Goal: Information Seeking & Learning: Learn about a topic

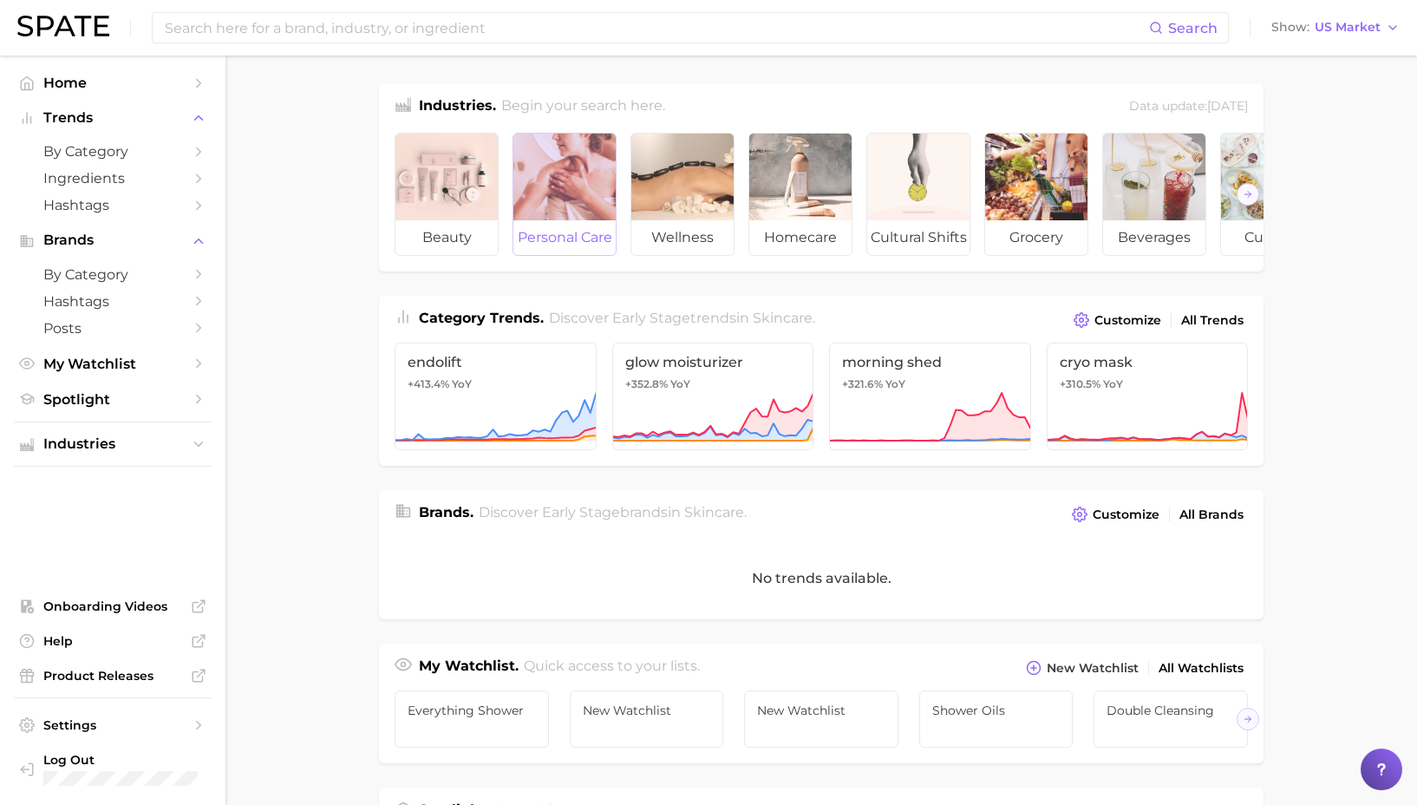
click at [530, 213] on div at bounding box center [564, 177] width 102 height 87
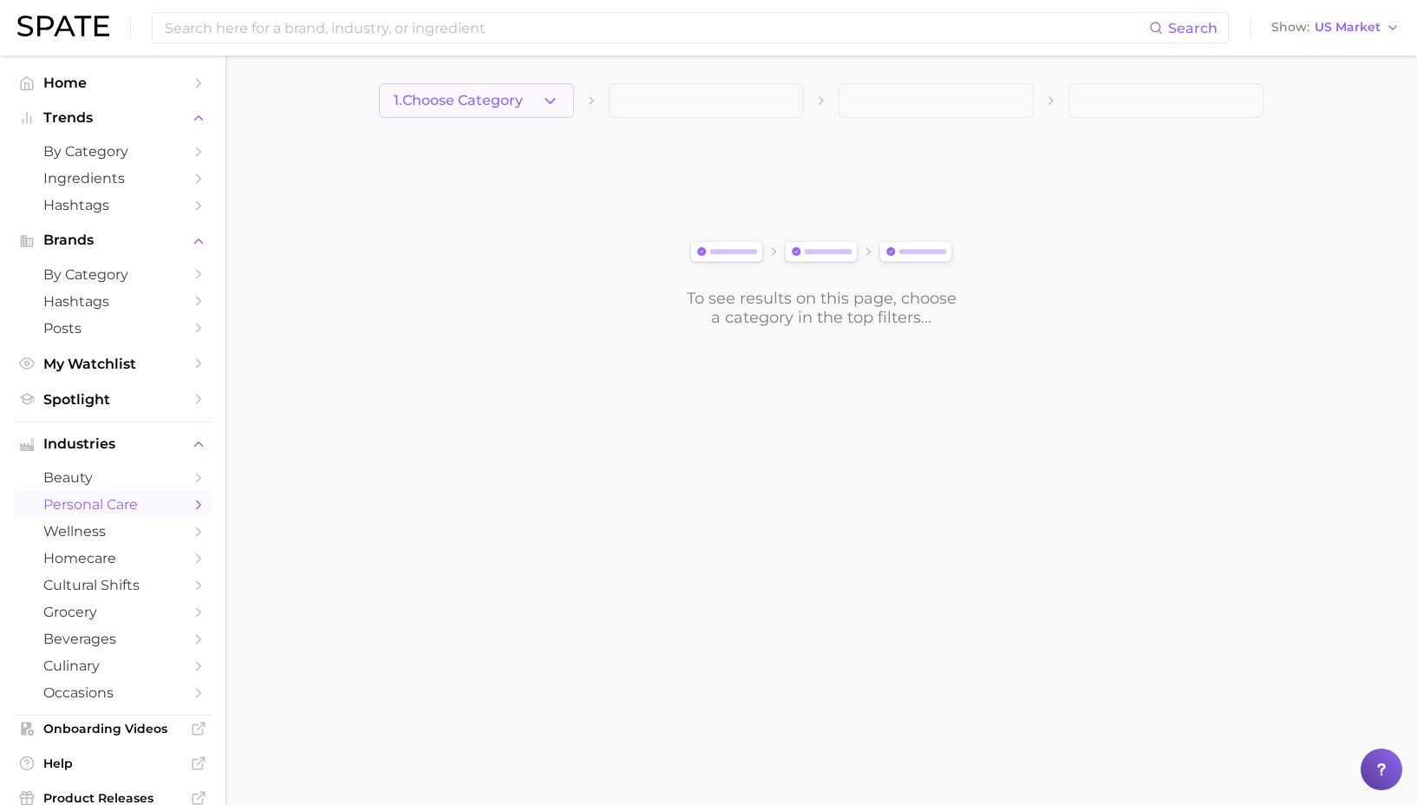
click at [559, 112] on button "1. Choose Category" at bounding box center [476, 100] width 195 height 35
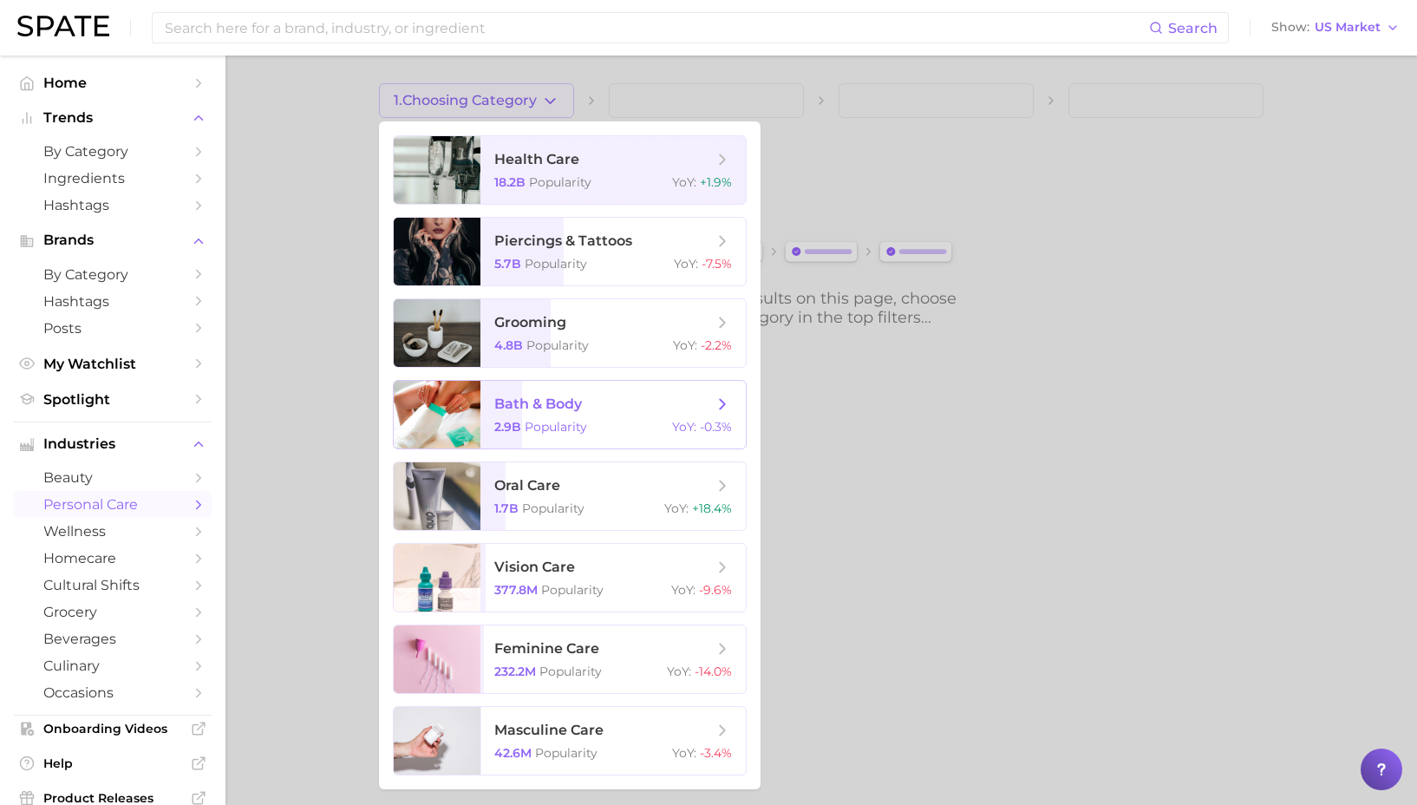
click at [592, 411] on span "bath & body" at bounding box center [603, 404] width 219 height 19
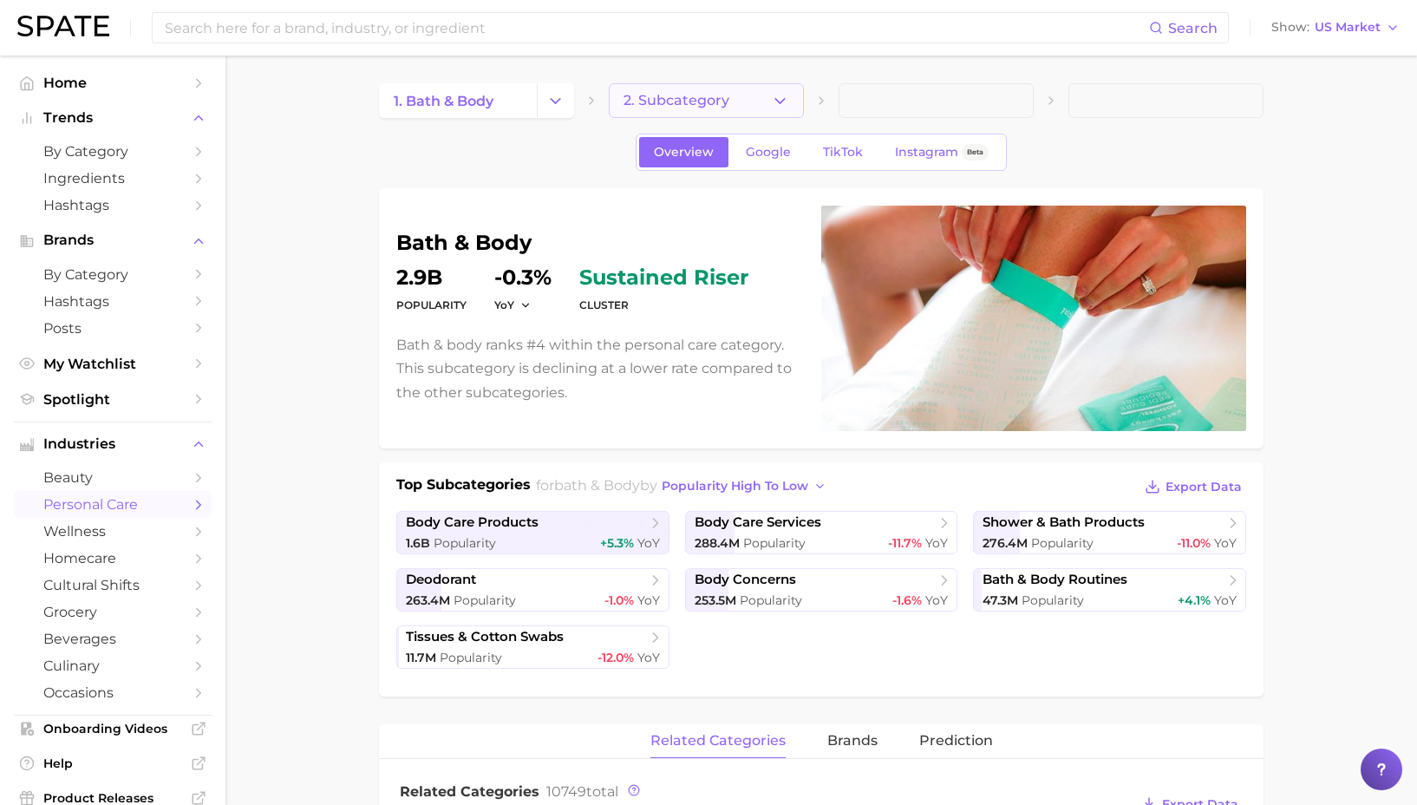
click at [735, 103] on button "2. Subcategory" at bounding box center [706, 100] width 195 height 35
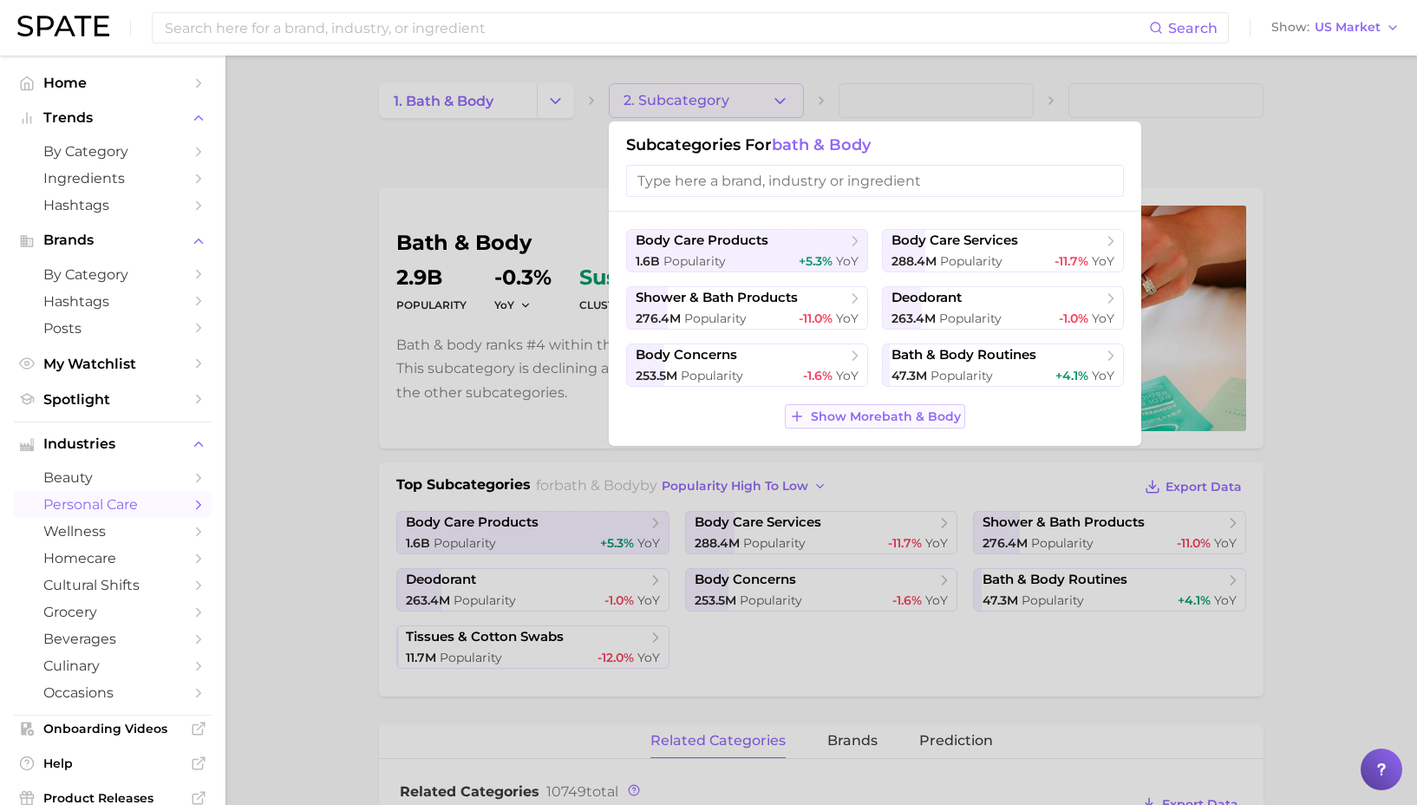
click at [863, 419] on span "Show More bath & body" at bounding box center [886, 416] width 150 height 15
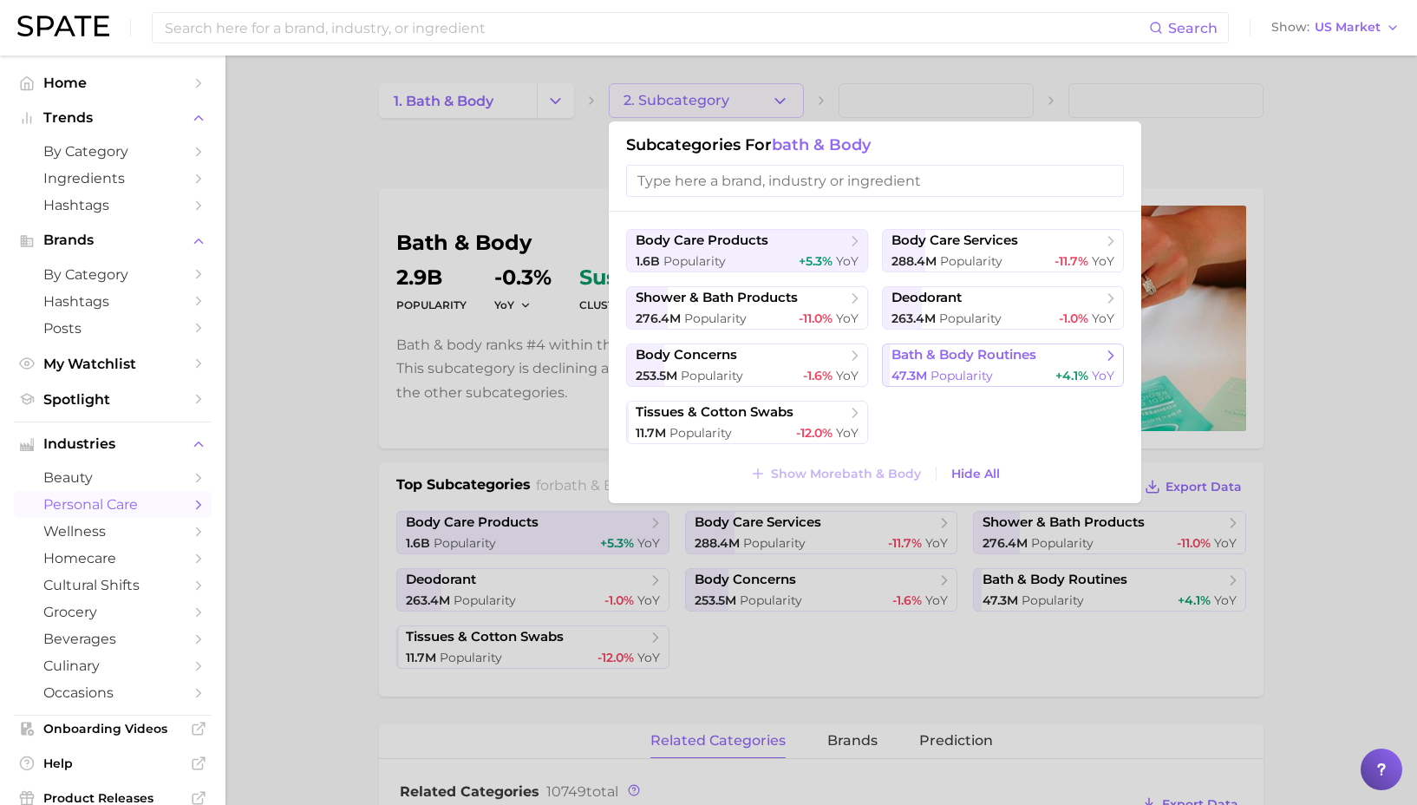
click at [952, 373] on span "Popularity" at bounding box center [962, 376] width 62 height 16
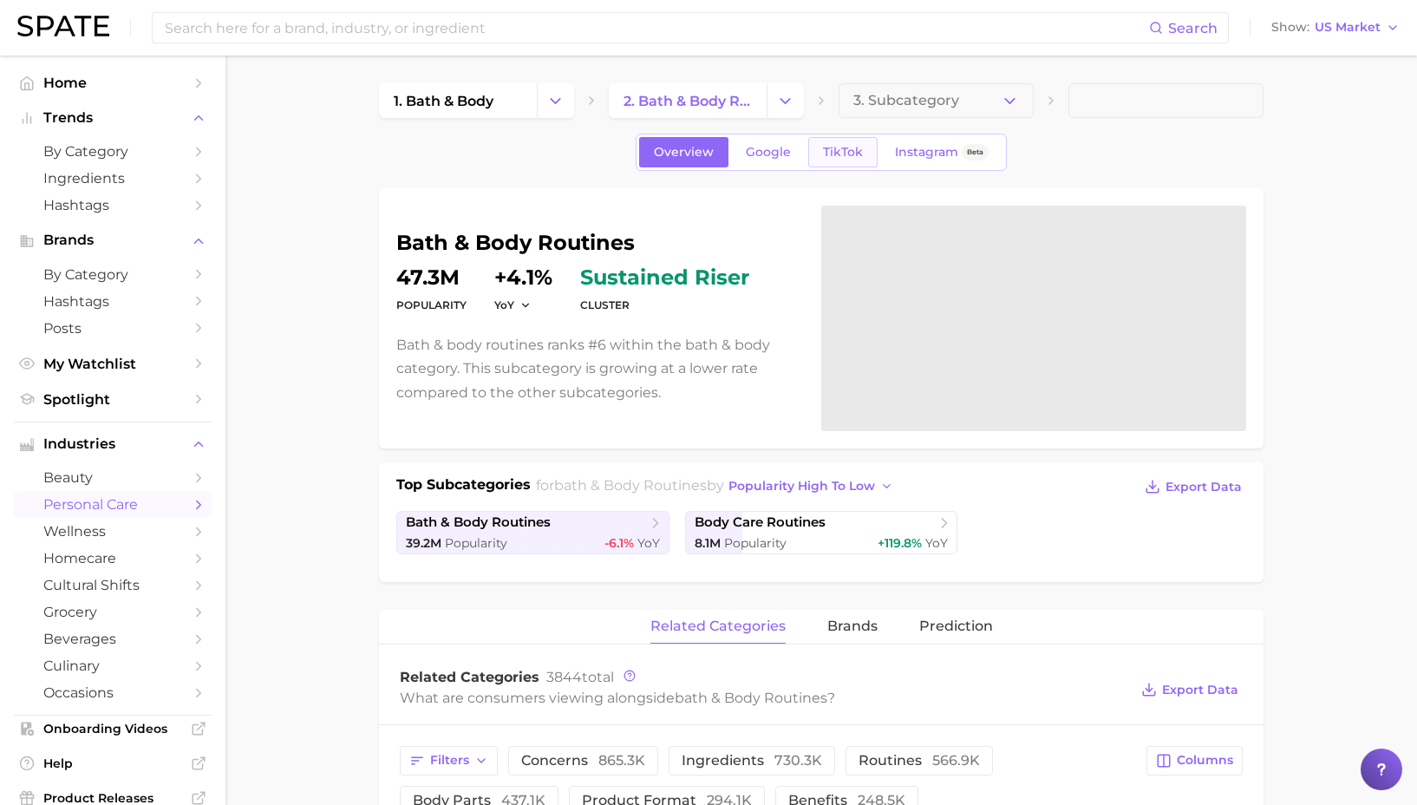
click at [839, 145] on span "TikTok" at bounding box center [843, 152] width 40 height 15
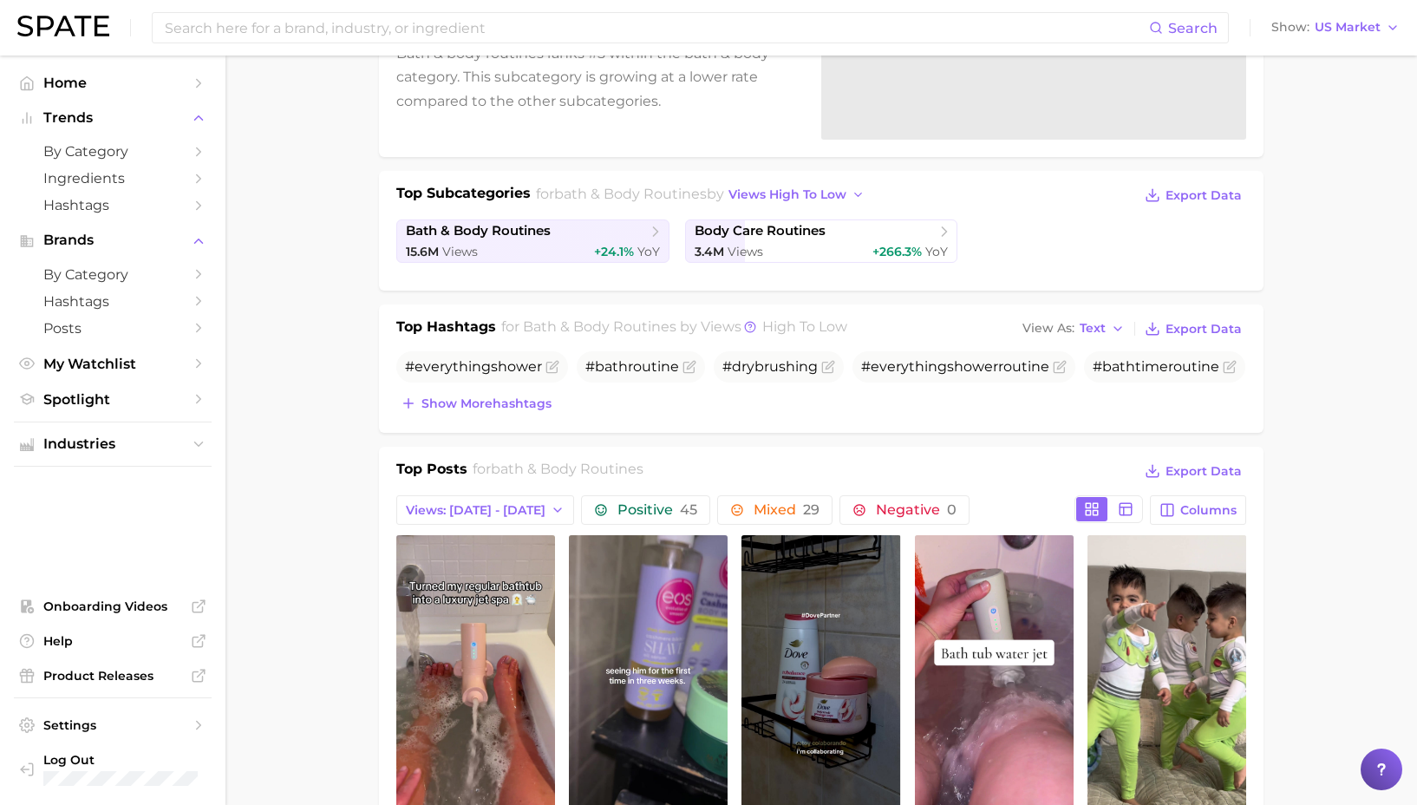
scroll to position [350, 0]
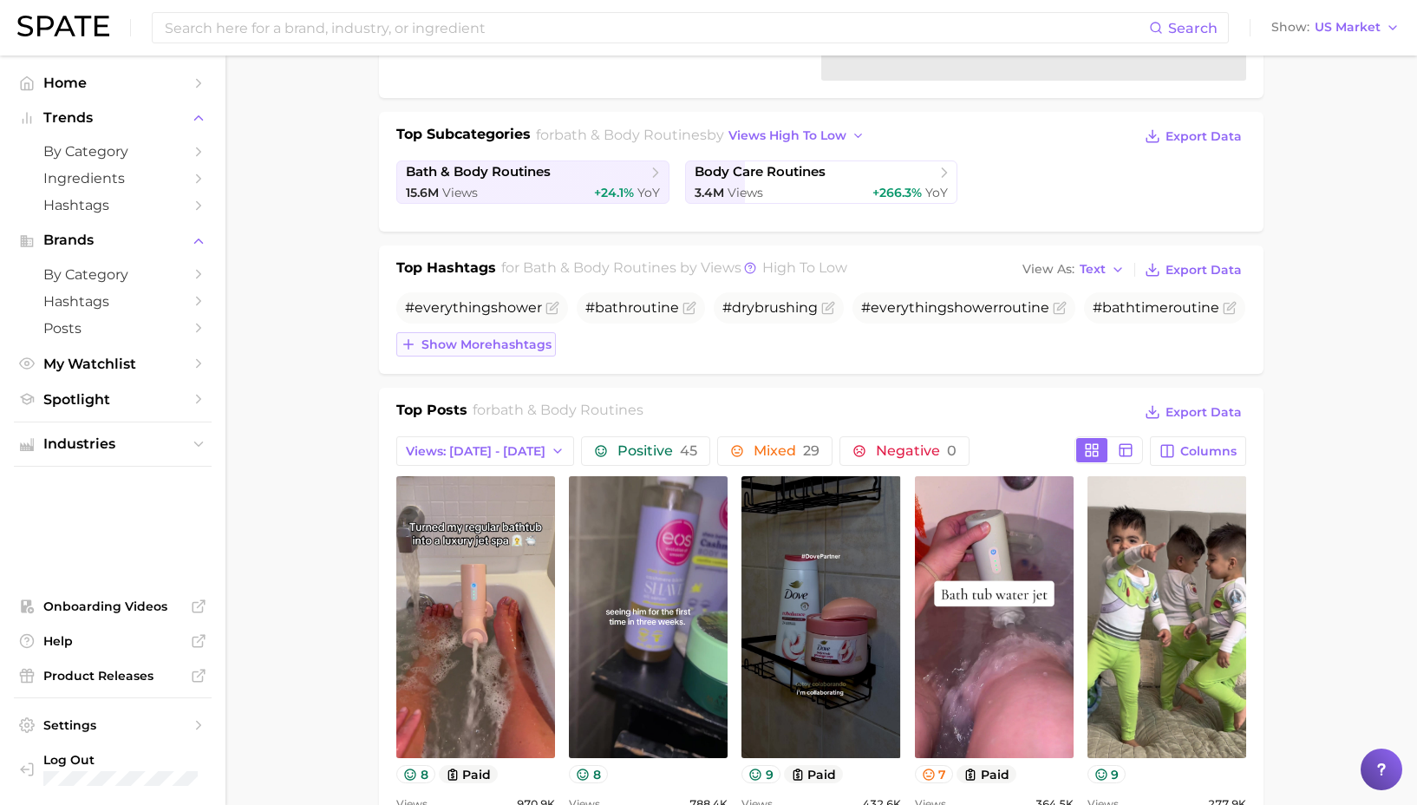
click at [541, 345] on span "Show more hashtags" at bounding box center [487, 344] width 130 height 15
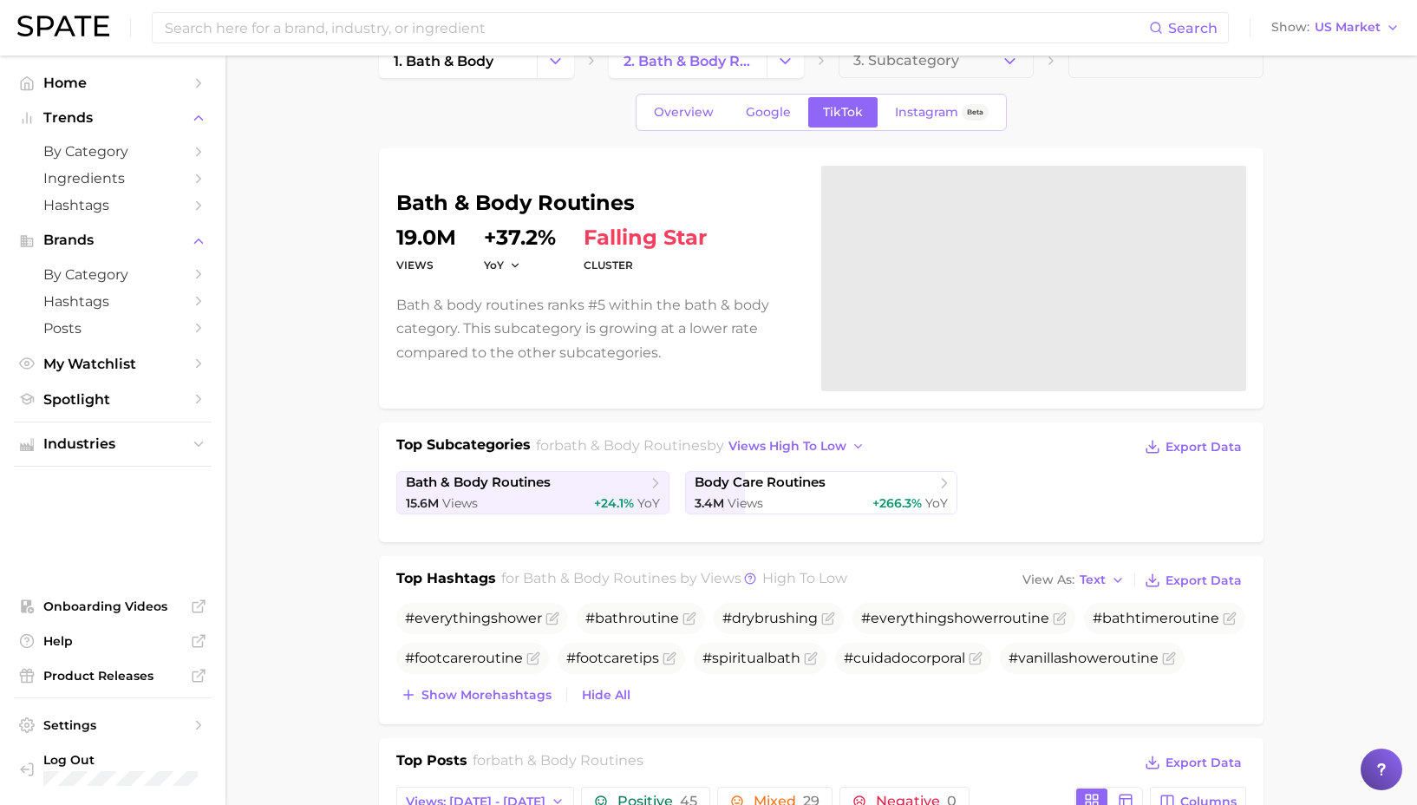
scroll to position [0, 0]
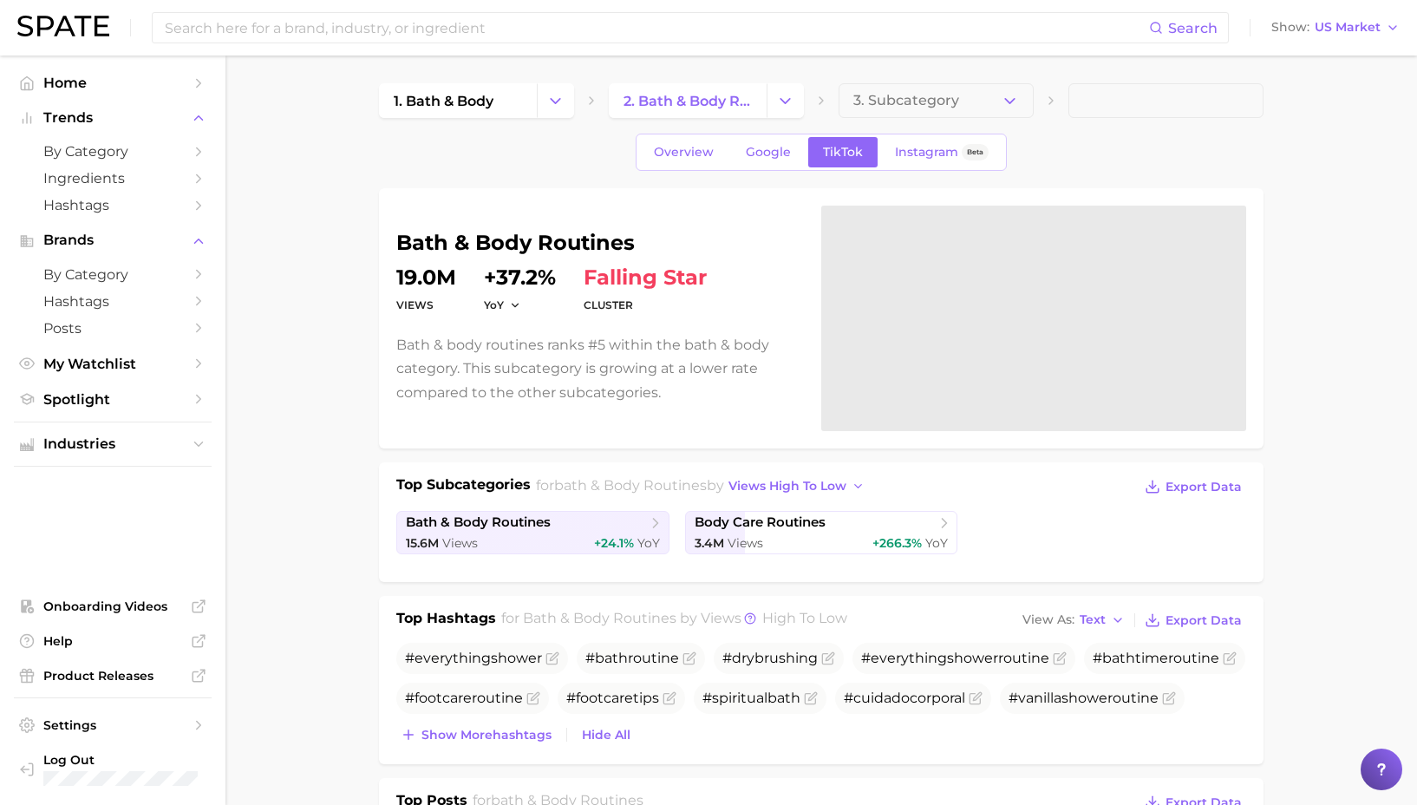
drag, startPoint x: 542, startPoint y: 734, endPoint x: 577, endPoint y: 729, distance: 35.0
click at [542, 734] on span "Show more hashtags" at bounding box center [487, 735] width 130 height 15
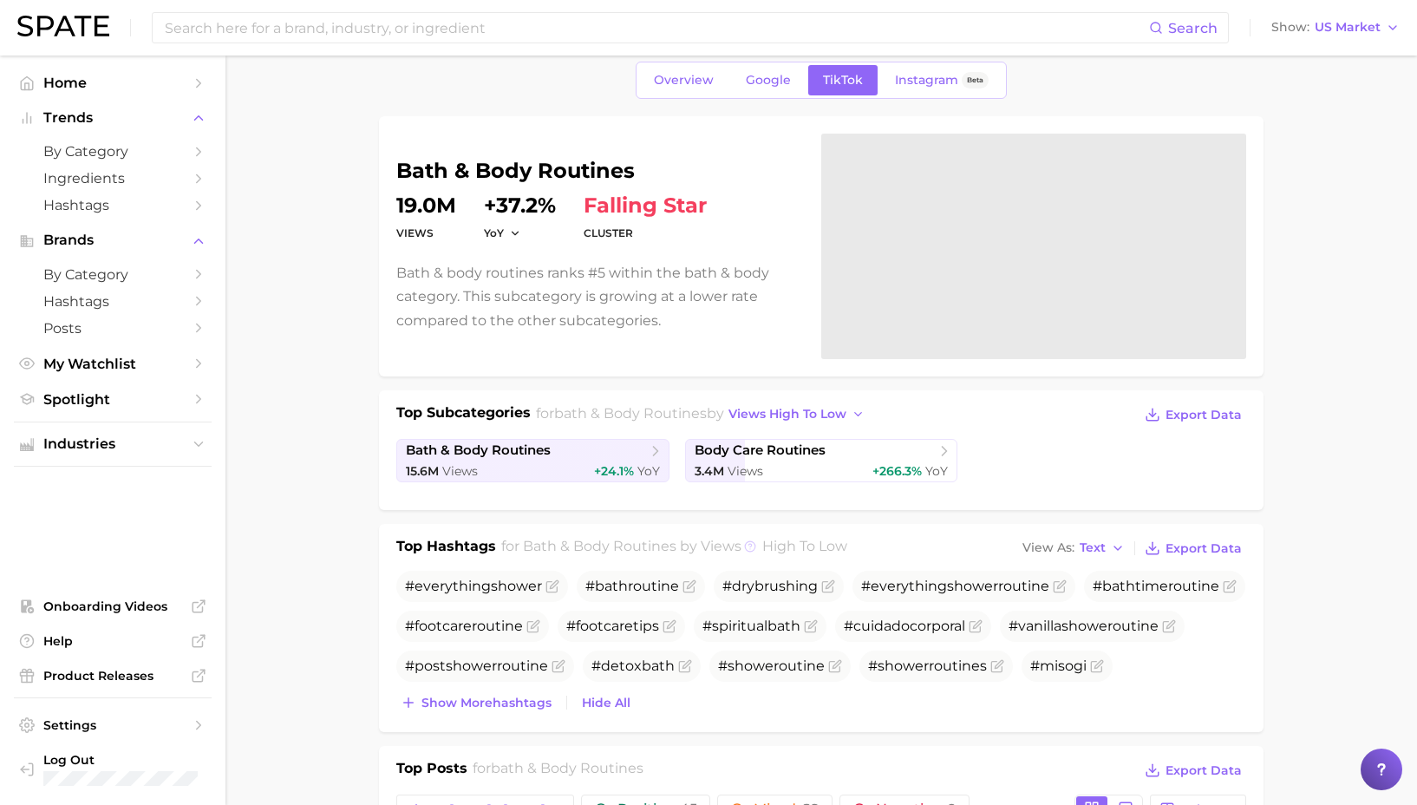
click at [744, 546] on icon at bounding box center [750, 546] width 12 height 12
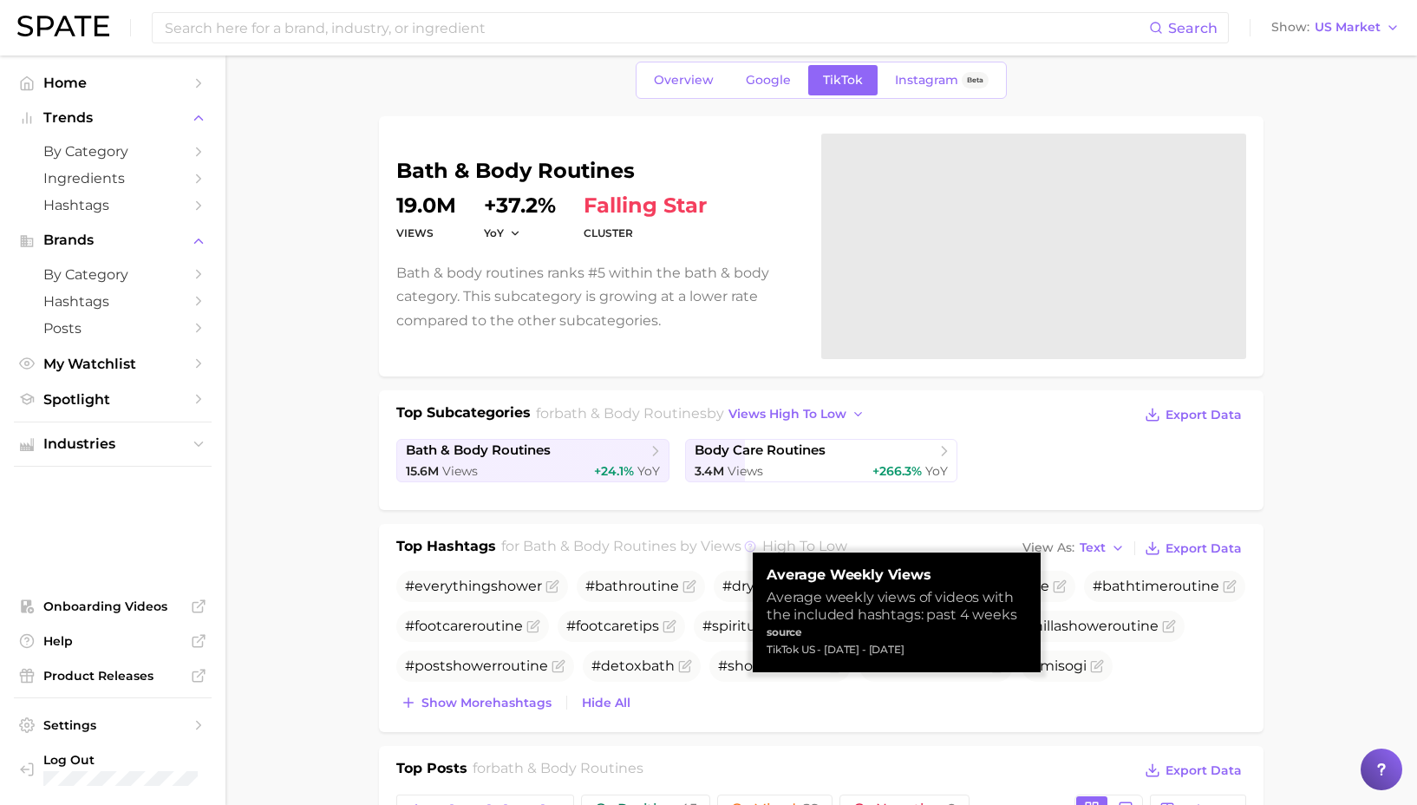
click at [744, 546] on icon at bounding box center [750, 546] width 12 height 12
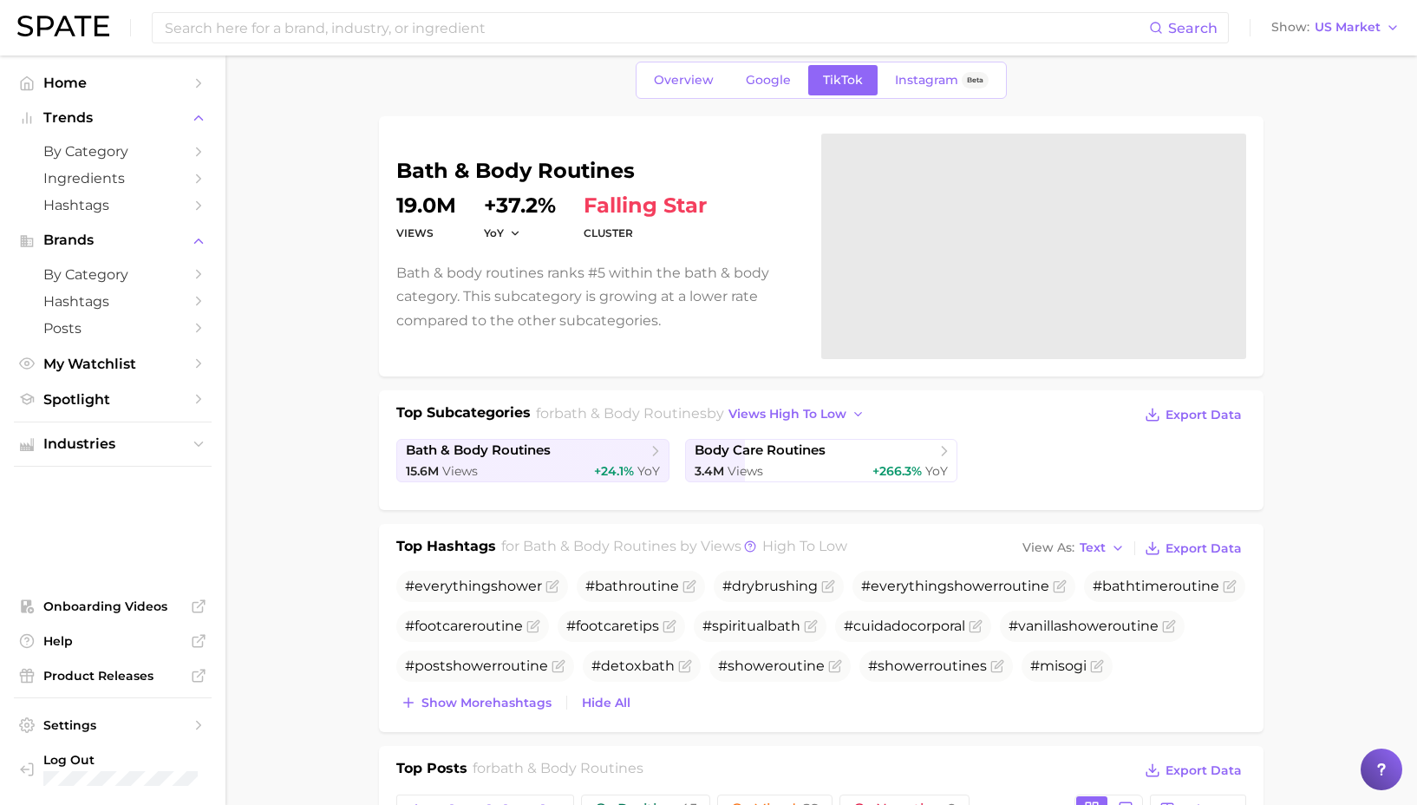
scroll to position [0, 0]
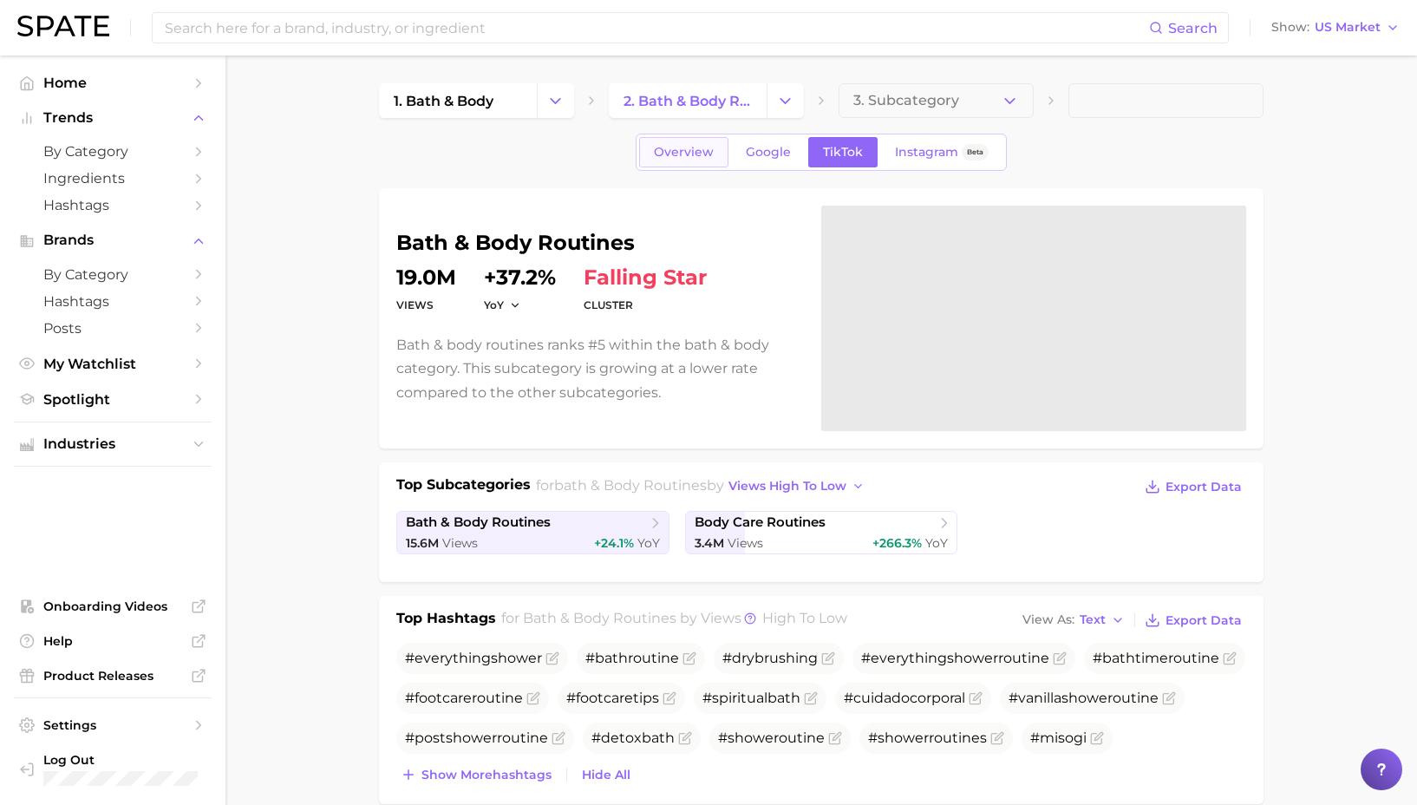
click at [678, 157] on span "Overview" at bounding box center [684, 152] width 60 height 15
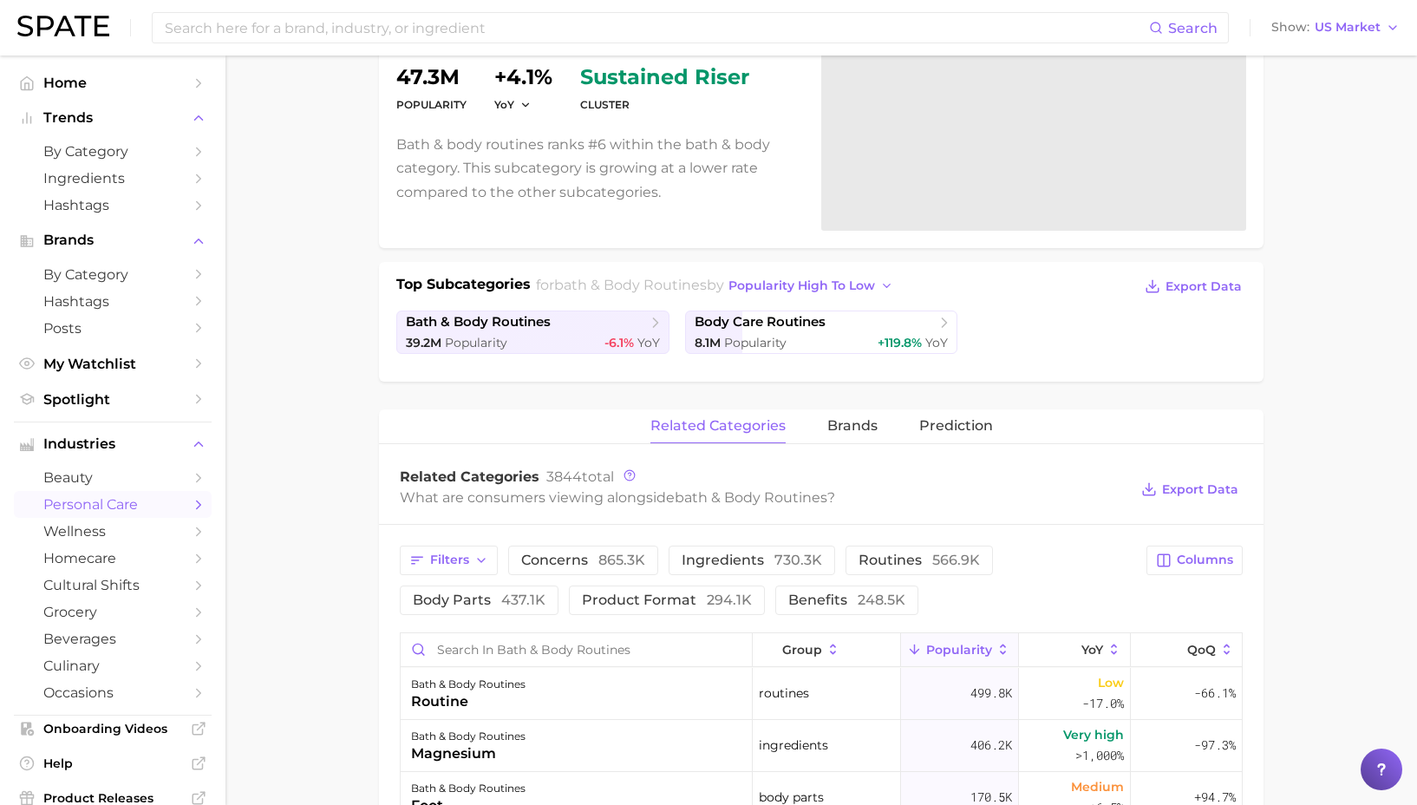
scroll to position [219, 0]
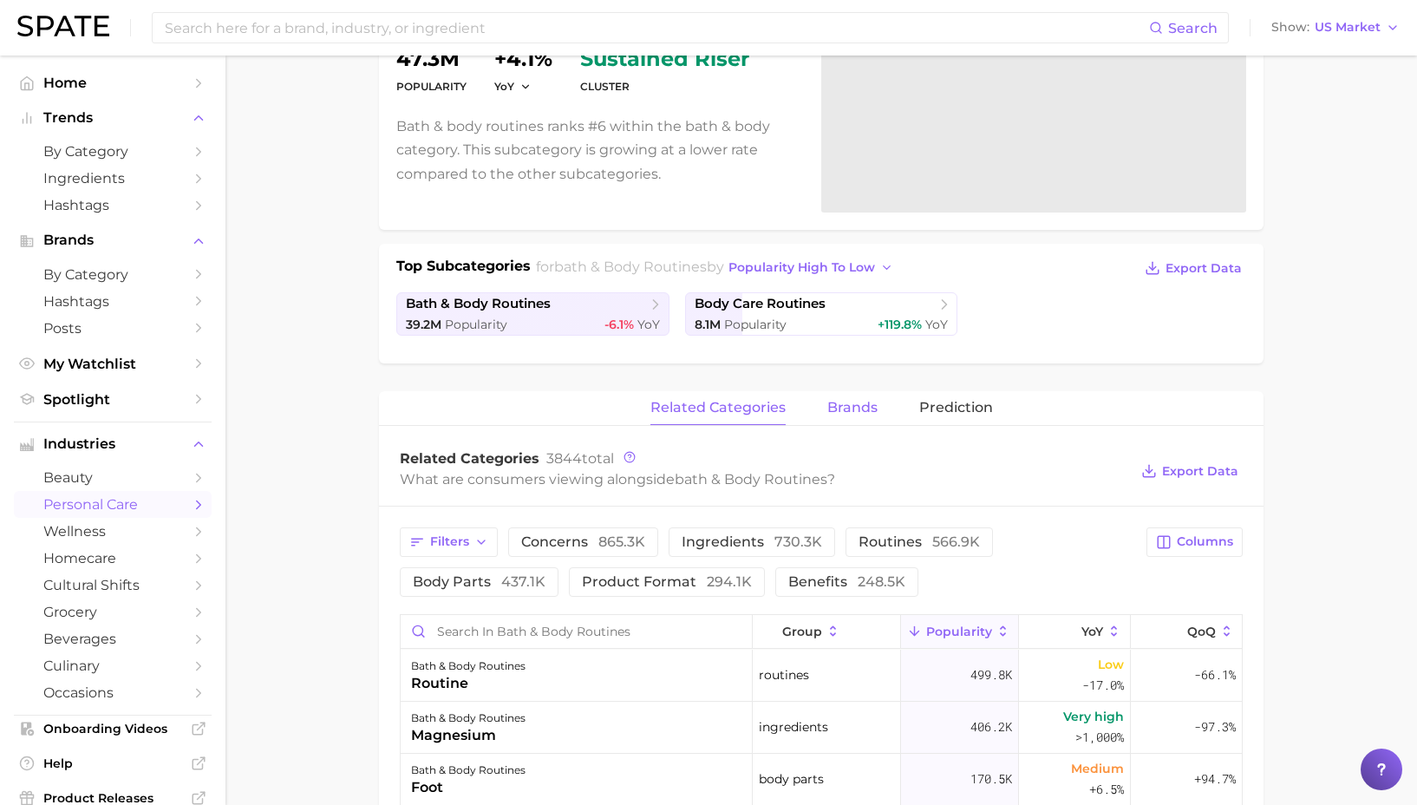
click at [860, 400] on span "brands" at bounding box center [852, 408] width 50 height 16
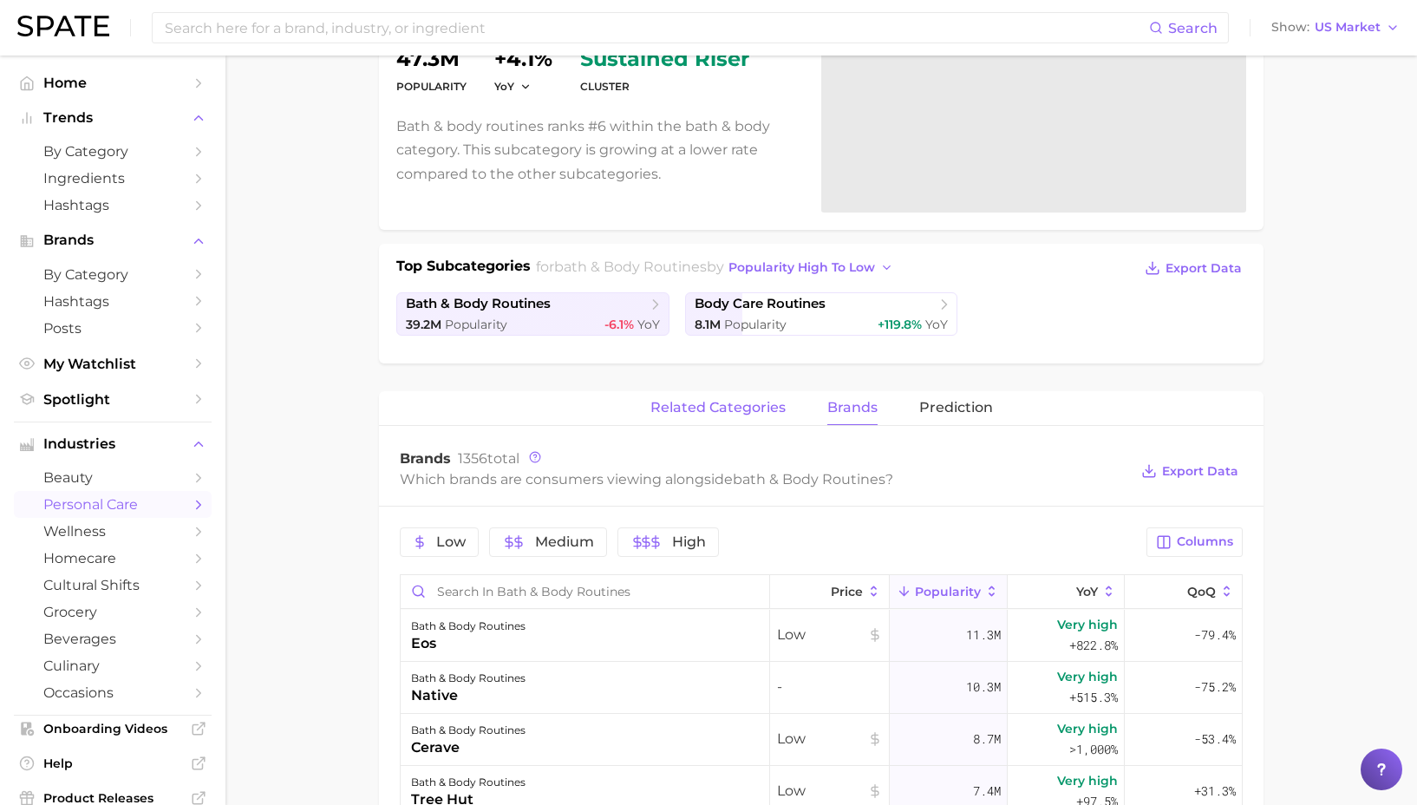
click at [662, 415] on span "related categories" at bounding box center [717, 408] width 135 height 16
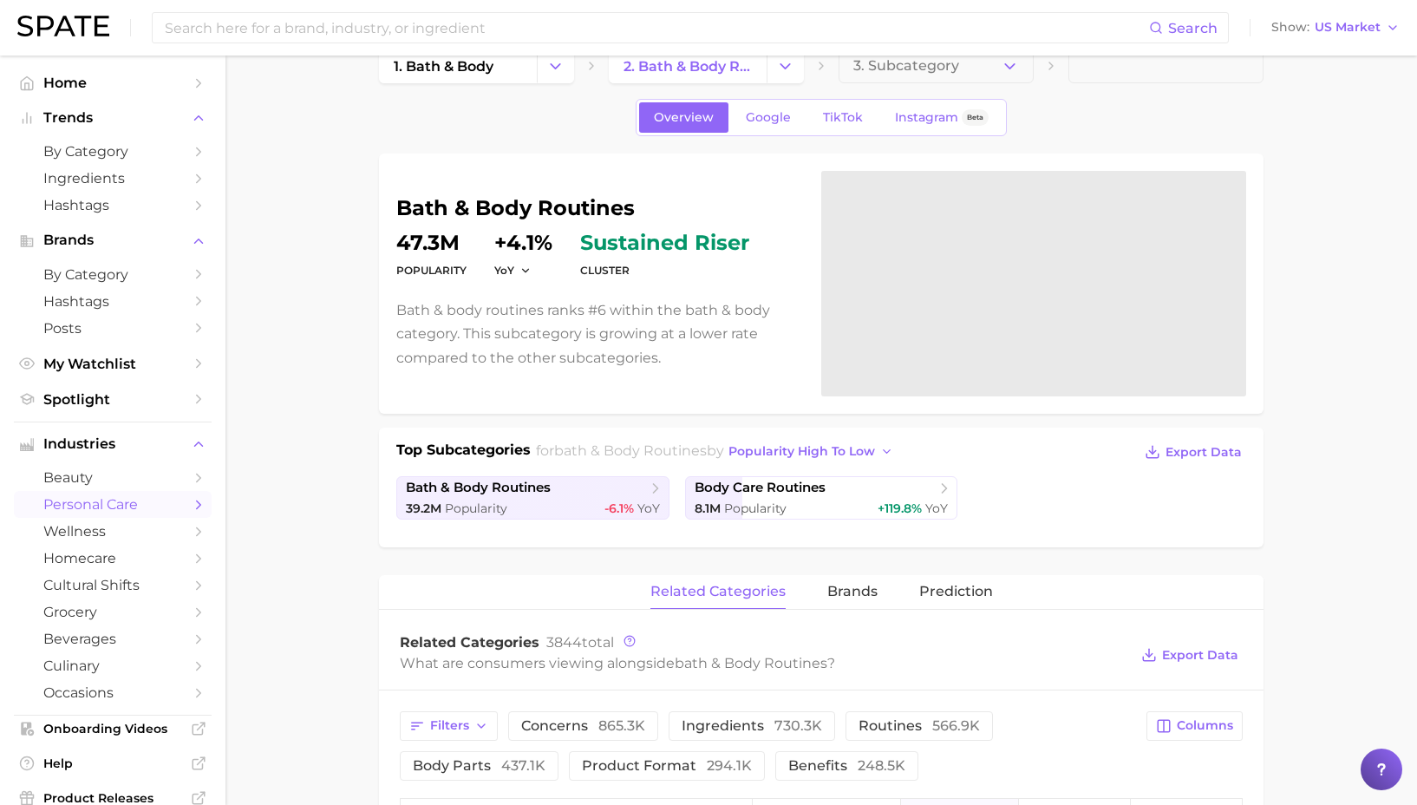
scroll to position [0, 0]
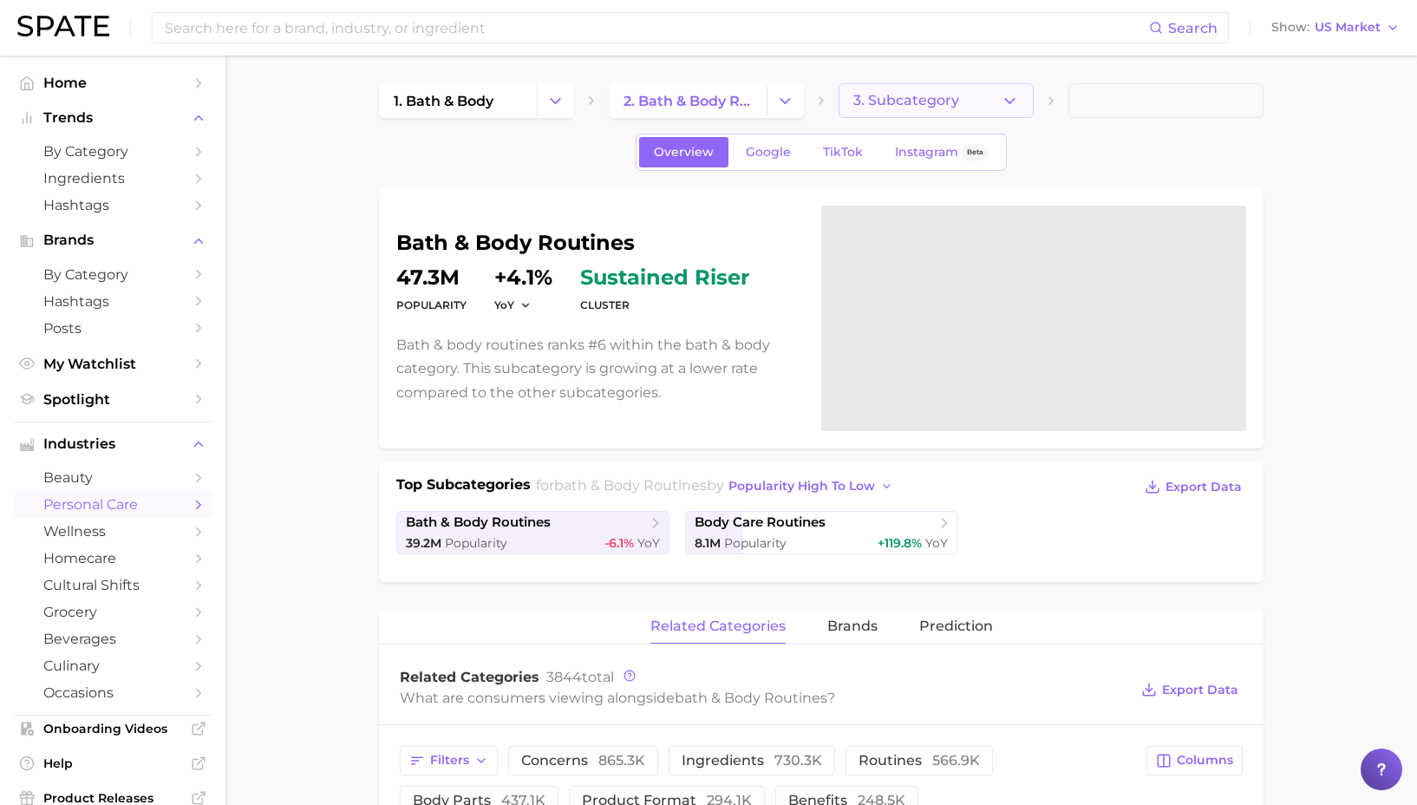
click at [930, 104] on span "3. Subcategory" at bounding box center [906, 101] width 106 height 16
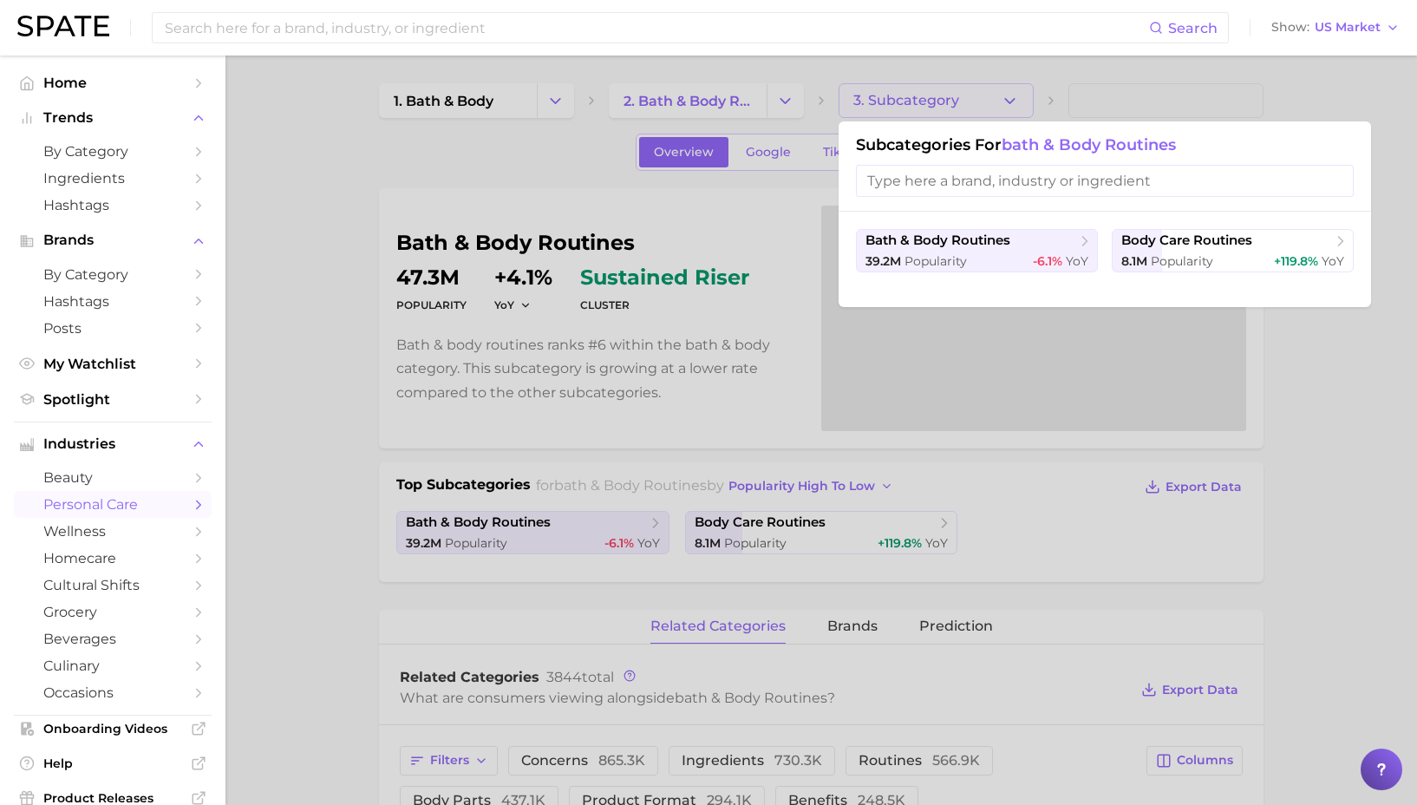
click at [781, 88] on div at bounding box center [708, 402] width 1417 height 805
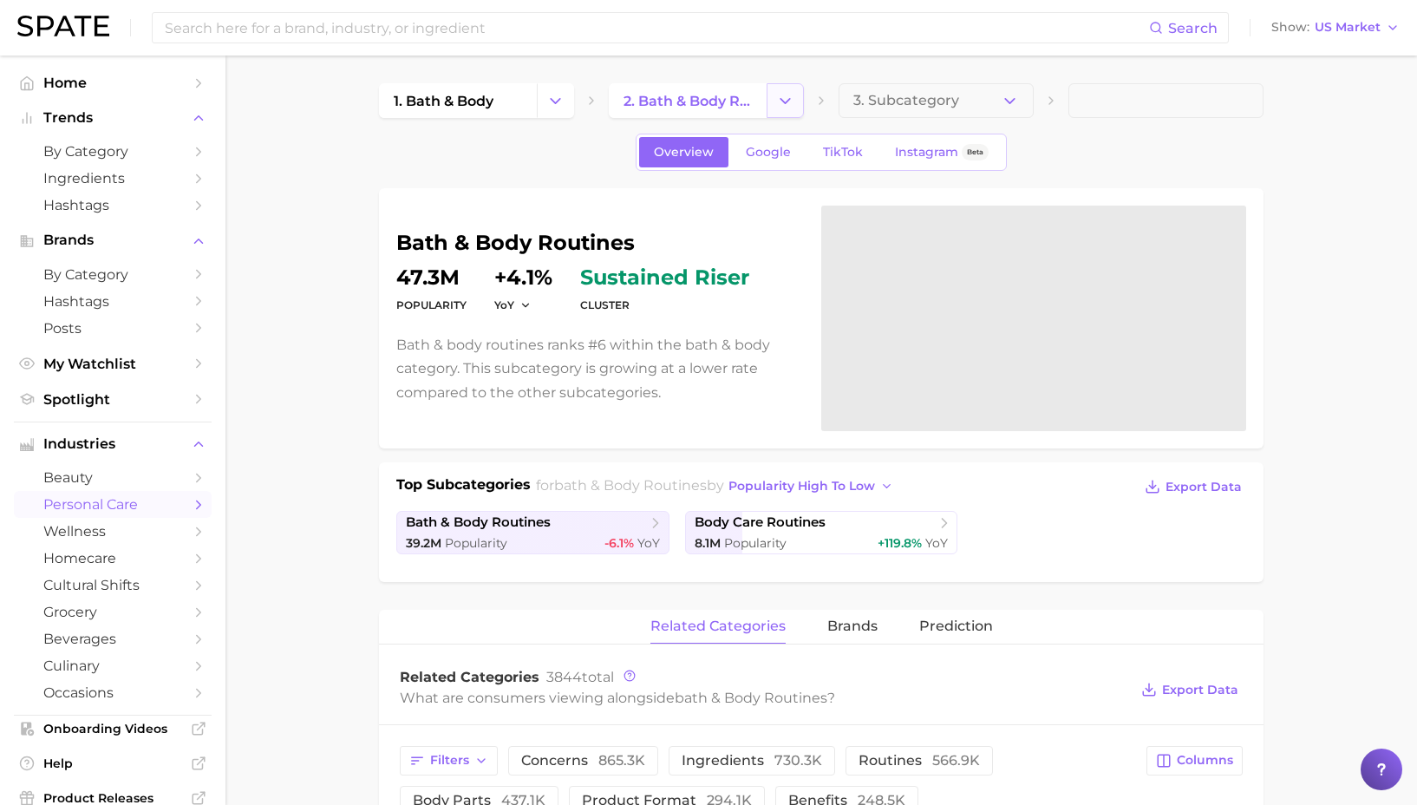
click at [774, 101] on button "Change Category" at bounding box center [785, 100] width 37 height 35
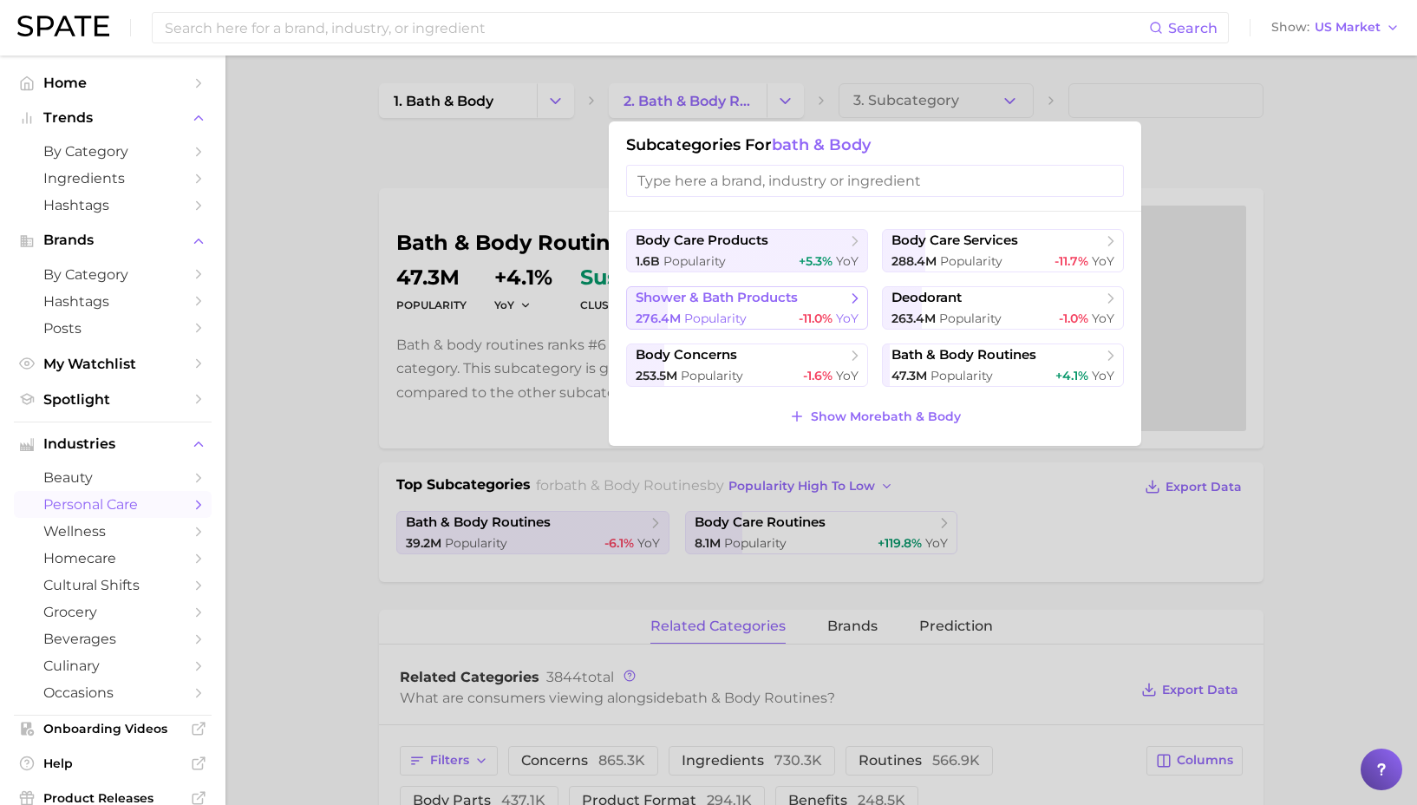
click at [736, 301] on span "shower & bath products" at bounding box center [717, 298] width 162 height 16
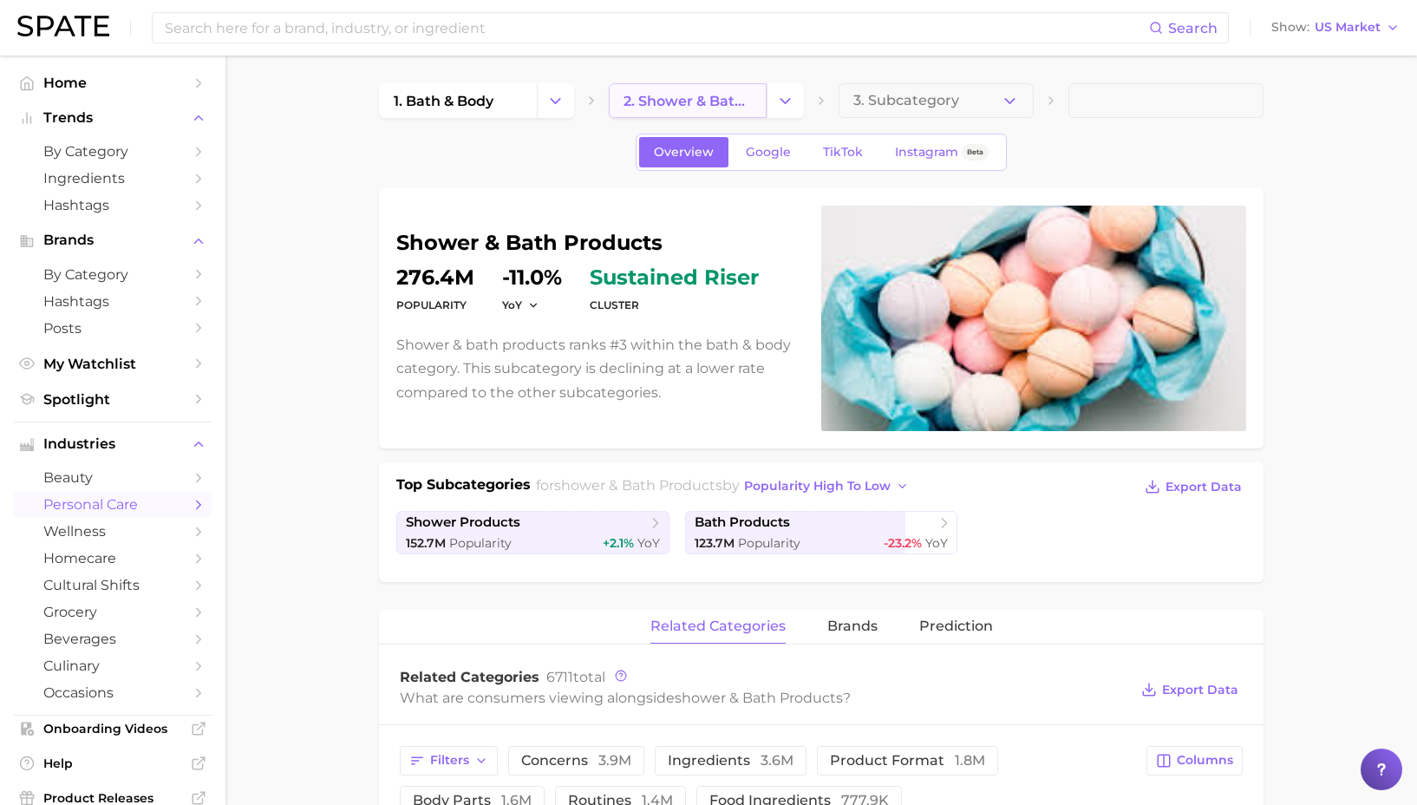
click at [754, 103] on link "2. shower & bath products" at bounding box center [688, 100] width 158 height 35
click at [780, 108] on icon "Change Category" at bounding box center [785, 101] width 18 height 18
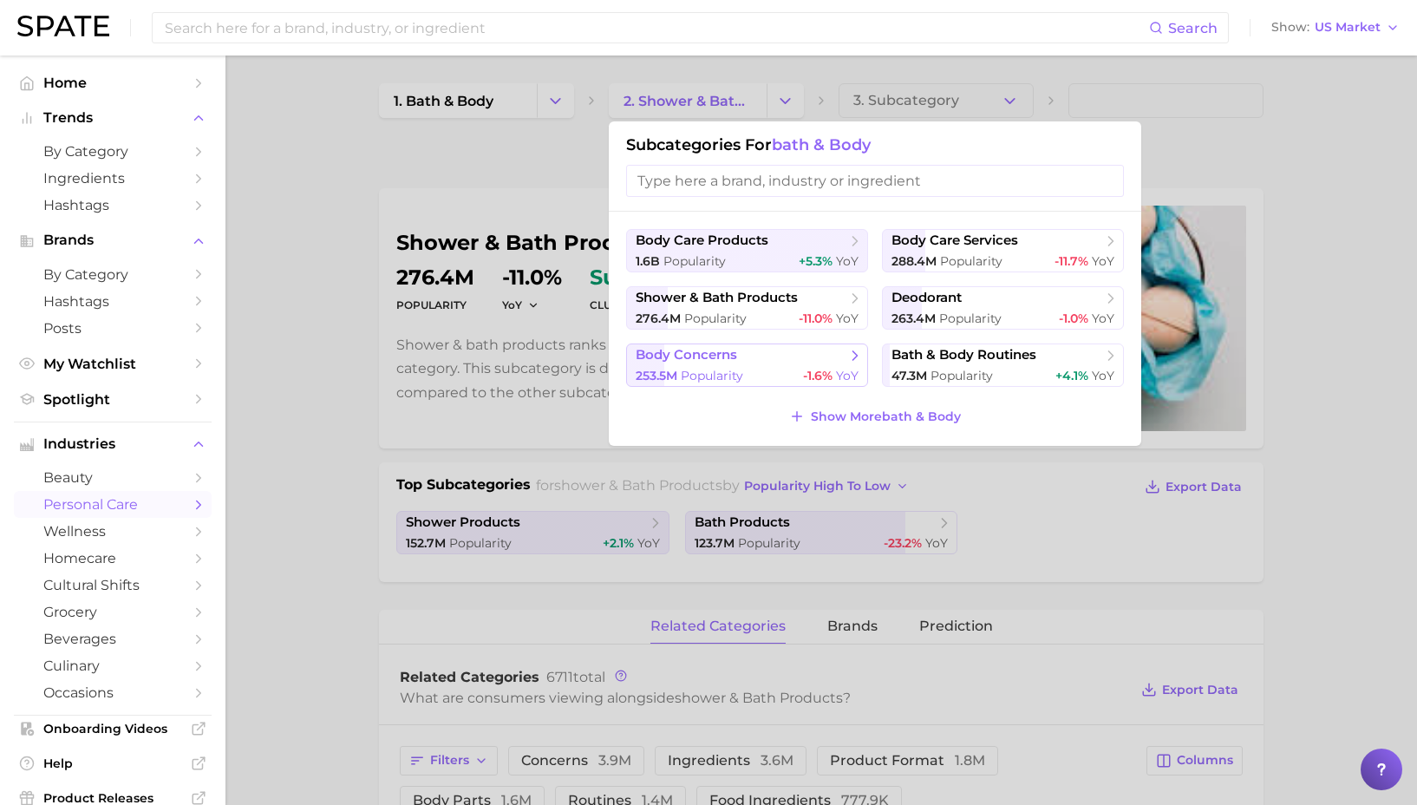
click at [727, 354] on span "body concerns" at bounding box center [686, 355] width 101 height 16
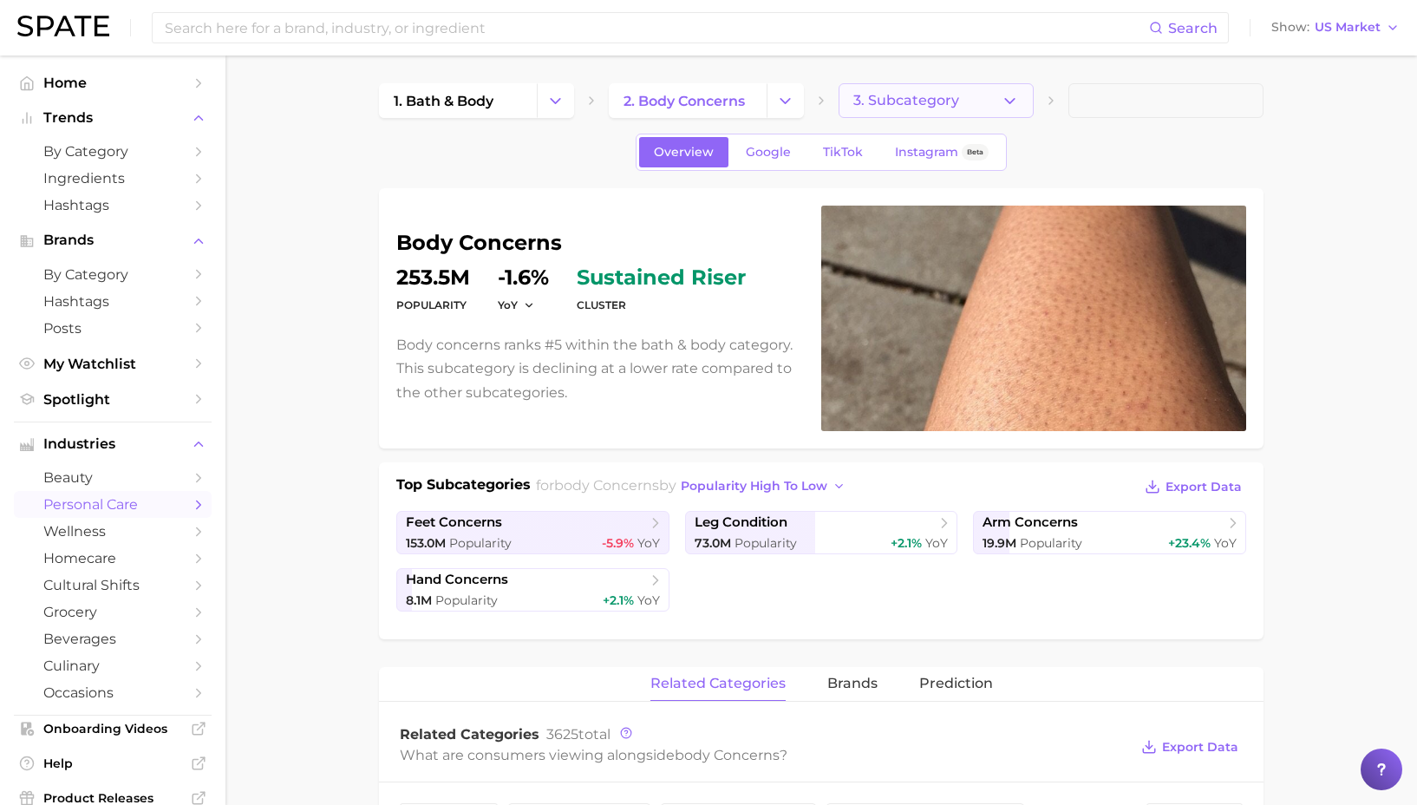
click at [886, 97] on span "3. Subcategory" at bounding box center [906, 101] width 106 height 16
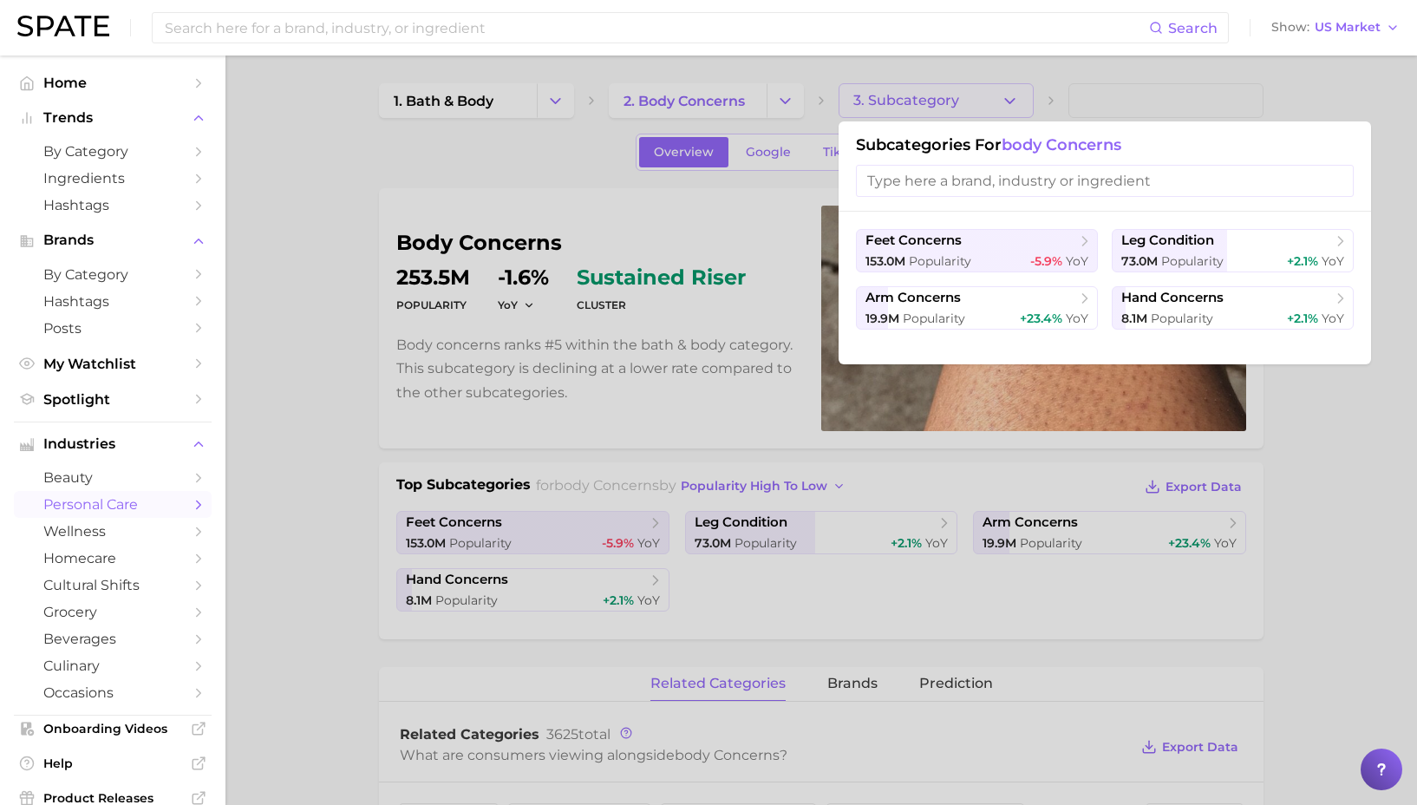
click at [648, 245] on div at bounding box center [708, 402] width 1417 height 805
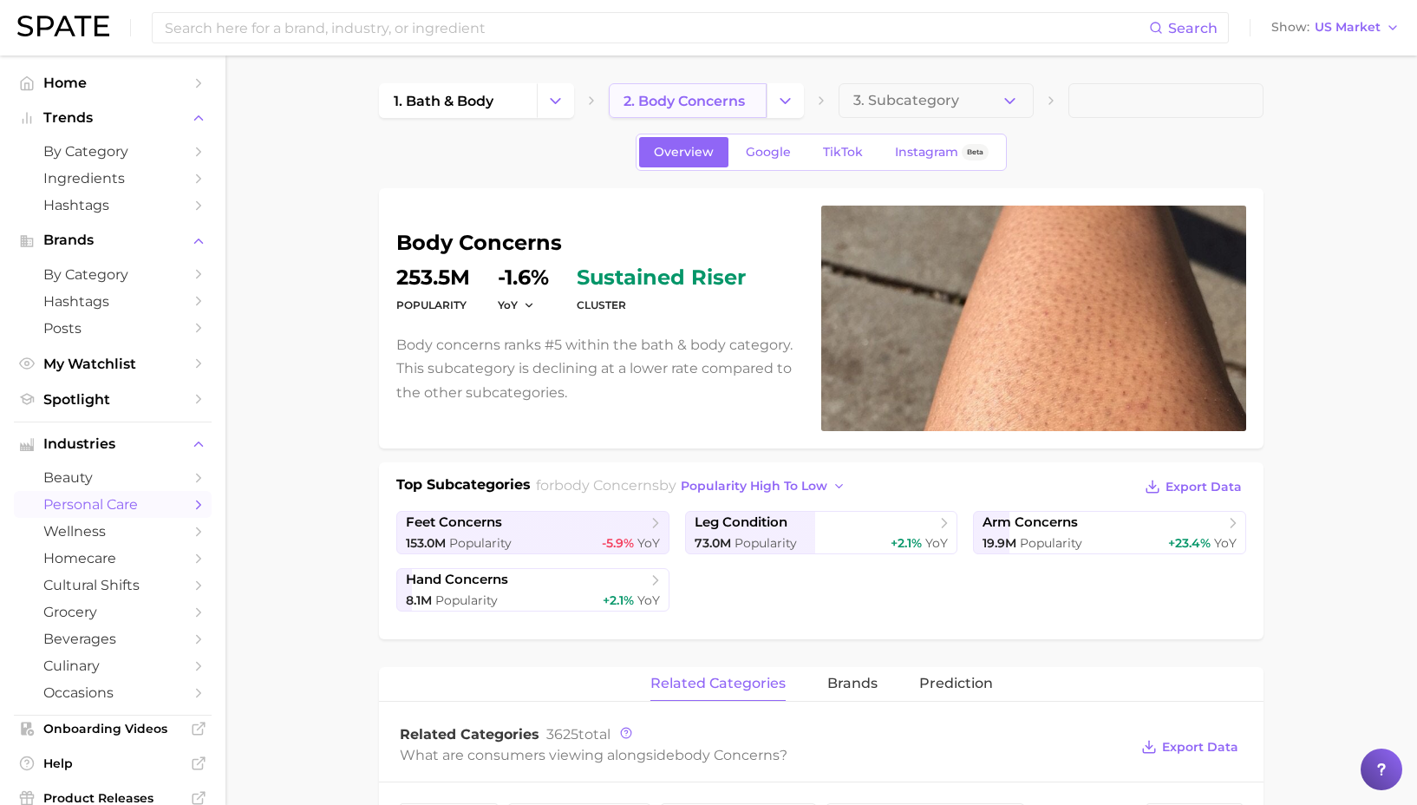
click at [716, 114] on link "2. body concerns" at bounding box center [688, 100] width 158 height 35
click at [788, 106] on icon "Change Category" at bounding box center [785, 101] width 18 height 18
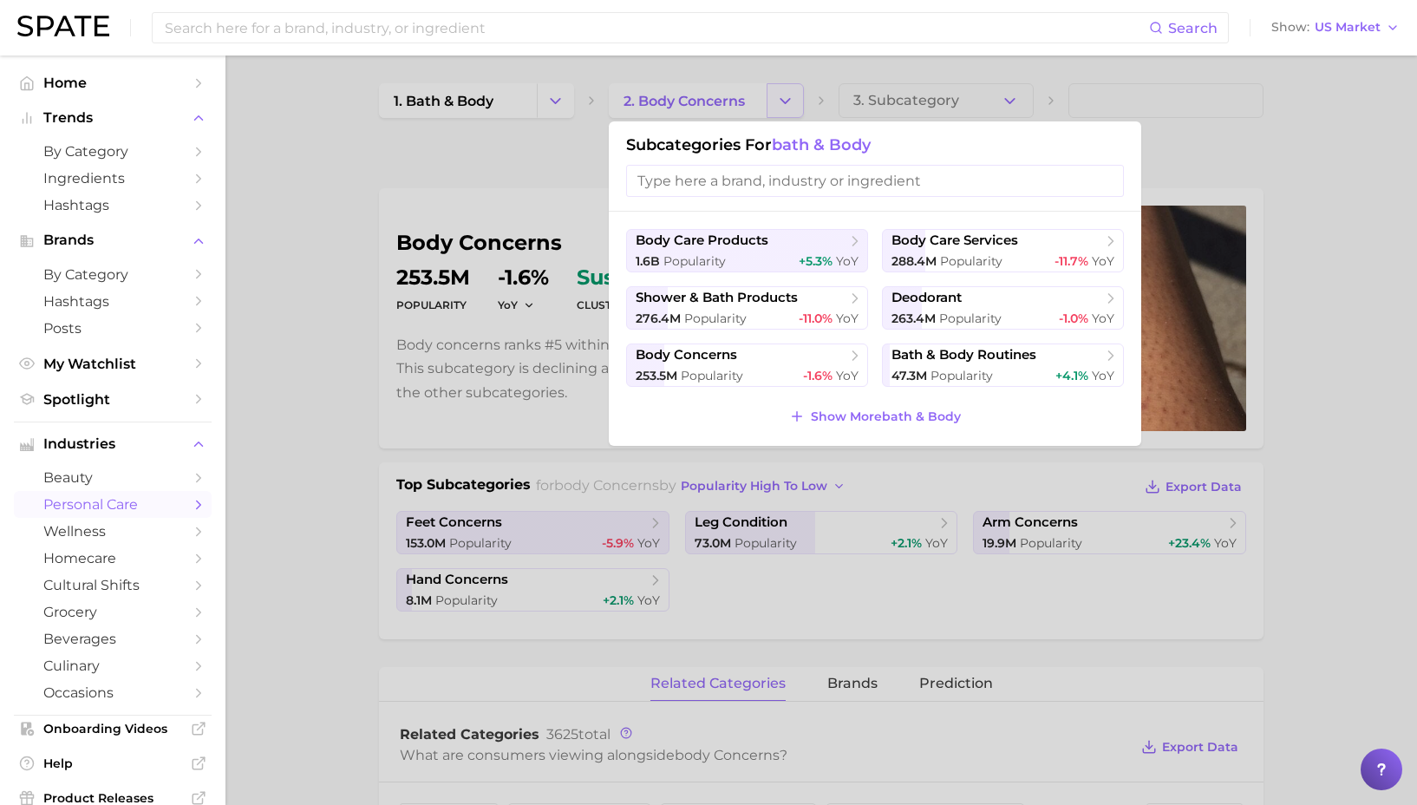
click at [788, 95] on div at bounding box center [708, 402] width 1417 height 805
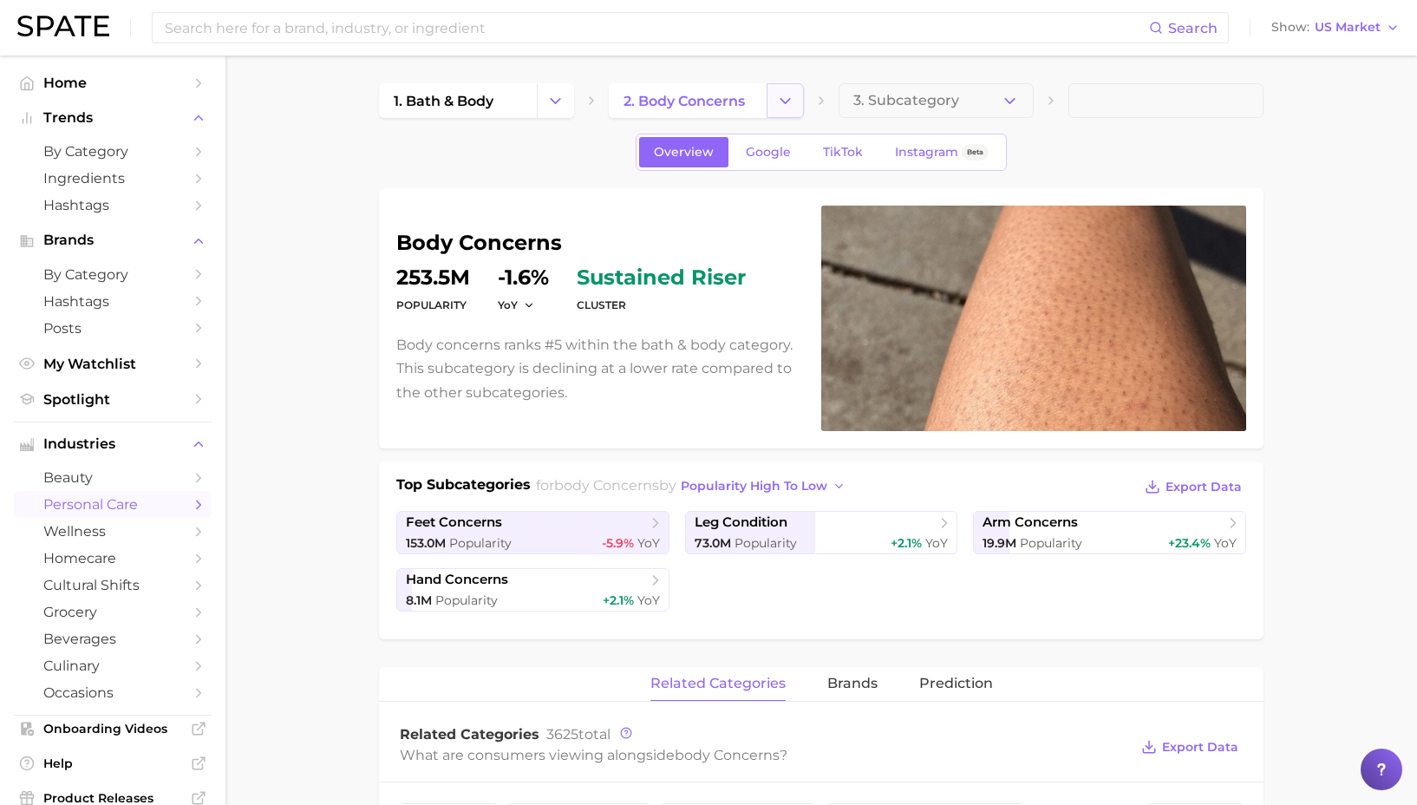
click at [788, 97] on icon "Change Category" at bounding box center [785, 101] width 18 height 18
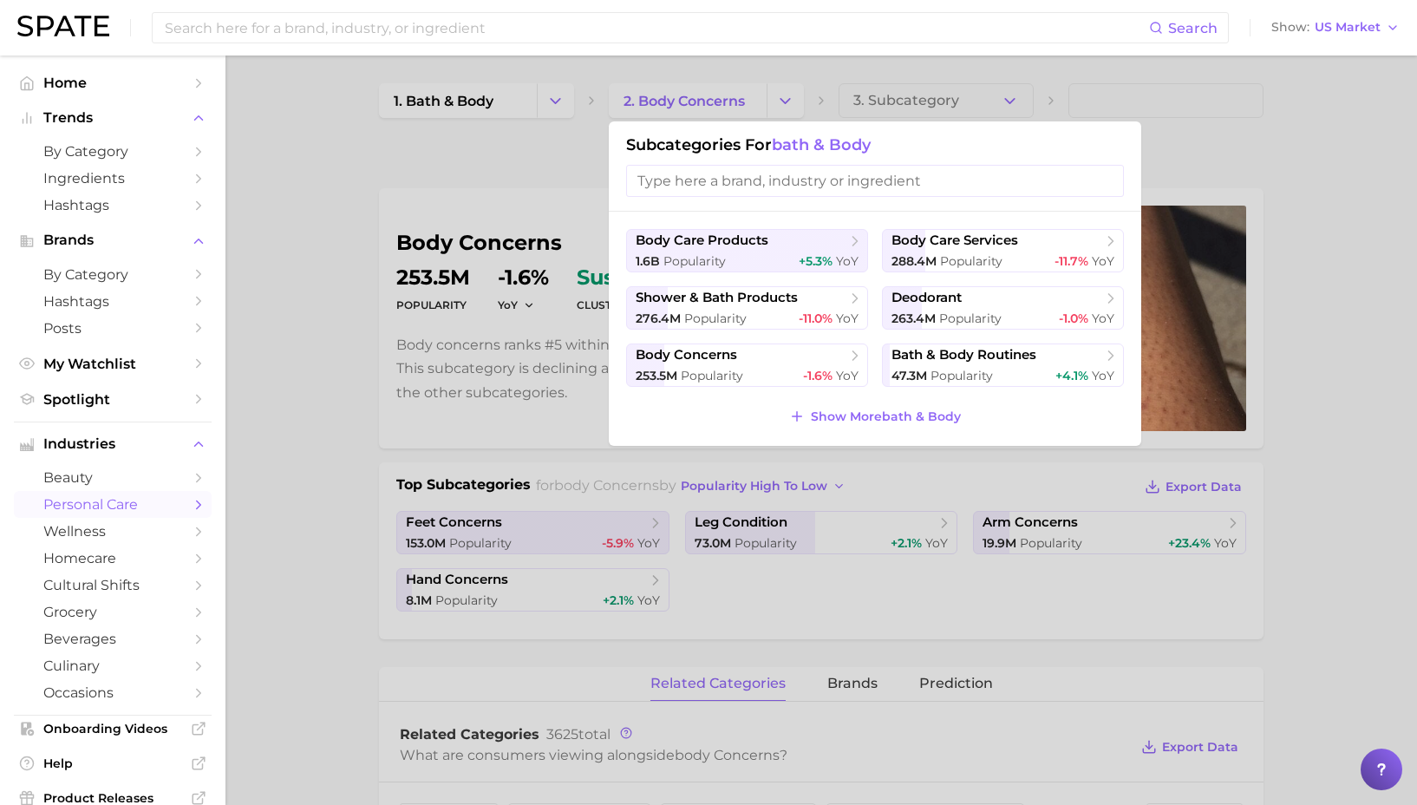
click at [927, 418] on span "Show More bath & body" at bounding box center [886, 416] width 150 height 15
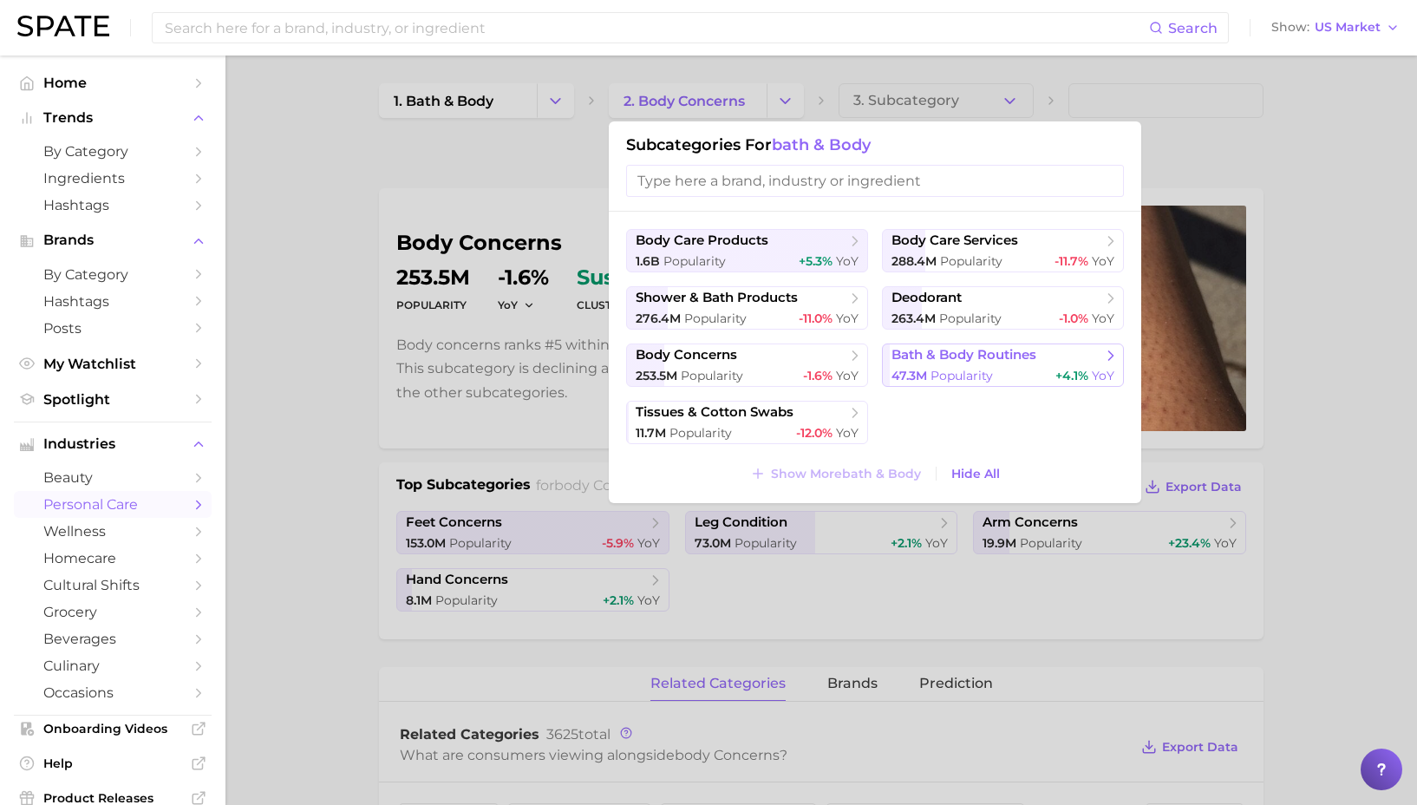
click at [979, 350] on span "bath & body routines" at bounding box center [964, 355] width 145 height 16
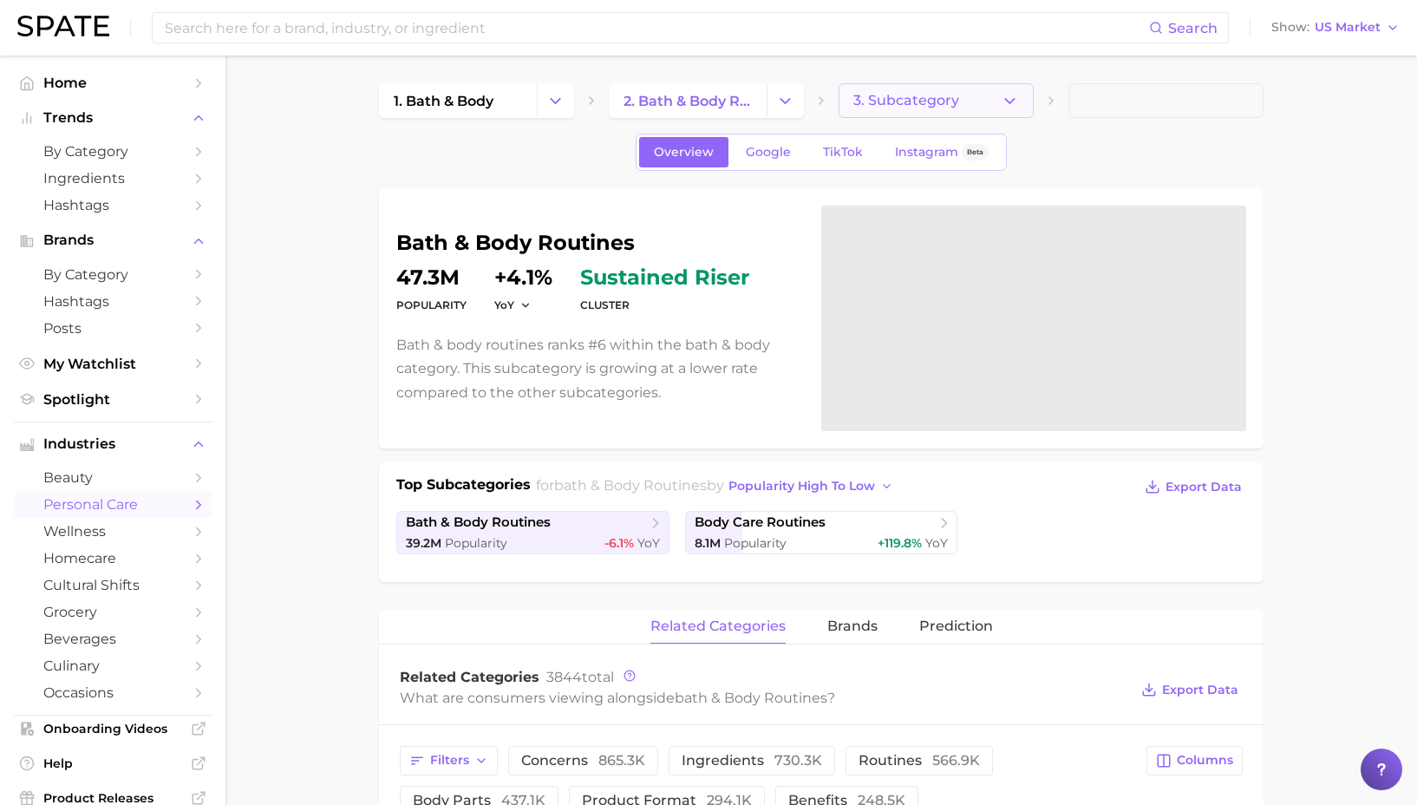
click at [1024, 105] on button "3. Subcategory" at bounding box center [936, 100] width 195 height 35
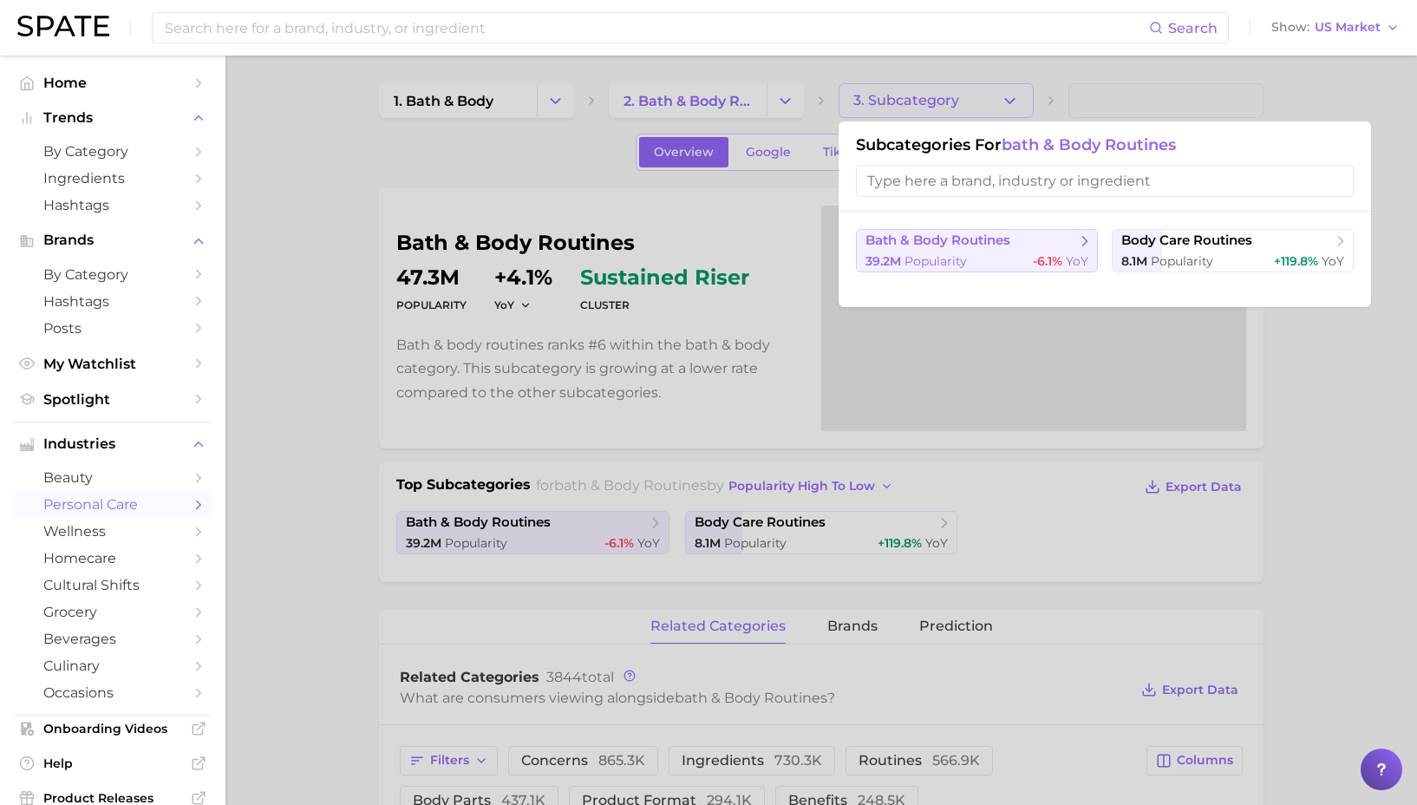
click at [996, 240] on span "bath & body routines" at bounding box center [938, 240] width 145 height 16
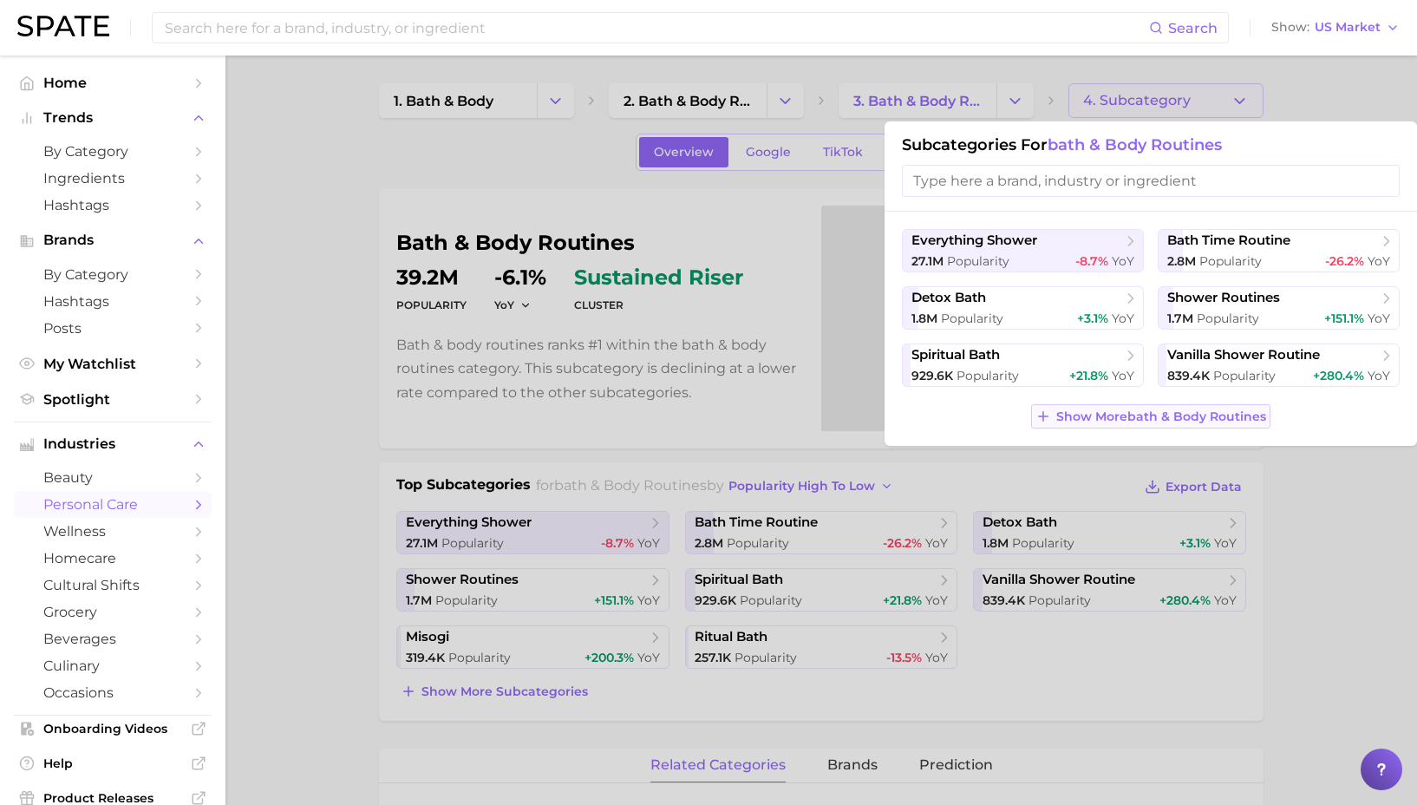
click at [1132, 413] on span "Show More bath & body routines" at bounding box center [1161, 416] width 210 height 15
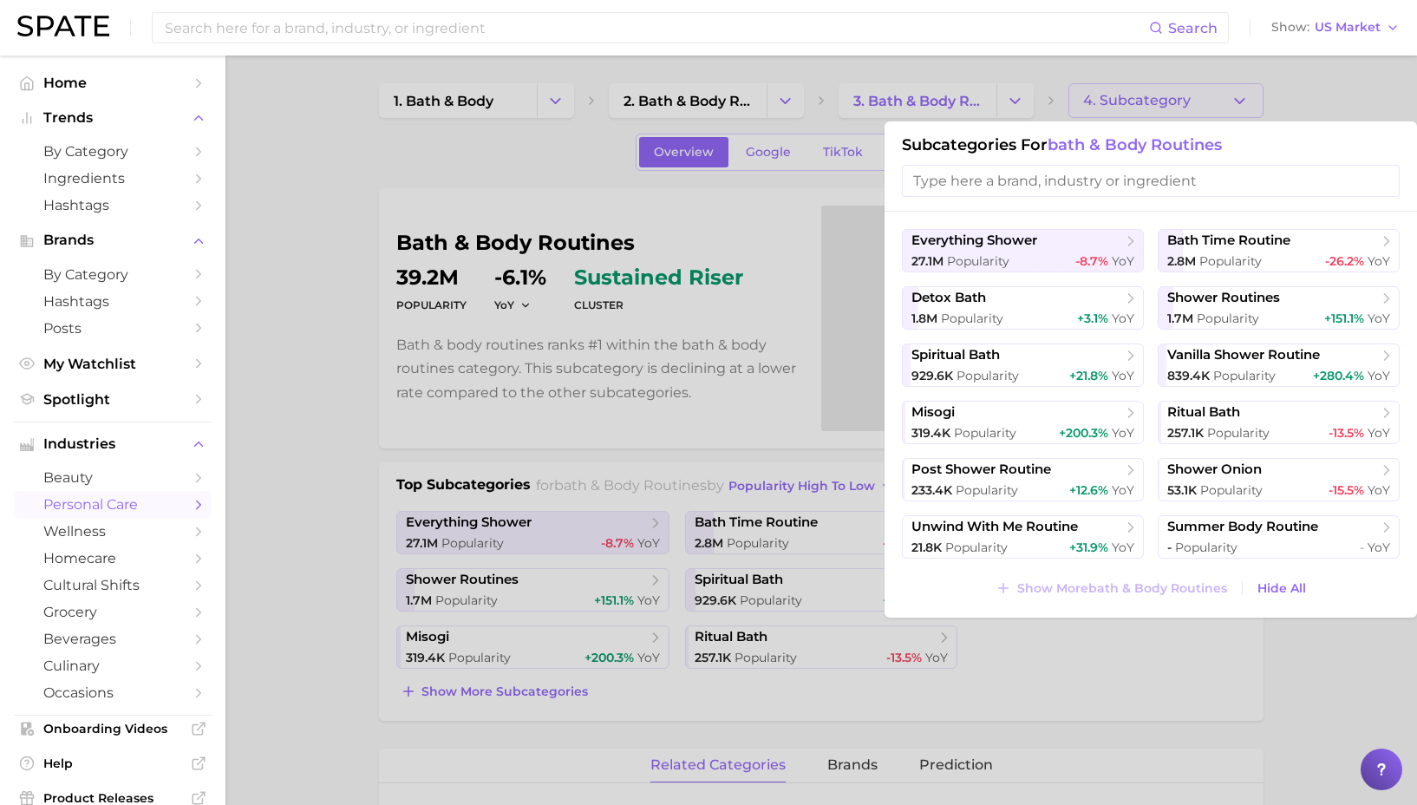
click at [1045, 652] on div at bounding box center [708, 402] width 1417 height 805
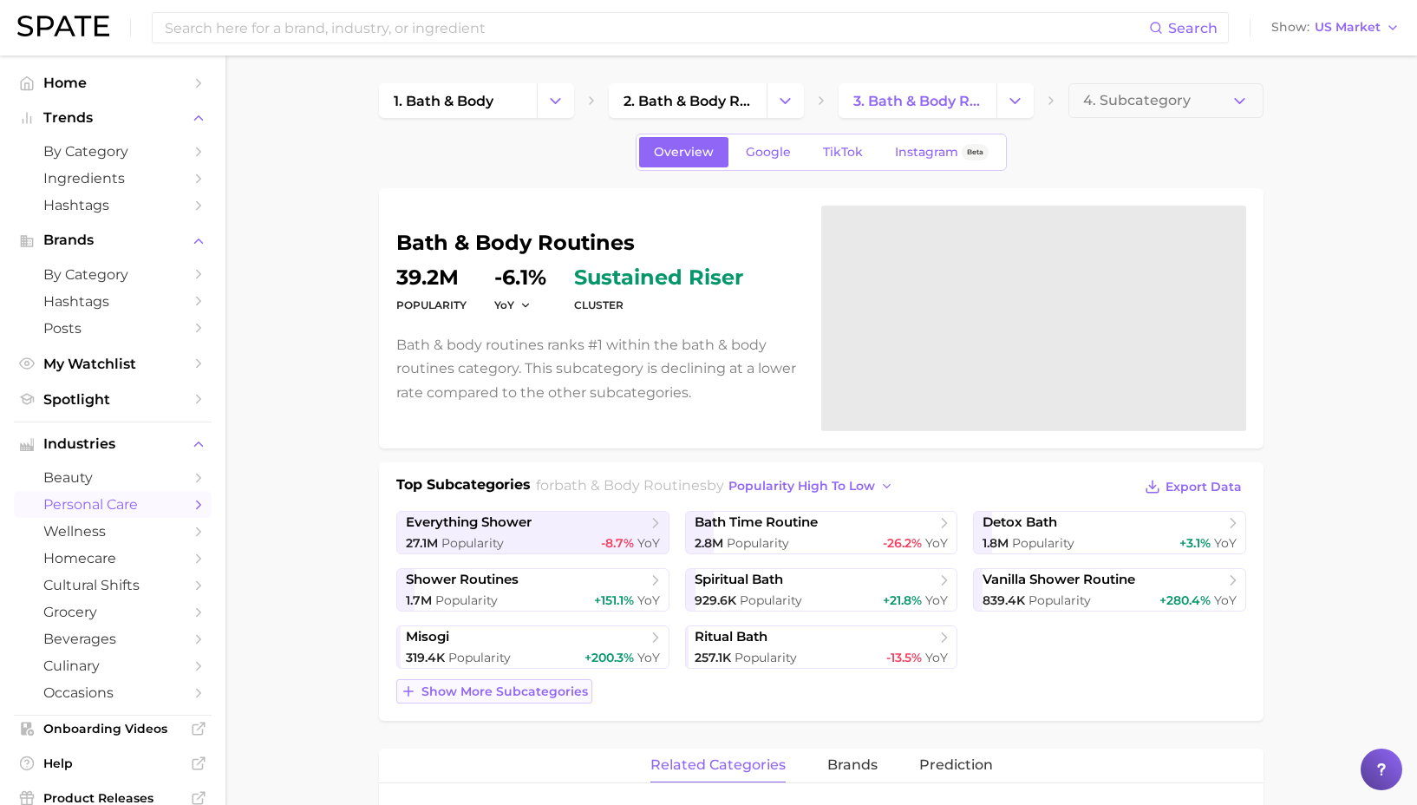
click at [532, 697] on span "Show more subcategories" at bounding box center [505, 691] width 167 height 15
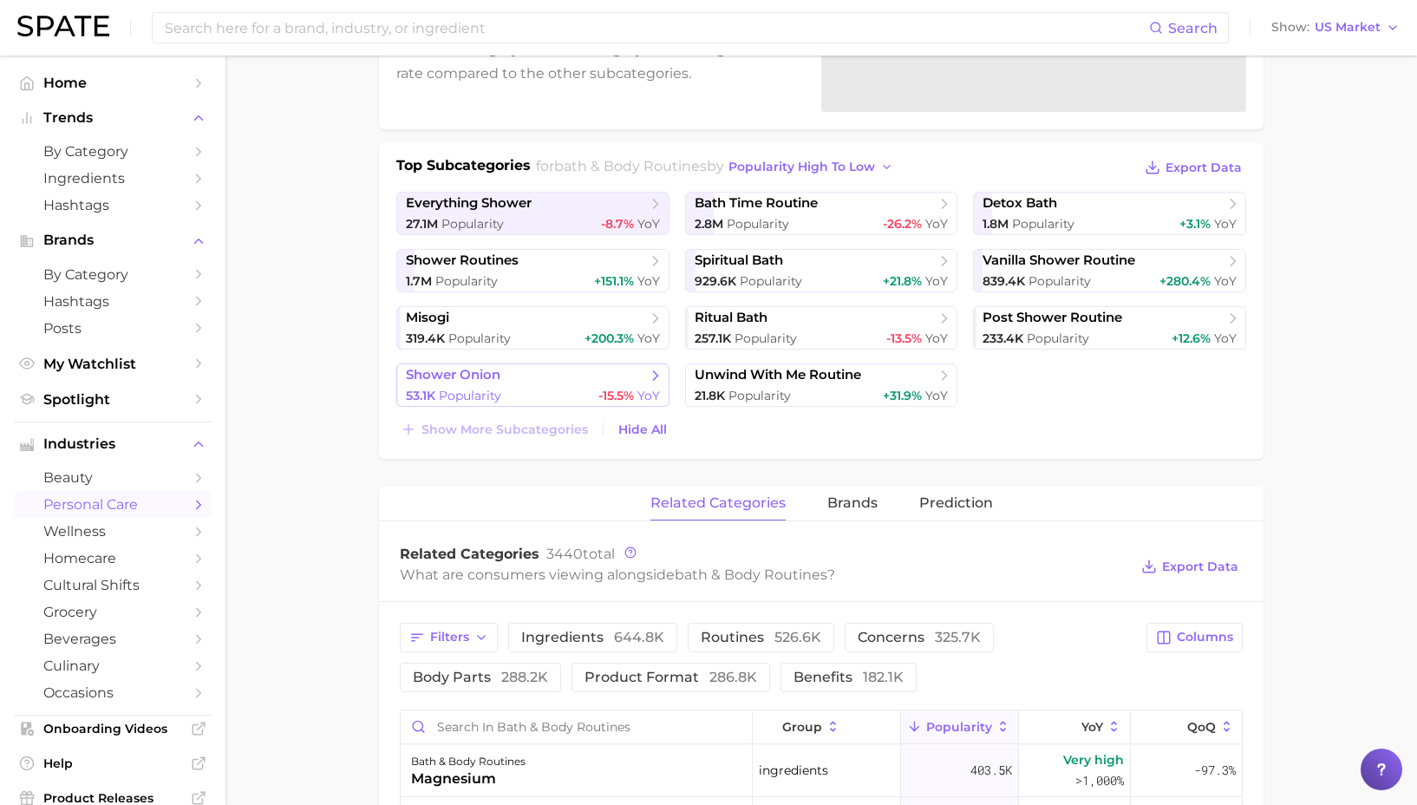
scroll to position [517, 0]
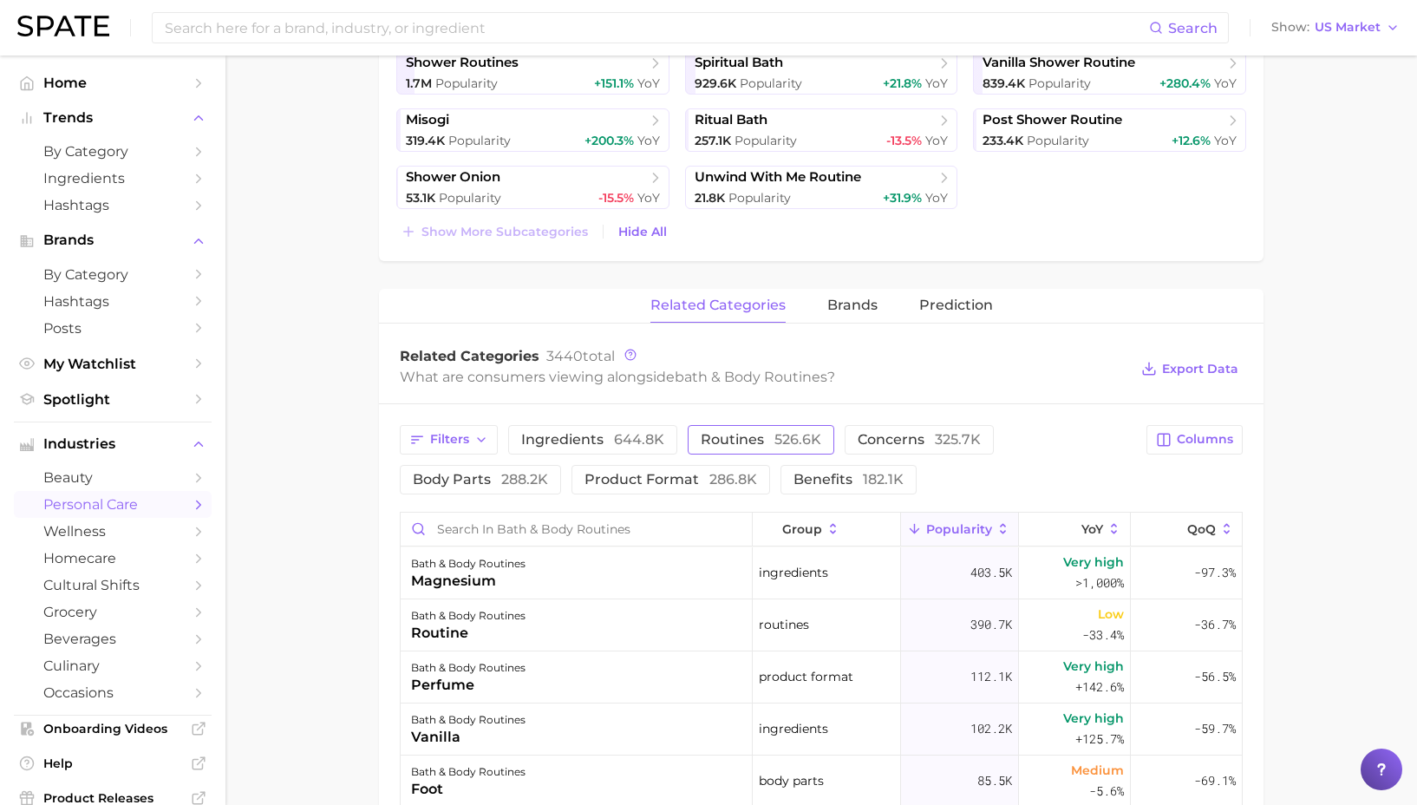
click at [758, 437] on span "routines 526.6k" at bounding box center [761, 440] width 121 height 14
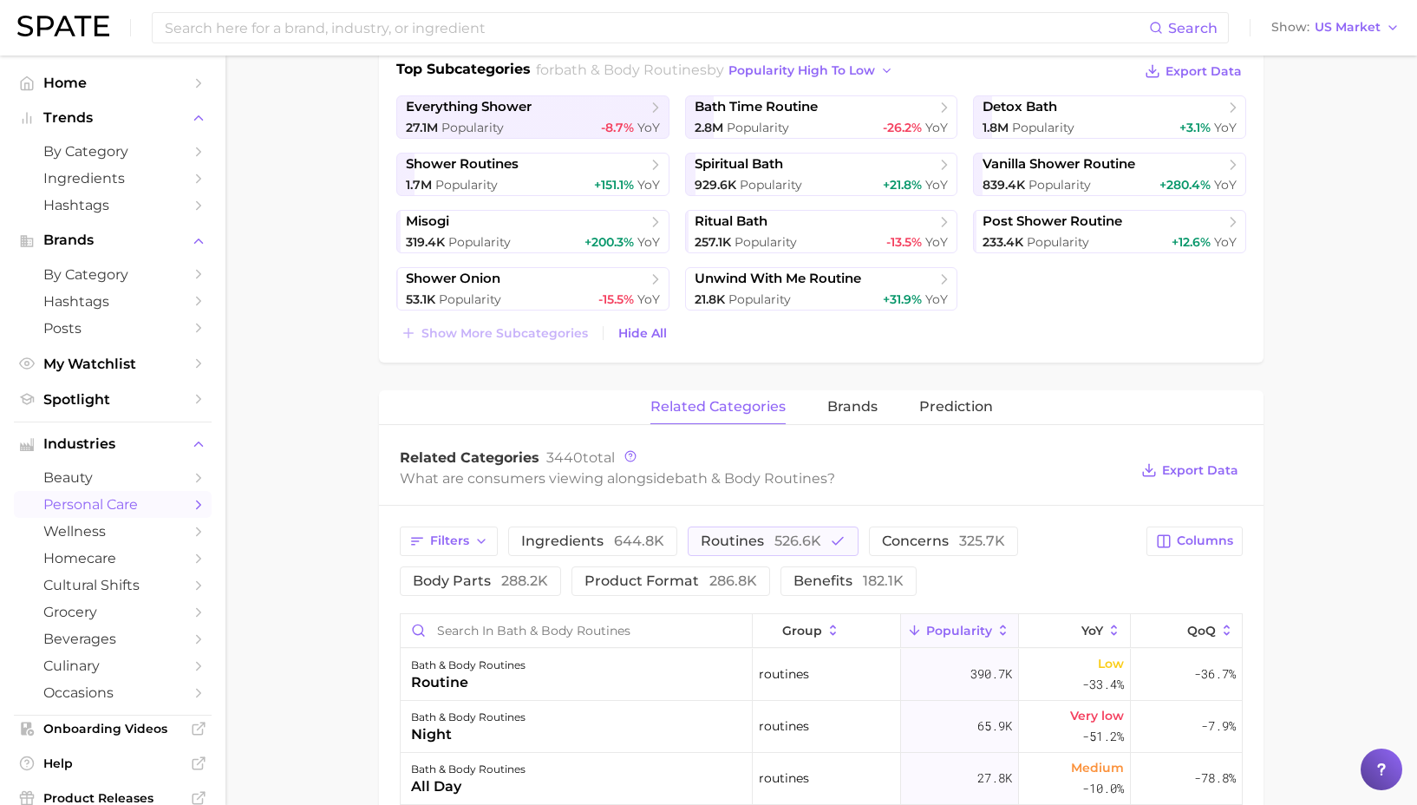
scroll to position [0, 0]
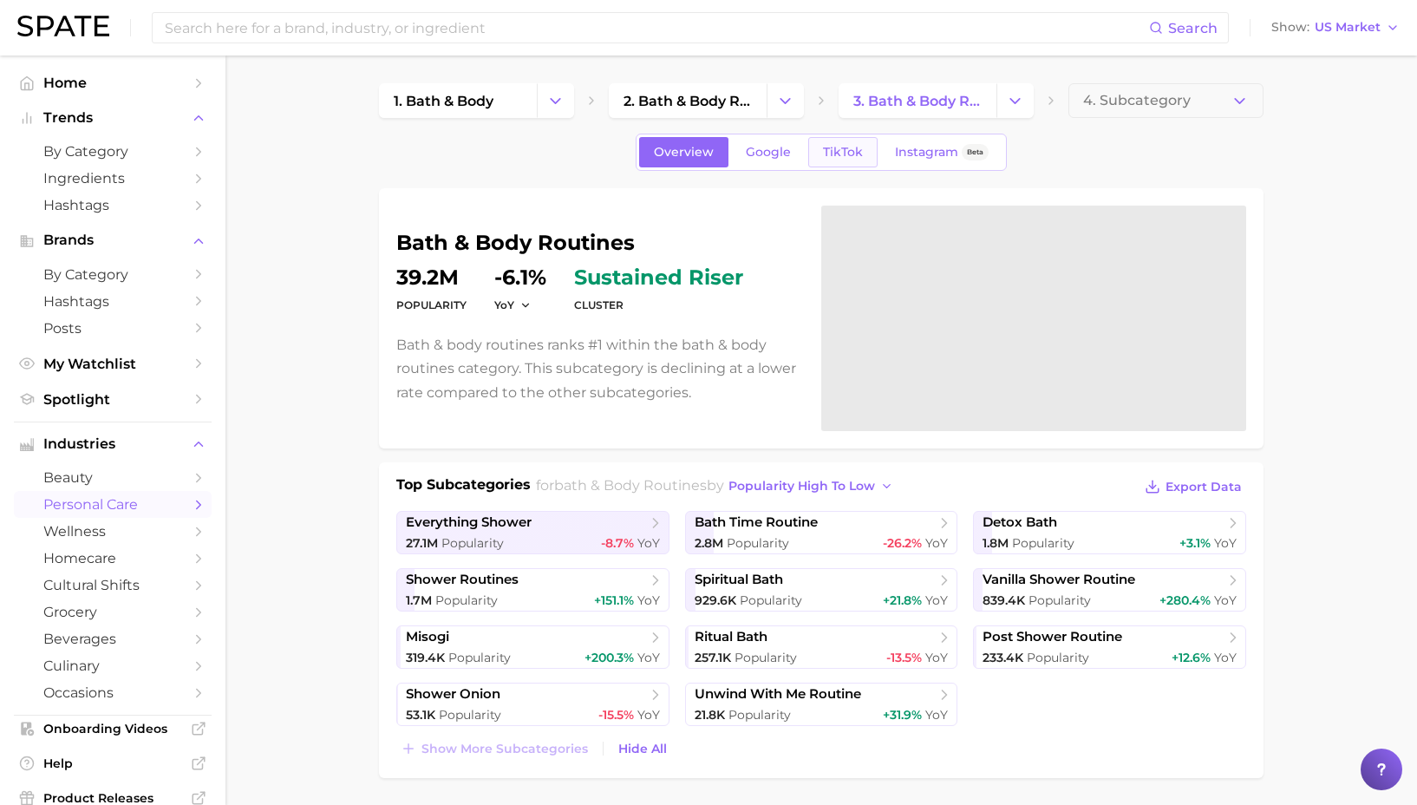
click at [849, 166] on link "TikTok" at bounding box center [842, 152] width 69 height 30
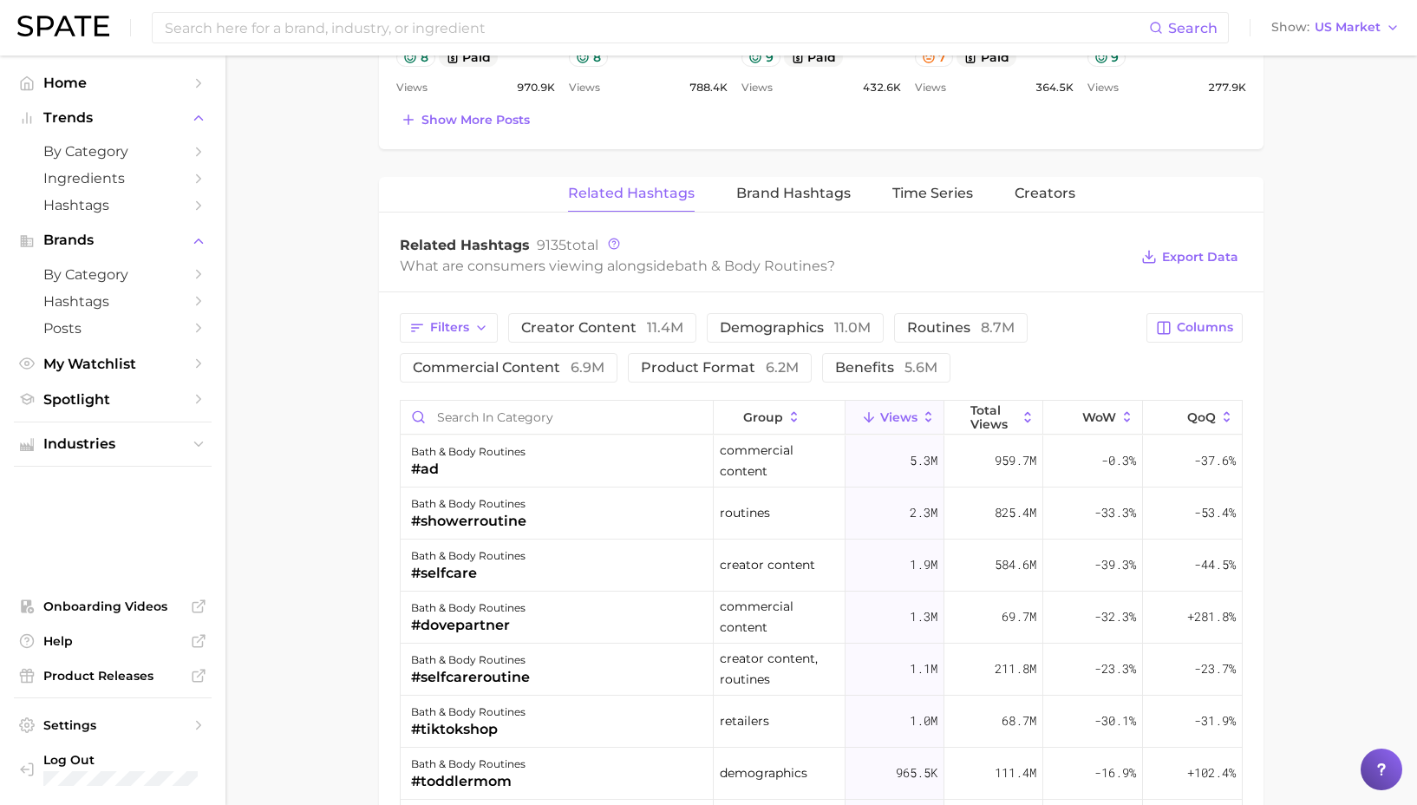
scroll to position [1193, 0]
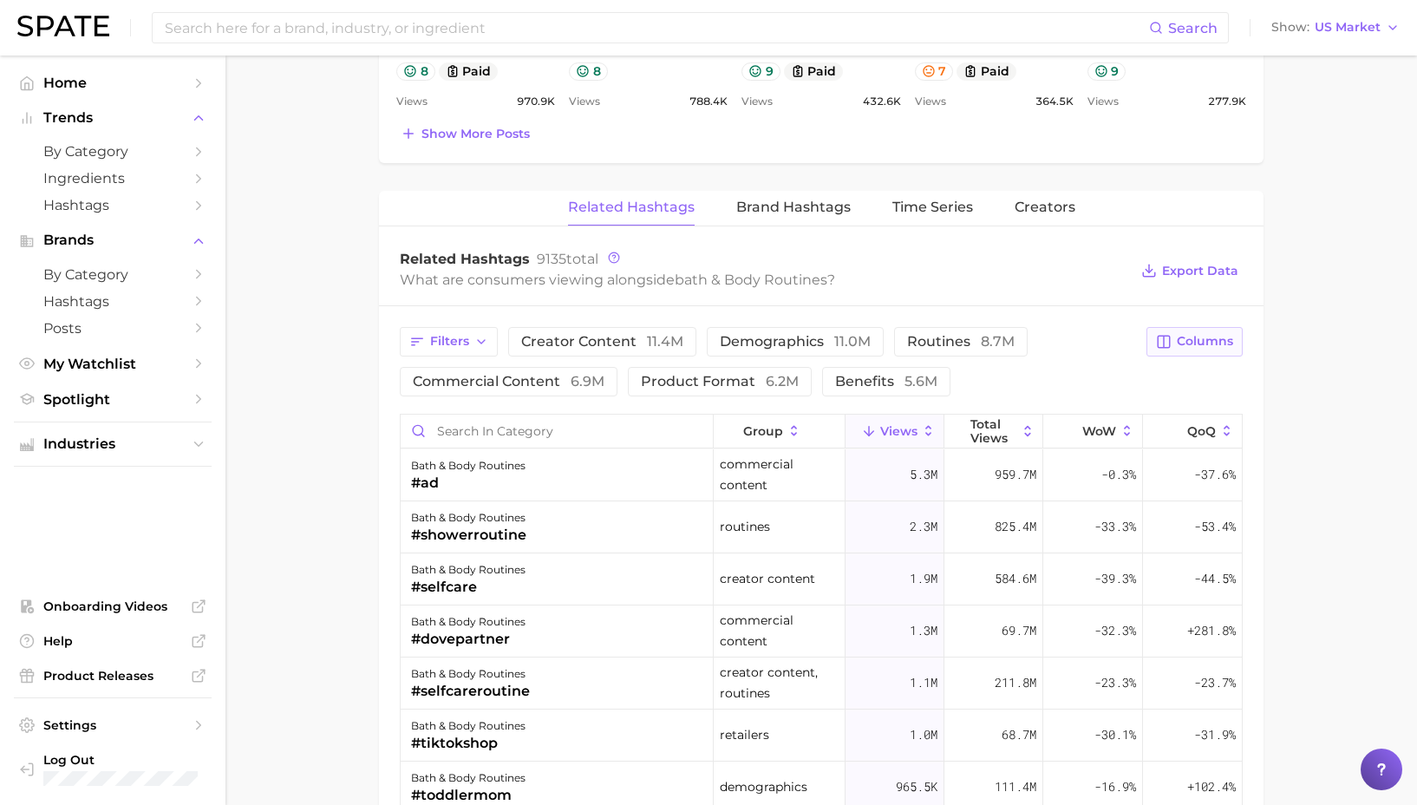
click at [1223, 355] on button "Columns" at bounding box center [1195, 341] width 96 height 29
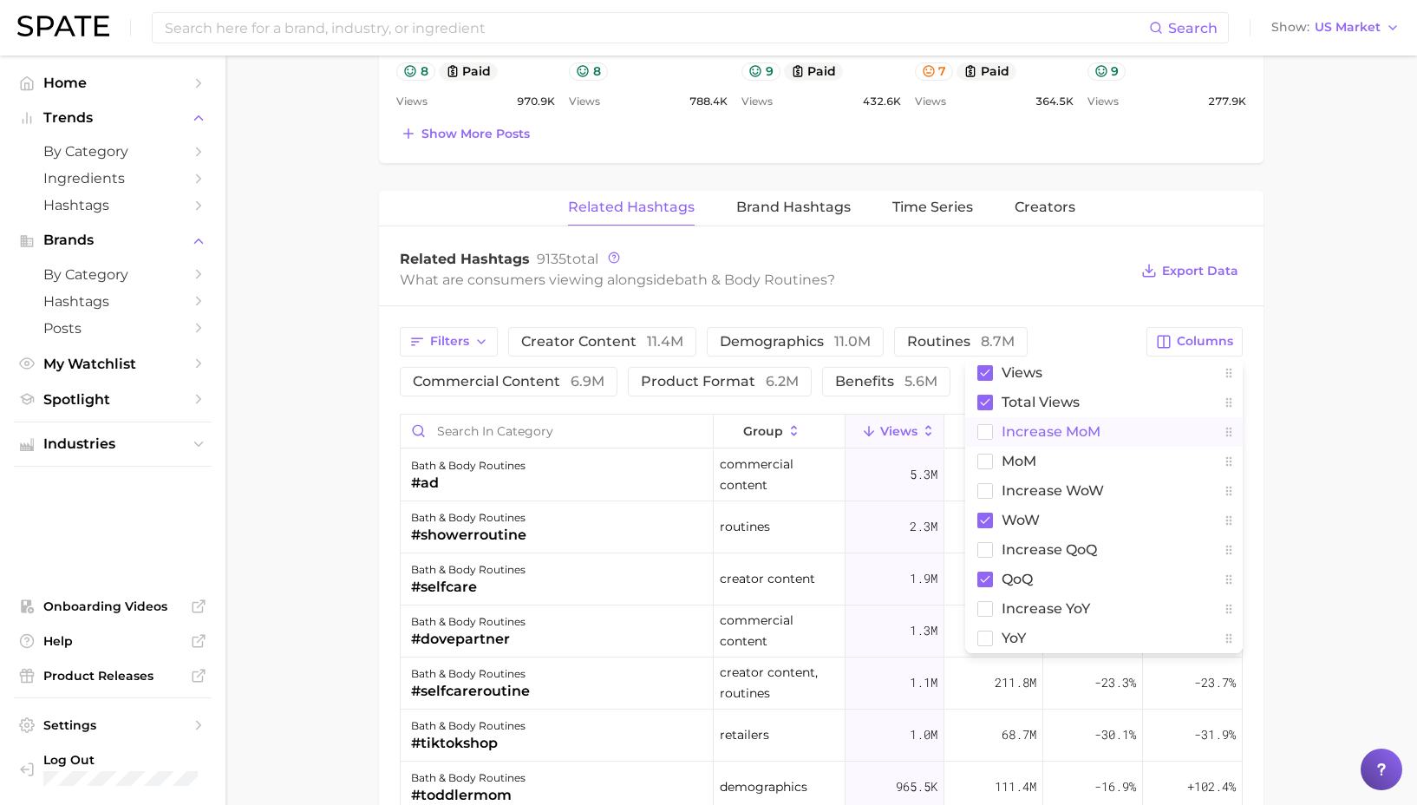
click at [1086, 435] on span "increase MoM" at bounding box center [1051, 431] width 99 height 15
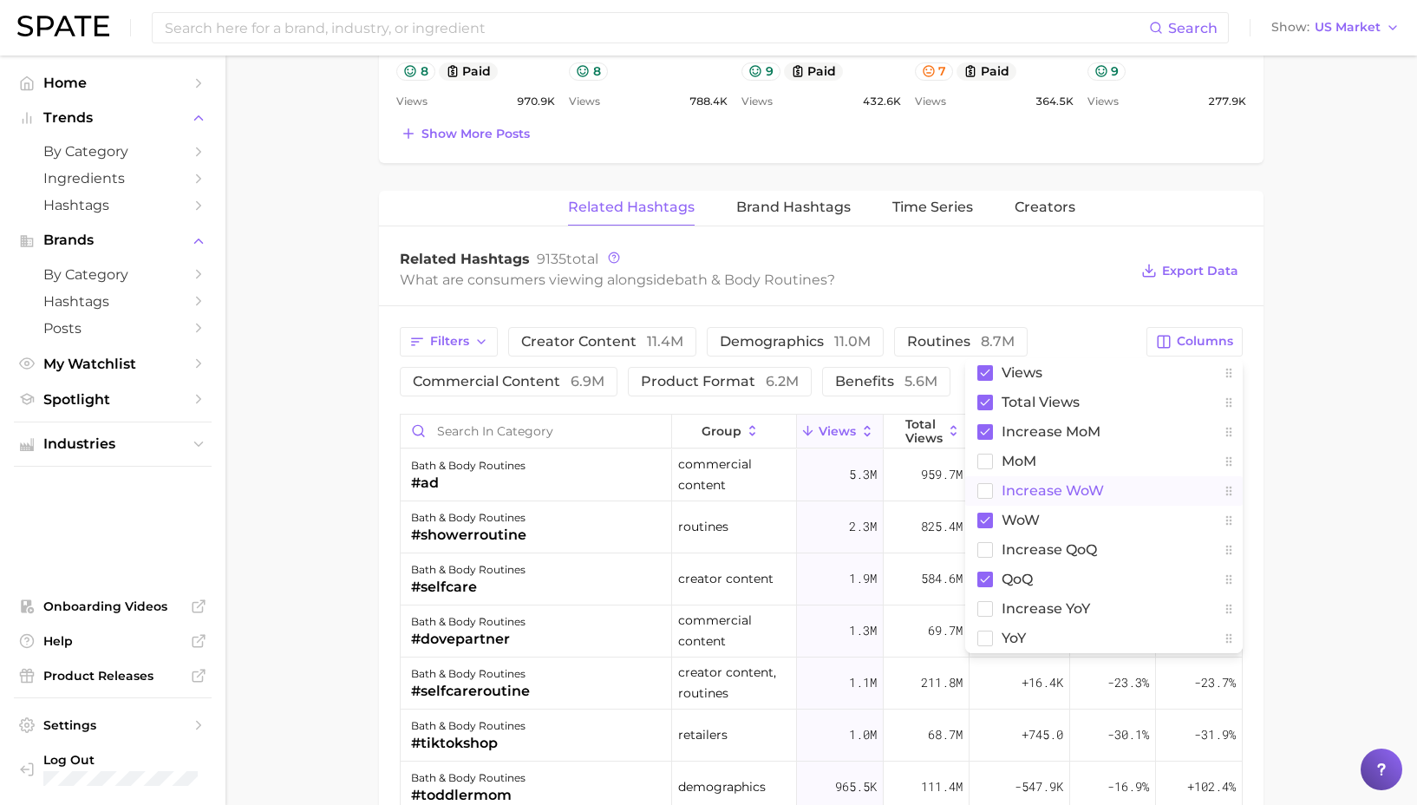
click at [1100, 495] on span "Increase WoW" at bounding box center [1053, 490] width 102 height 15
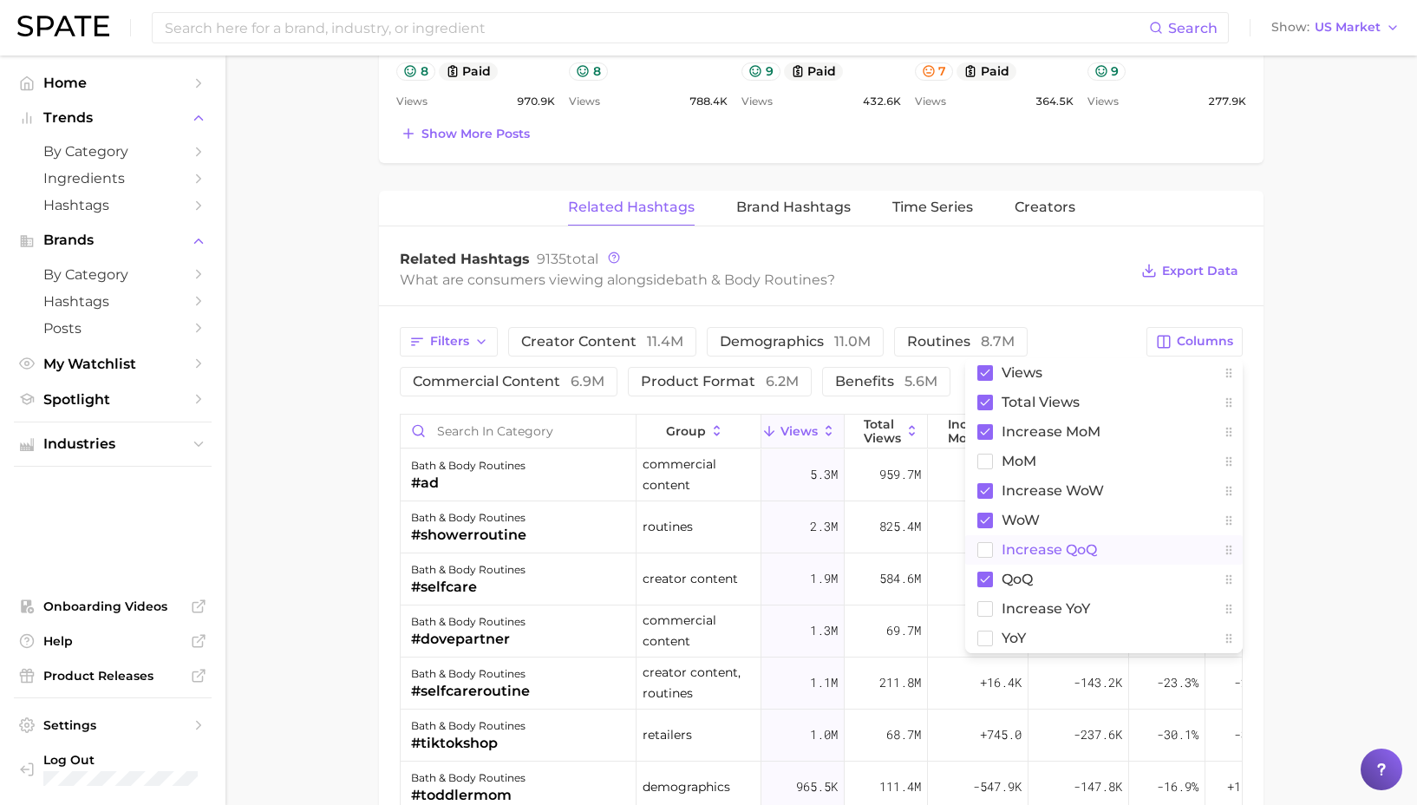
click at [1072, 546] on span "increase QoQ" at bounding box center [1049, 549] width 95 height 15
click at [1068, 608] on span "increase YoY" at bounding box center [1046, 608] width 88 height 15
click at [1064, 579] on button "QoQ" at bounding box center [1104, 579] width 278 height 29
click at [1098, 330] on div "Filters creator content 11.4m demographics 11.0m routines 8.7m commercial conte…" at bounding box center [768, 361] width 736 height 69
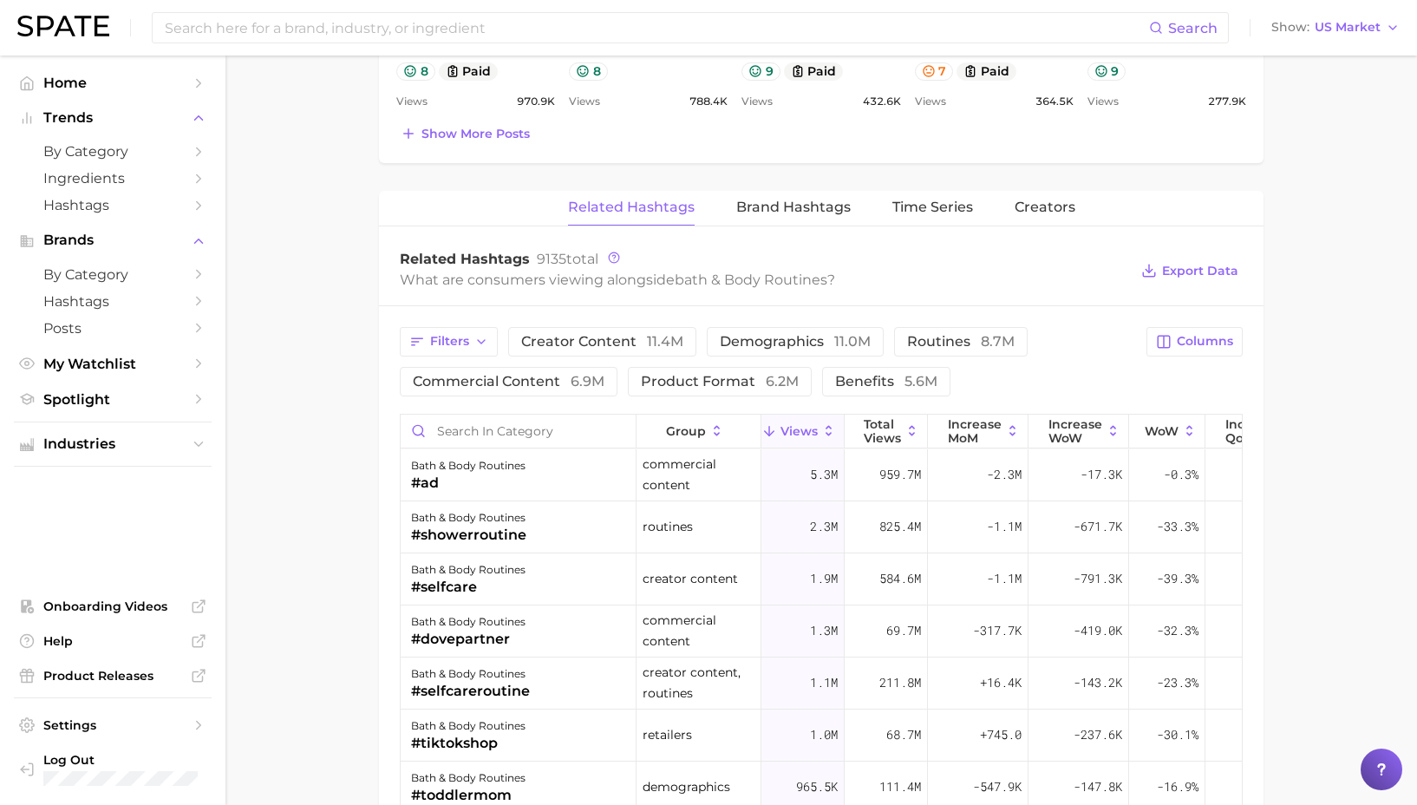
click at [1098, 330] on div "Filters creator content 11.4m demographics 11.0m routines 8.7m commercial conte…" at bounding box center [768, 361] width 736 height 69
click at [1108, 344] on div "Filters creator content 11.4m demographics 11.0m routines 8.7m commercial conte…" at bounding box center [768, 361] width 736 height 69
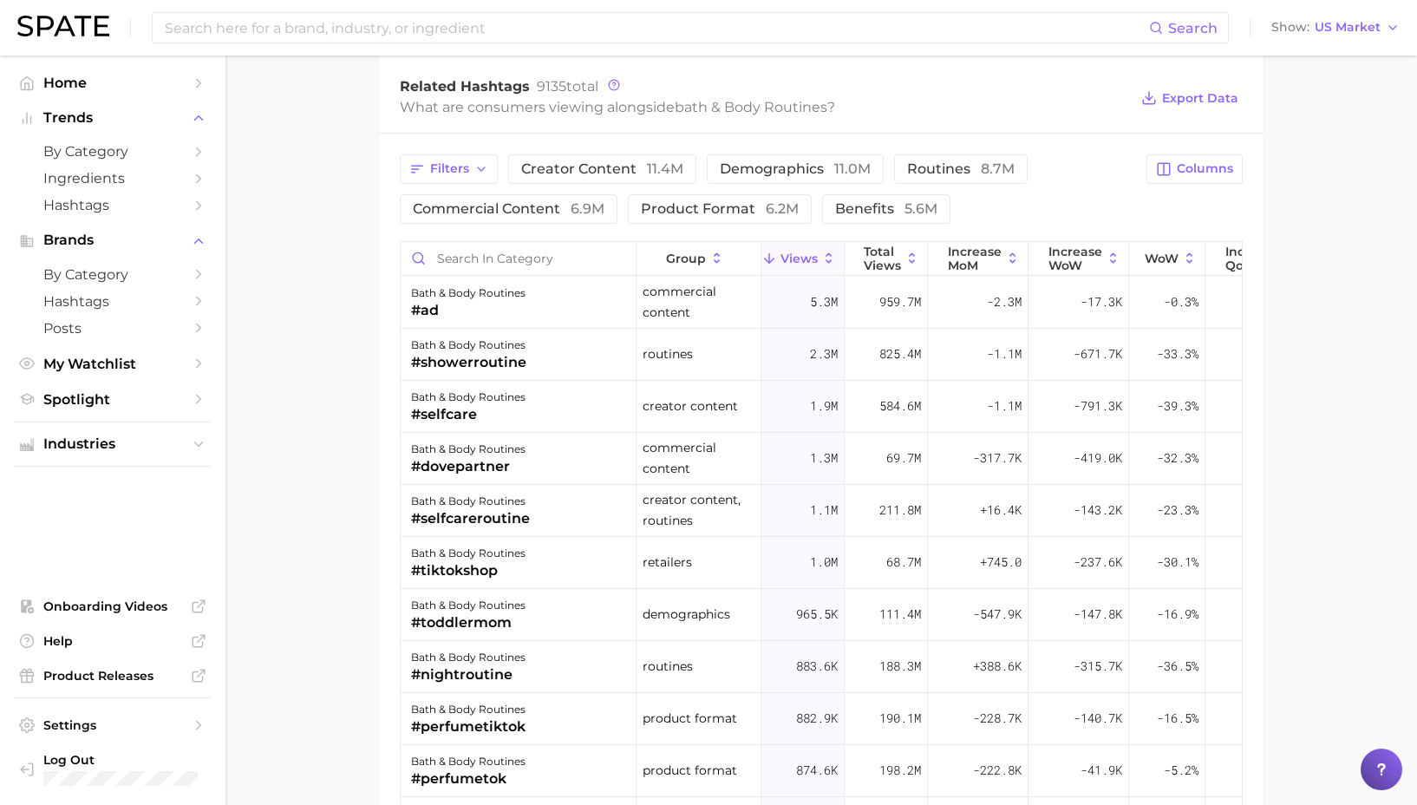
scroll to position [1366, 0]
click at [1102, 167] on div "Filters creator content 11.4m demographics 11.0m routines 8.7m commercial conte…" at bounding box center [768, 188] width 736 height 69
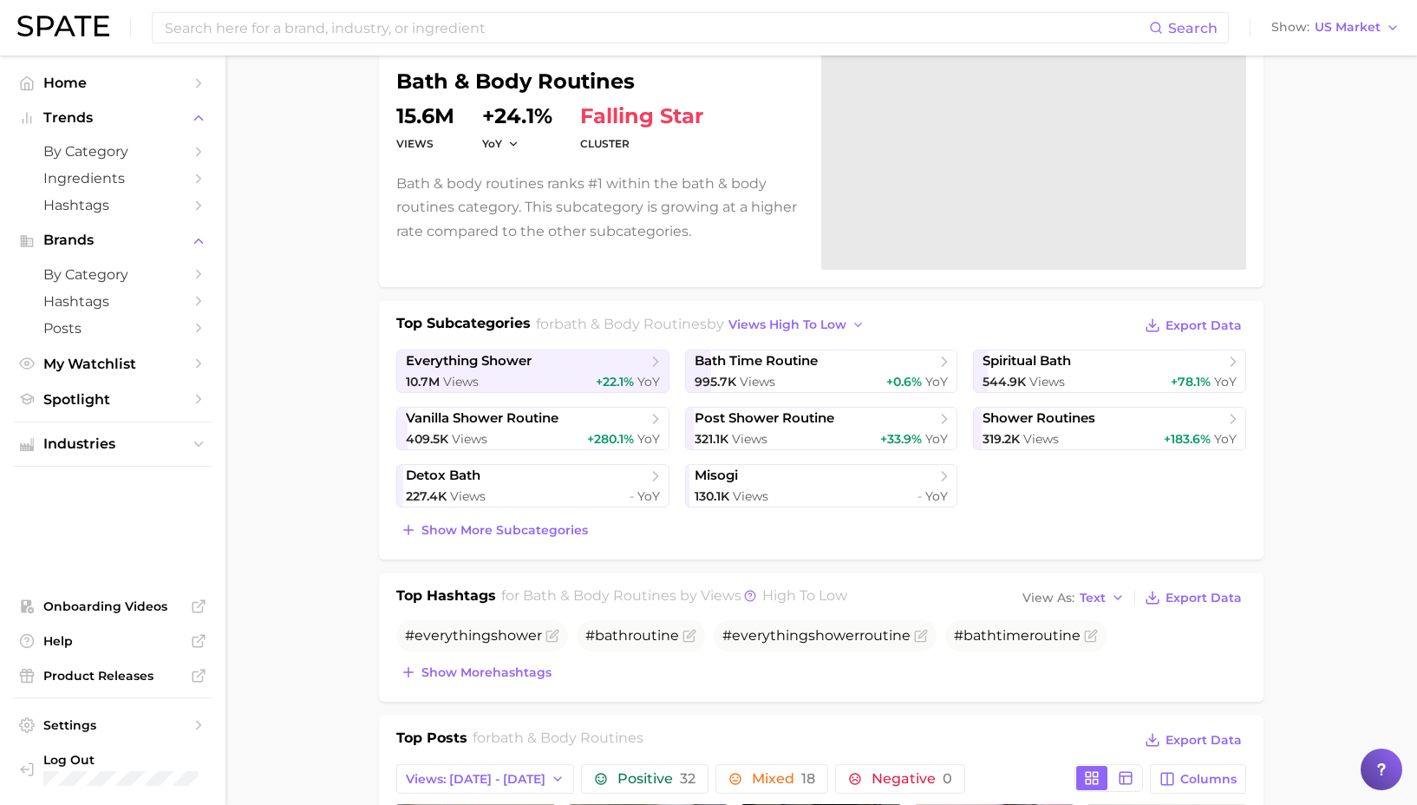
scroll to position [0, 0]
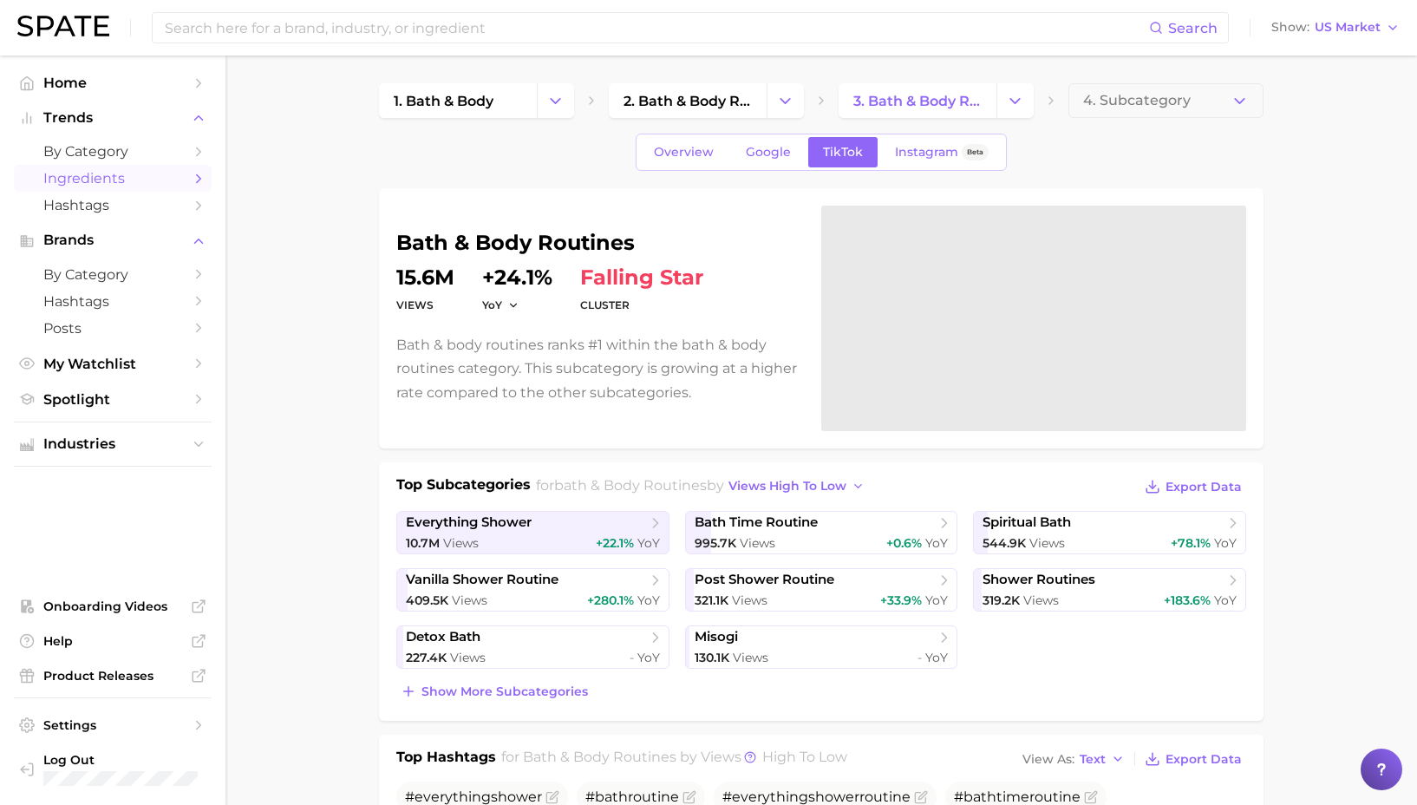
click at [64, 177] on span "Ingredients" at bounding box center [112, 178] width 139 height 16
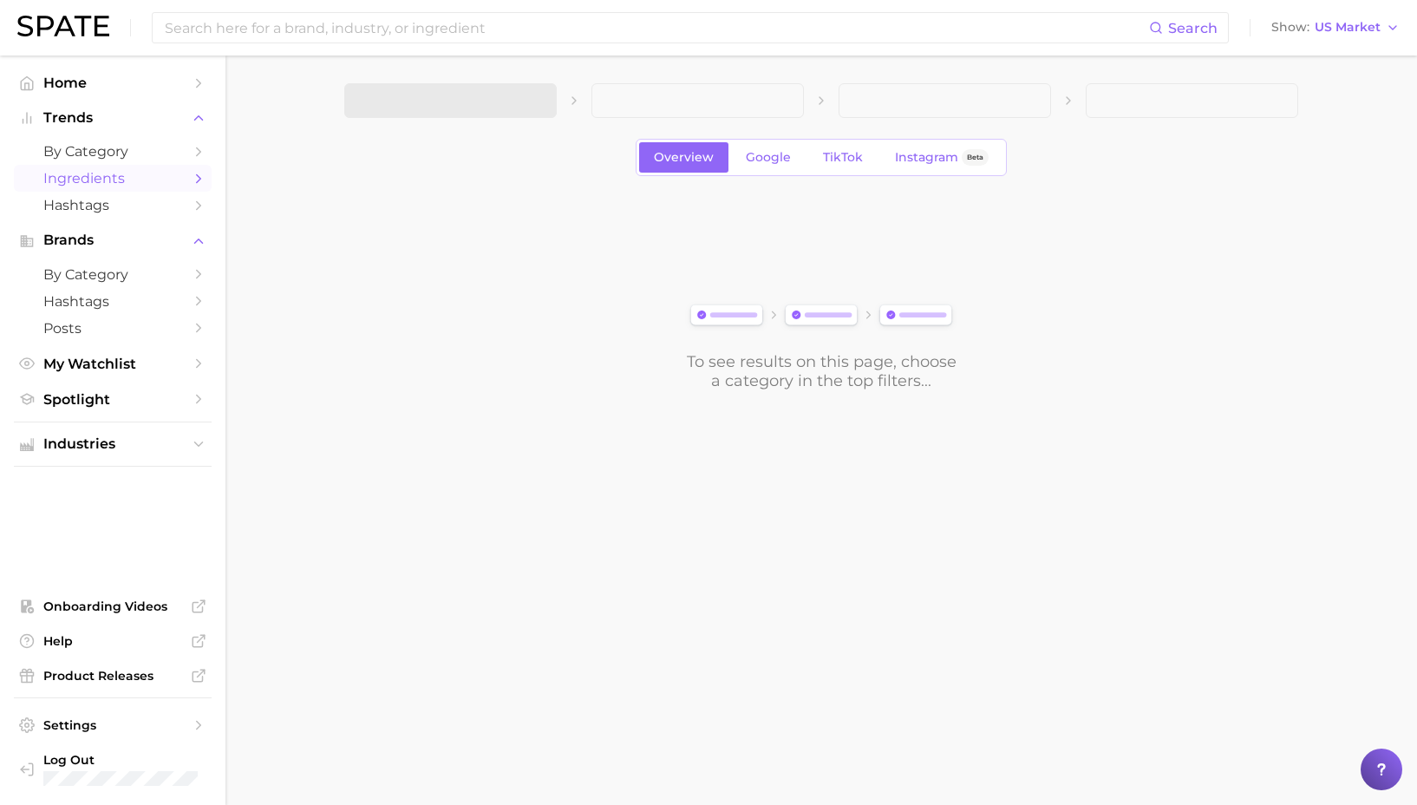
click at [64, 177] on span "Ingredients" at bounding box center [112, 178] width 139 height 16
click at [520, 108] on button "1. Choose Category" at bounding box center [450, 100] width 212 height 35
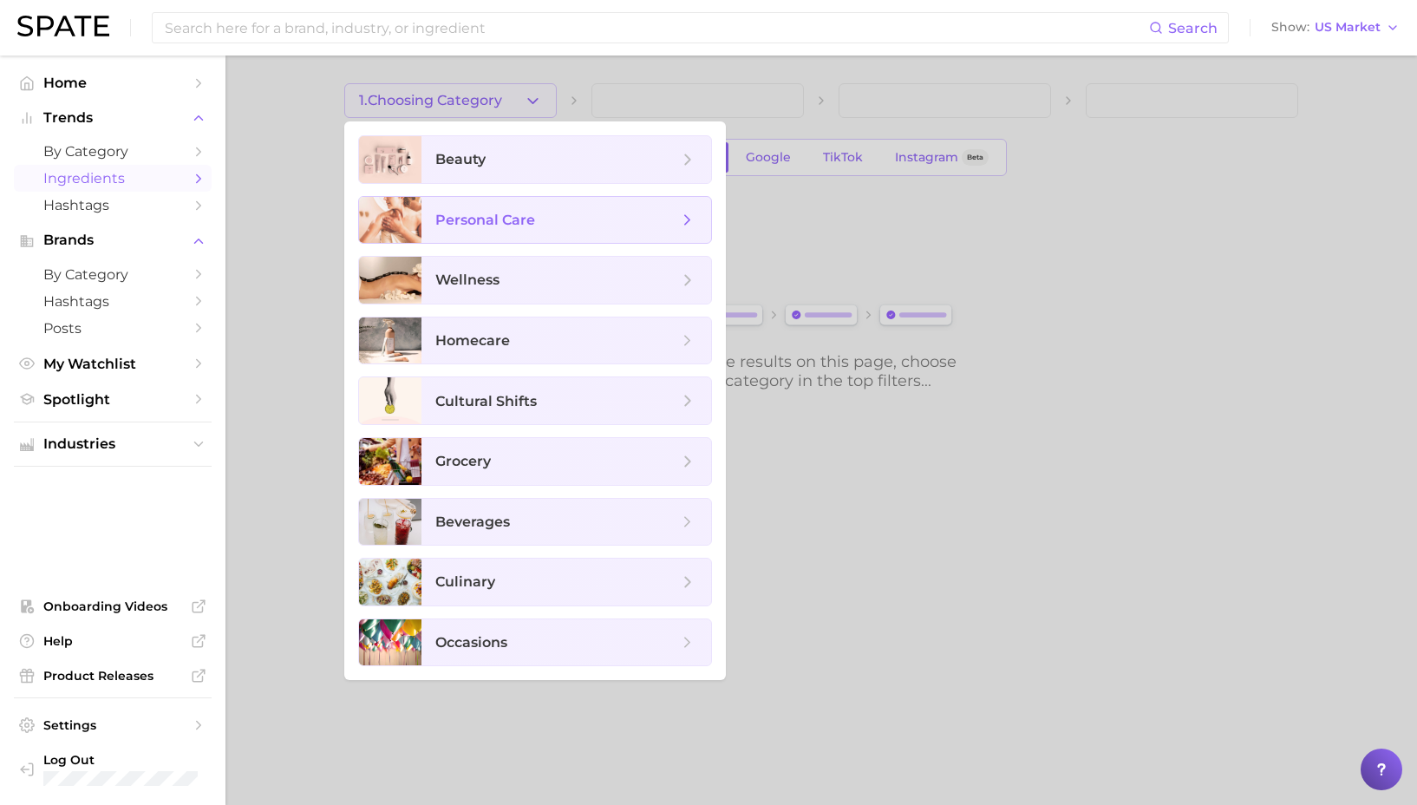
click at [539, 211] on span "personal care" at bounding box center [556, 220] width 243 height 19
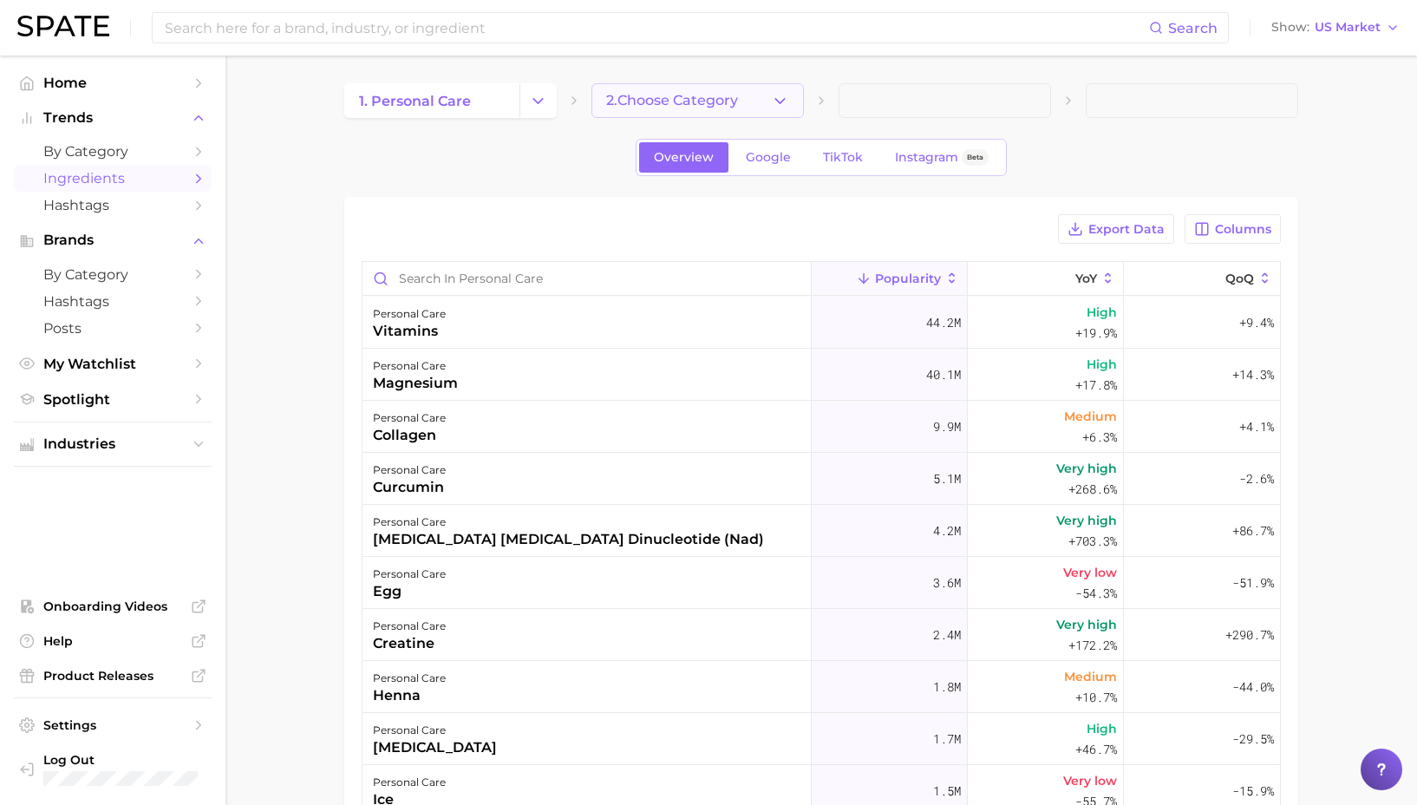
click at [635, 93] on span "2. Choose Category" at bounding box center [672, 101] width 132 height 16
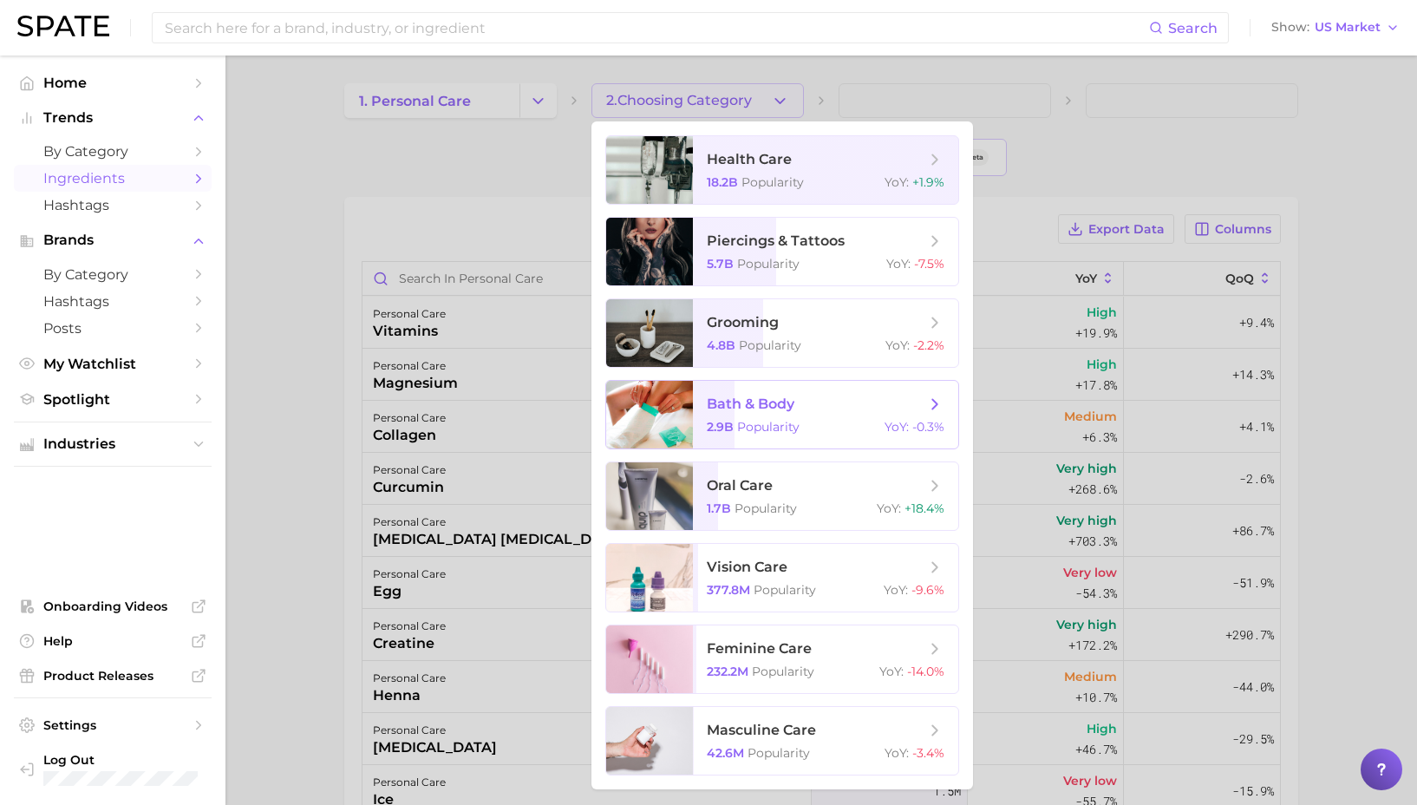
click at [818, 429] on div "2.9b Popularity YoY : -0.3%" at bounding box center [826, 427] width 238 height 16
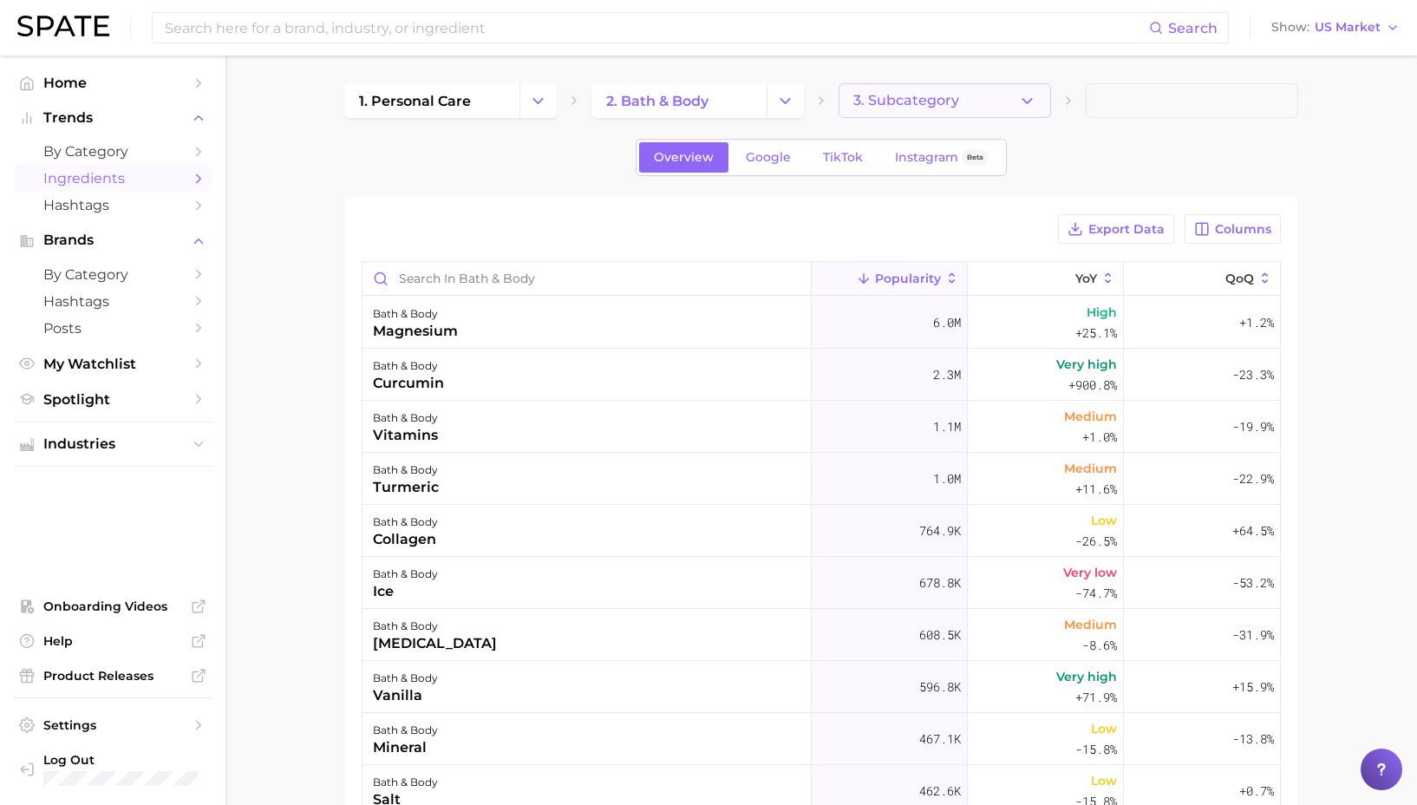
click at [929, 107] on span "3. Subcategory" at bounding box center [906, 101] width 106 height 16
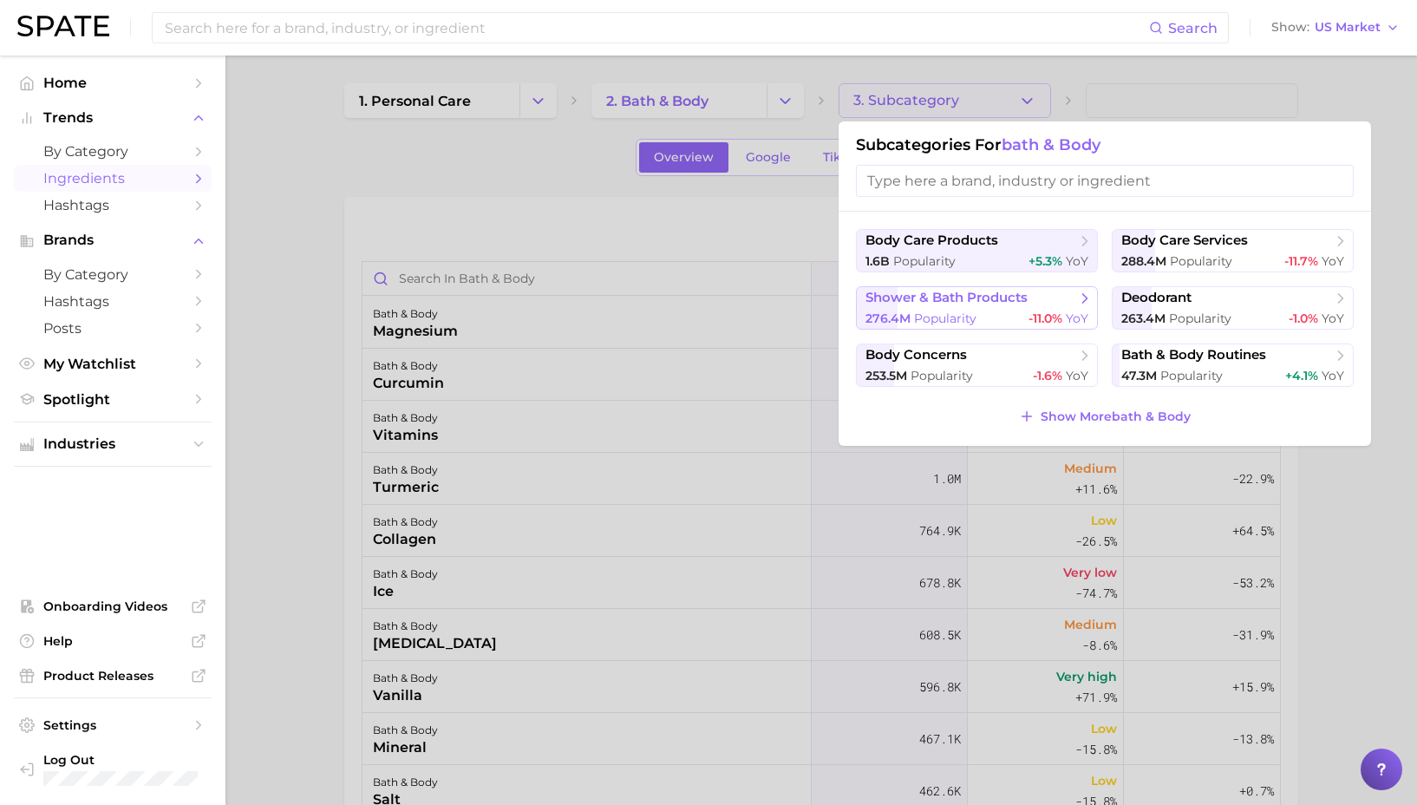
click at [1005, 309] on button "shower & bath products 276.4m Popularity -11.0% YoY" at bounding box center [977, 307] width 242 height 43
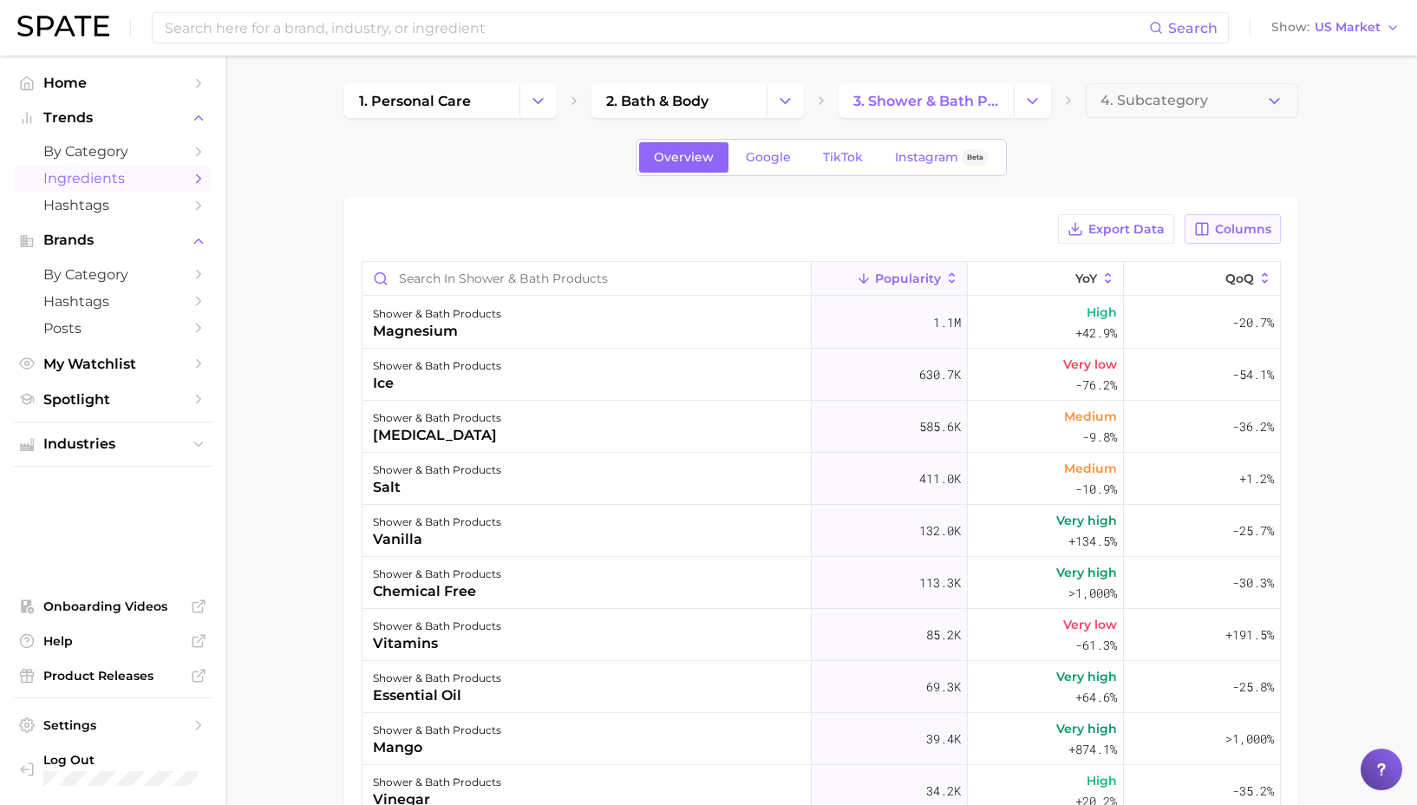
click at [1233, 243] on button "Columns" at bounding box center [1233, 228] width 96 height 29
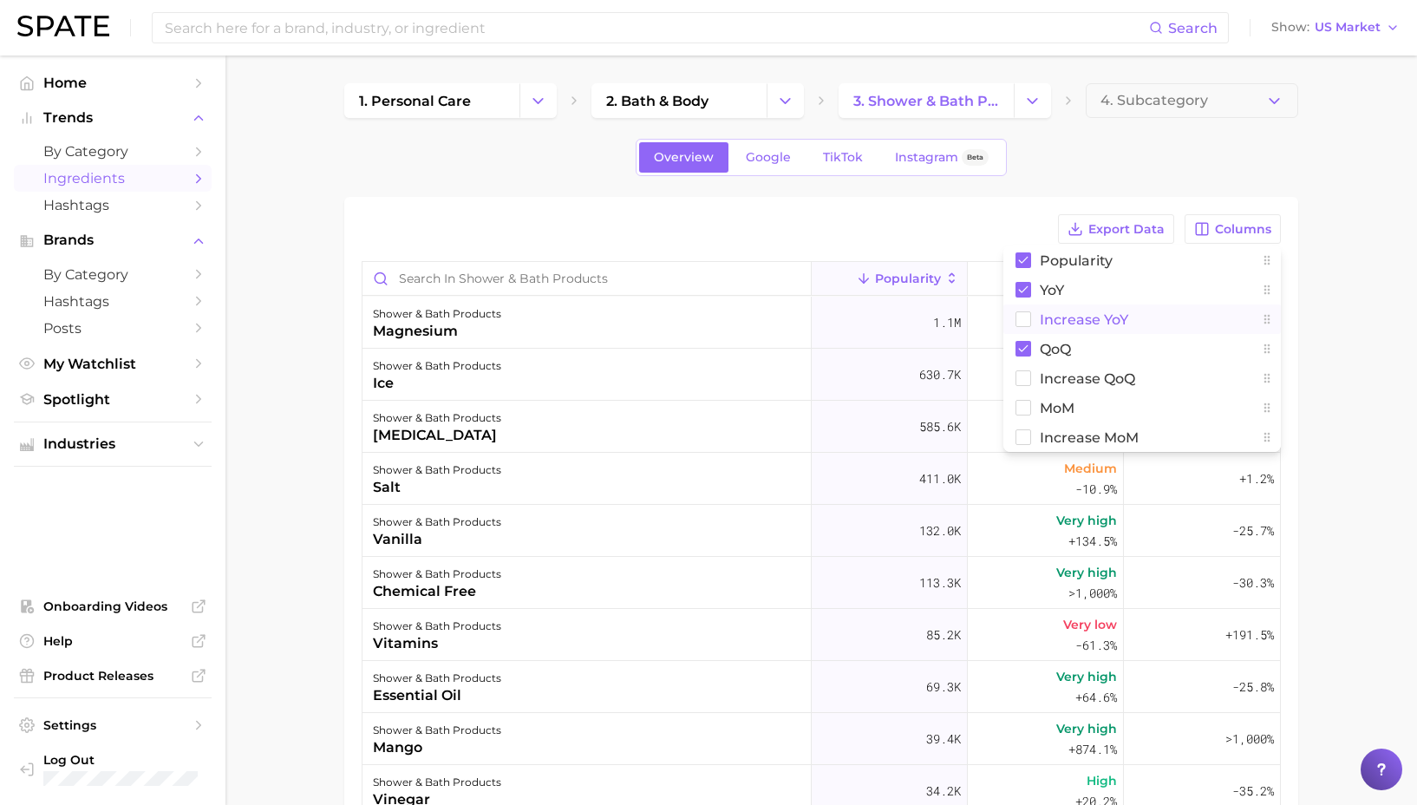
click at [1108, 318] on span "Increase YoY" at bounding box center [1084, 319] width 88 height 15
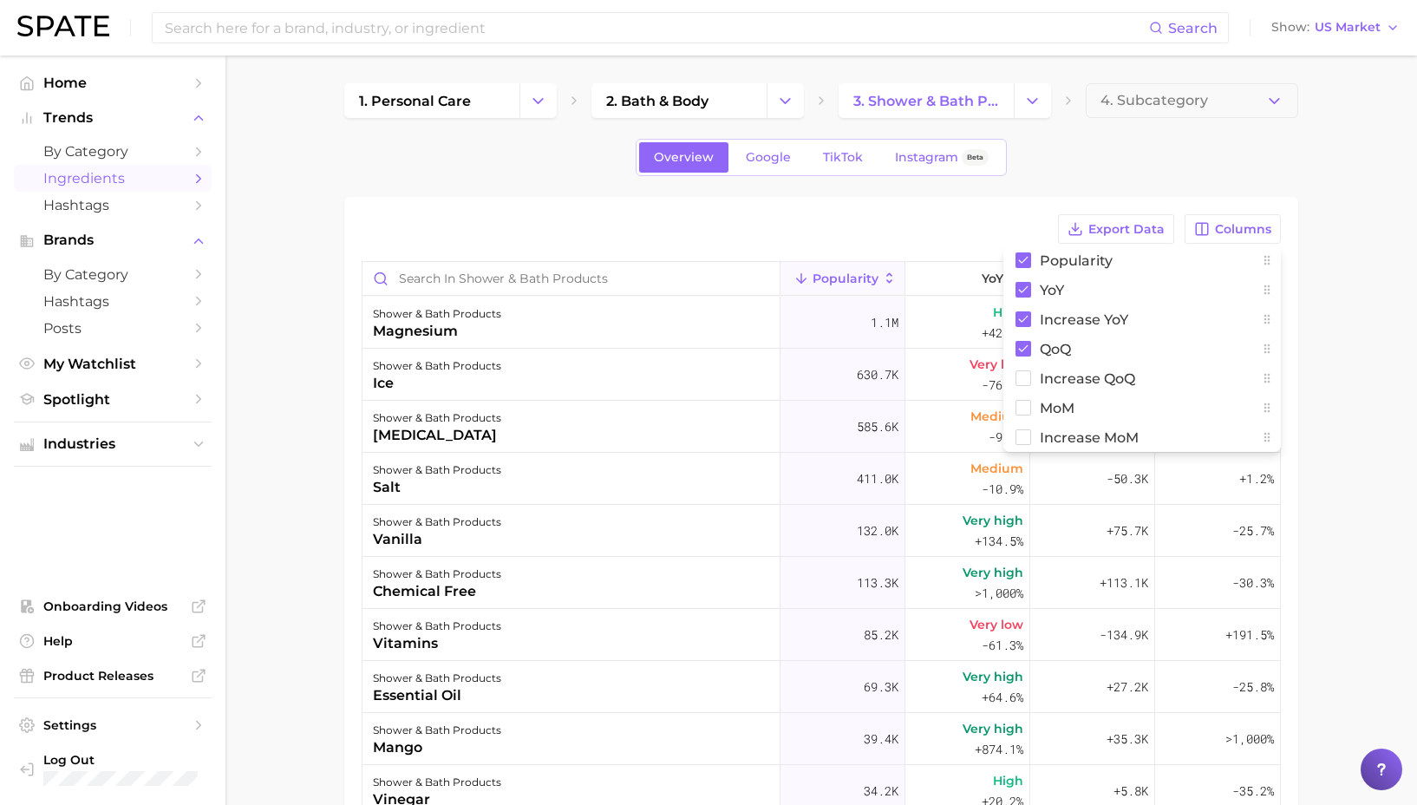
click at [972, 203] on div "Export Data Columns Popularity YoY Increase YoY QoQ Increase QoQ MoM Increase M…" at bounding box center [821, 640] width 954 height 886
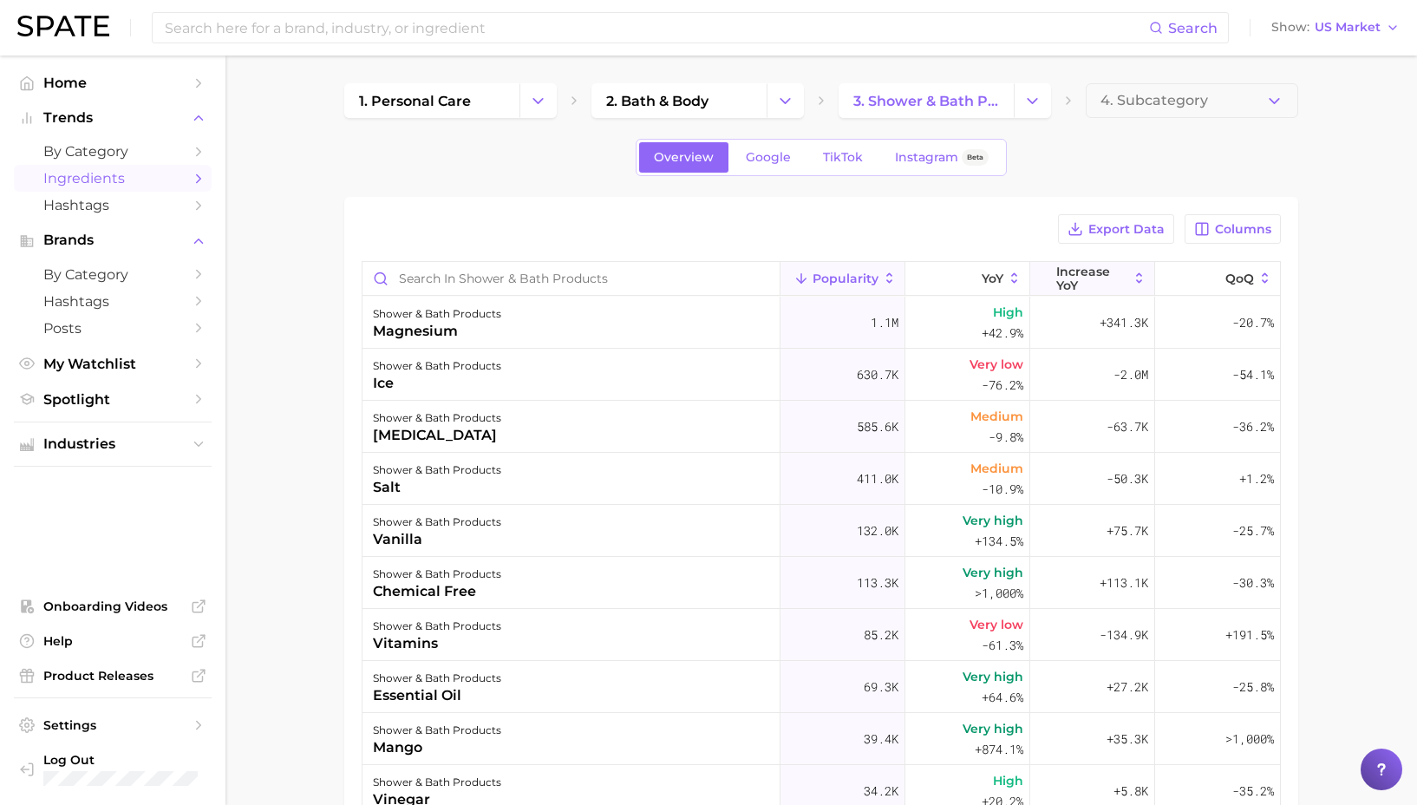
click at [1129, 286] on button "Increase YoY" at bounding box center [1092, 279] width 125 height 34
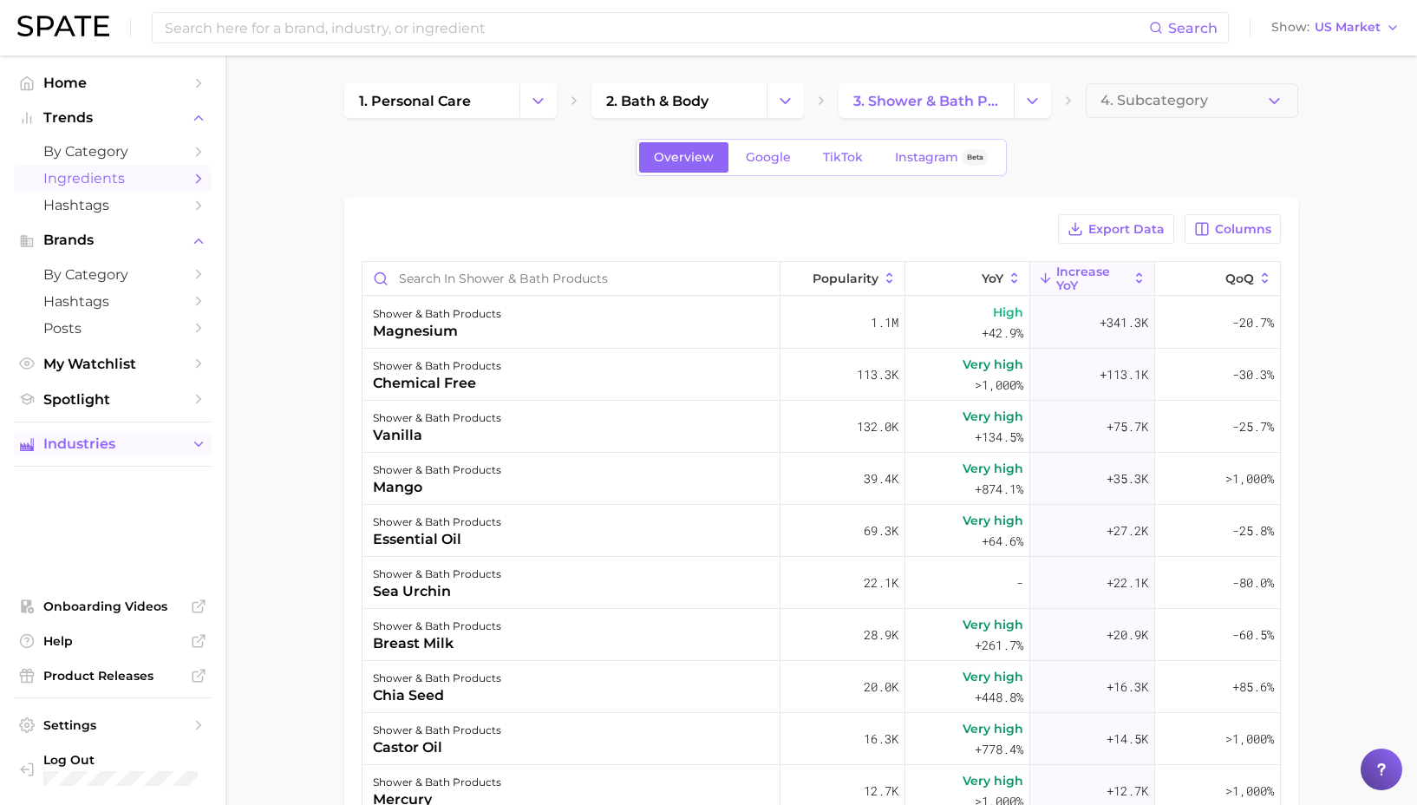
click at [109, 441] on span "Industries" at bounding box center [112, 444] width 139 height 16
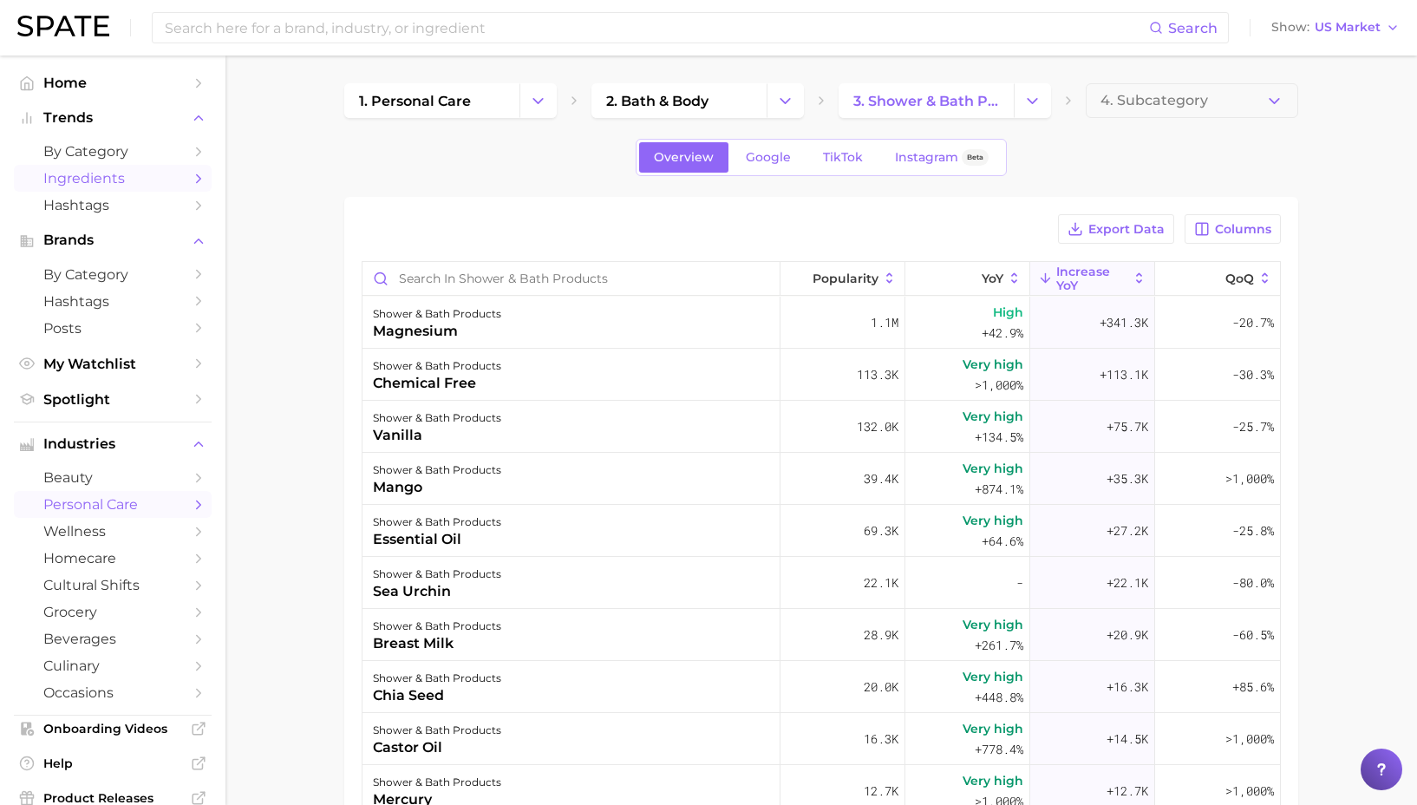
click at [133, 507] on span "personal care" at bounding box center [112, 504] width 139 height 16
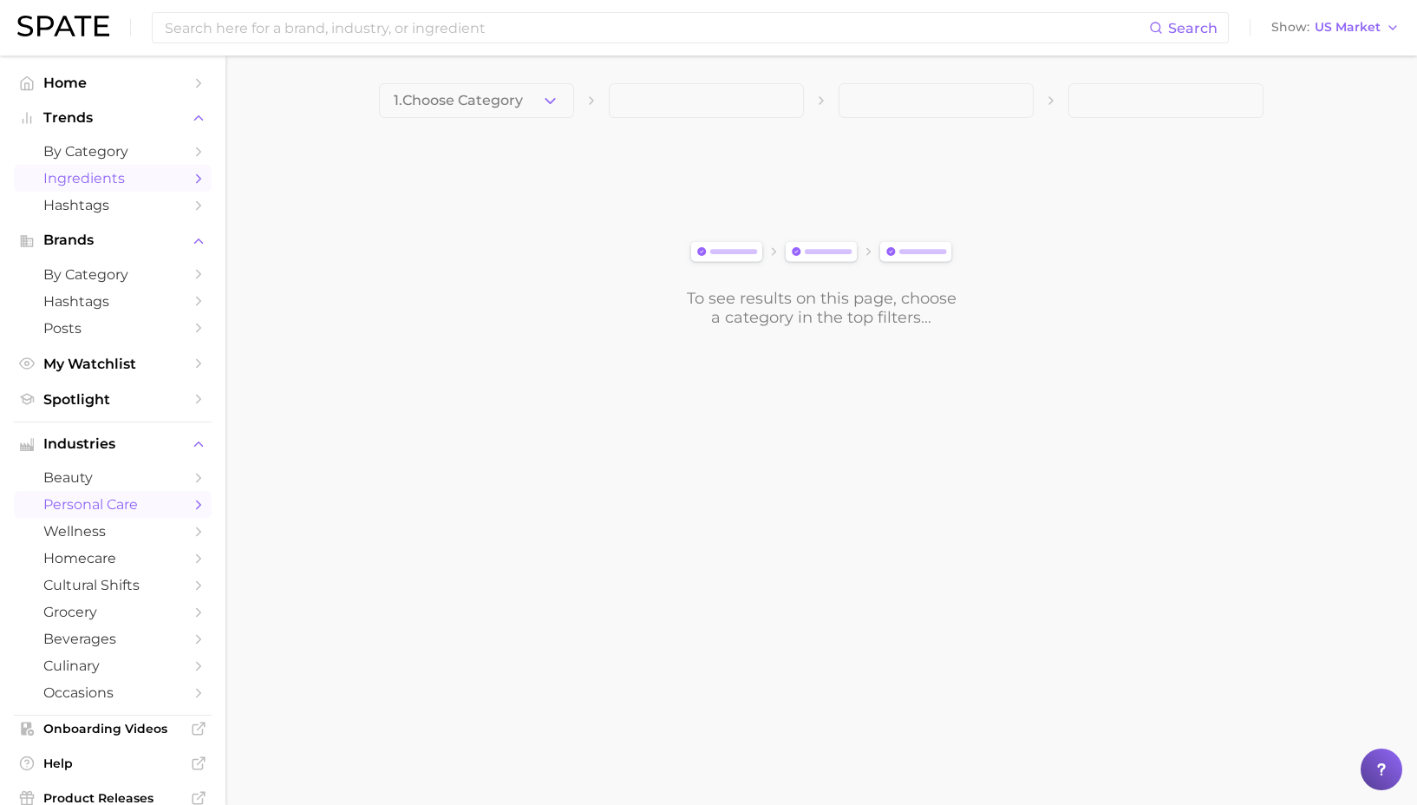
click at [101, 167] on link "Ingredients" at bounding box center [113, 178] width 198 height 27
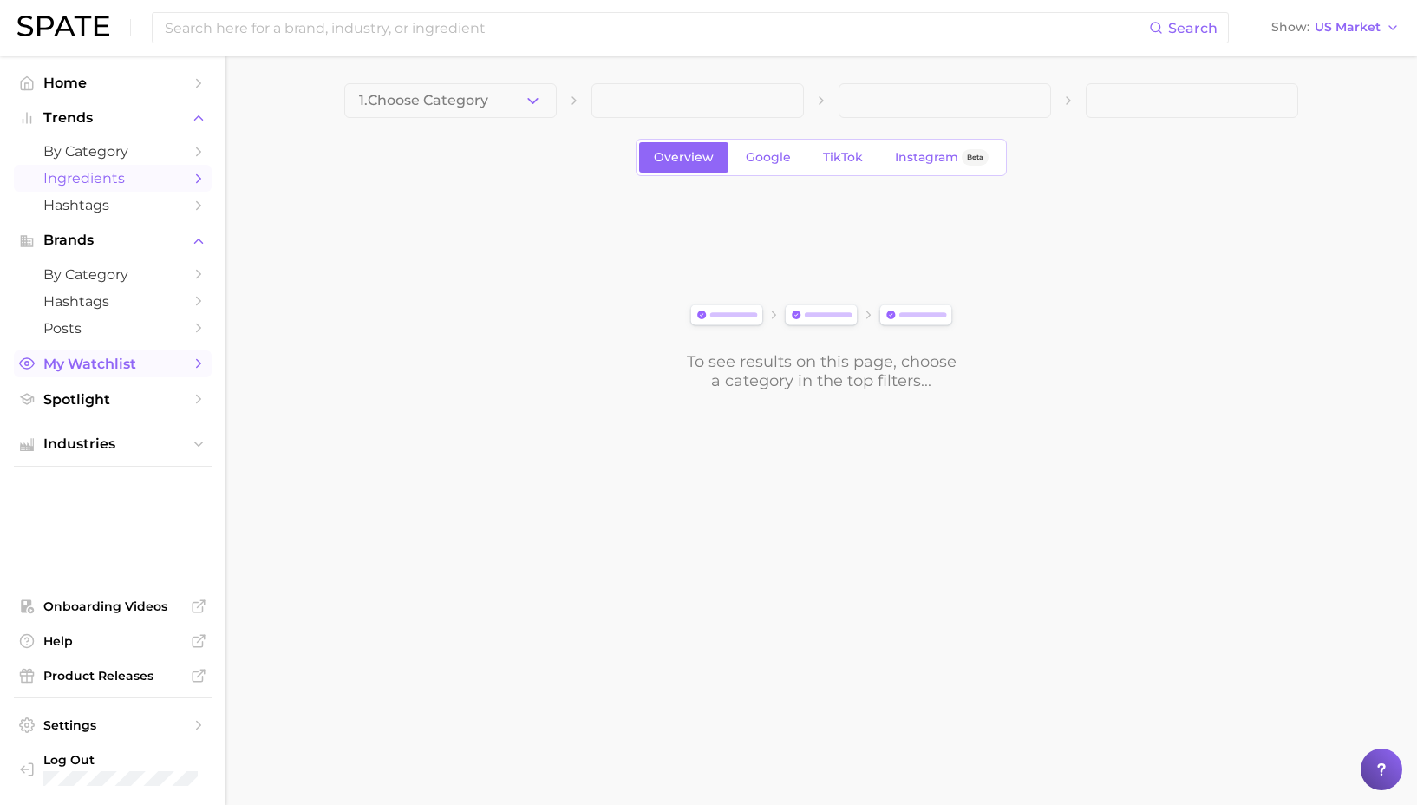
click at [159, 363] on span "My Watchlist" at bounding box center [112, 364] width 139 height 16
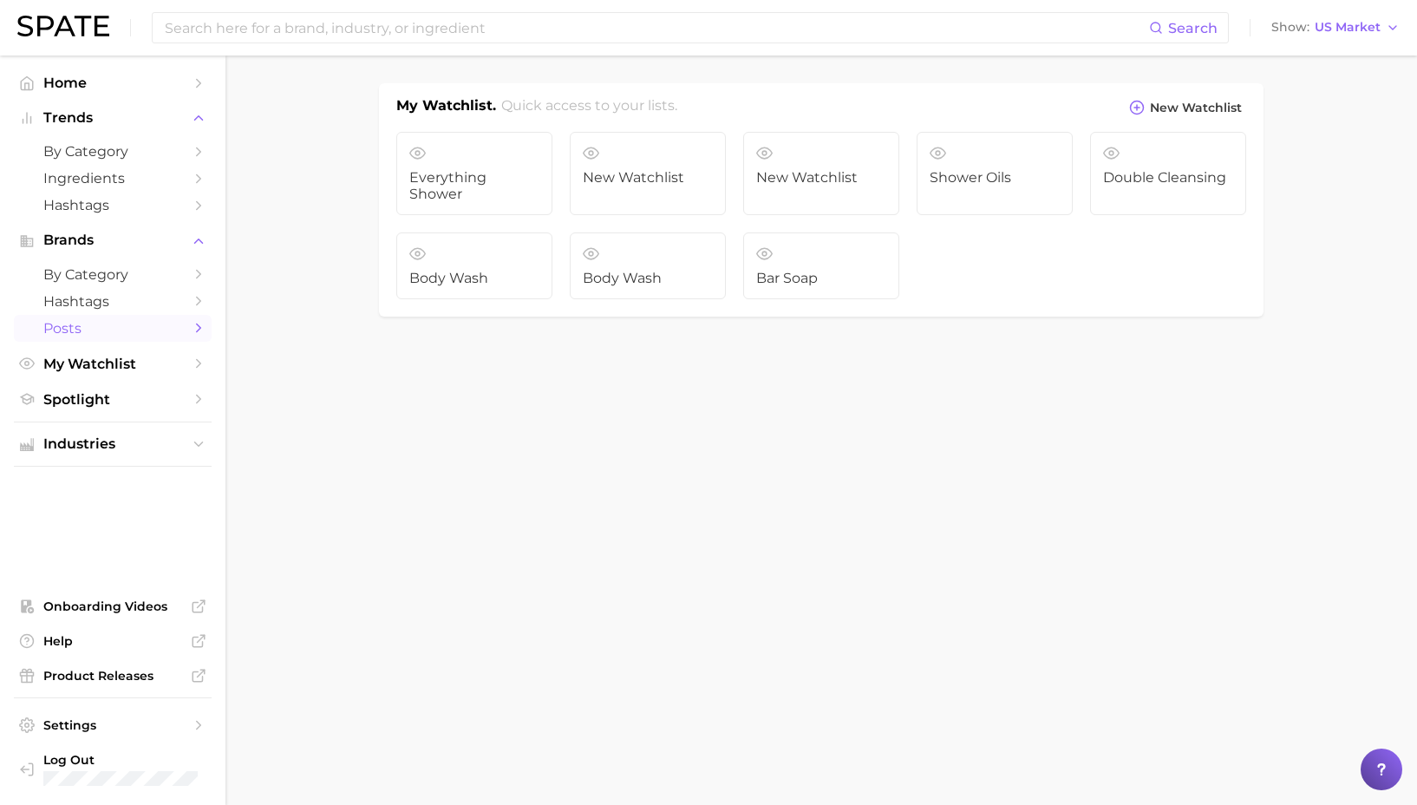
click at [136, 326] on span "Posts" at bounding box center [112, 328] width 139 height 16
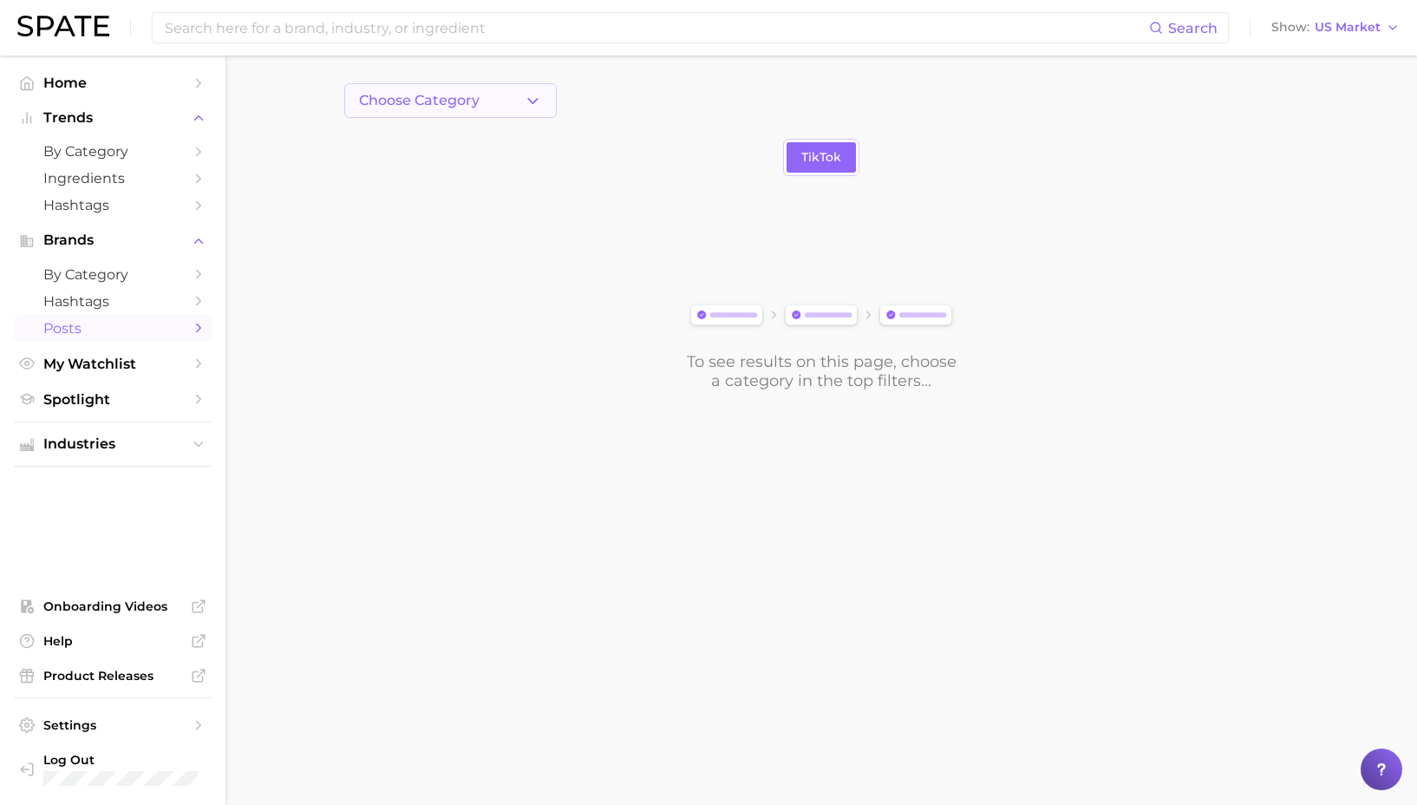
click at [434, 115] on button "Choose Category" at bounding box center [450, 100] width 212 height 35
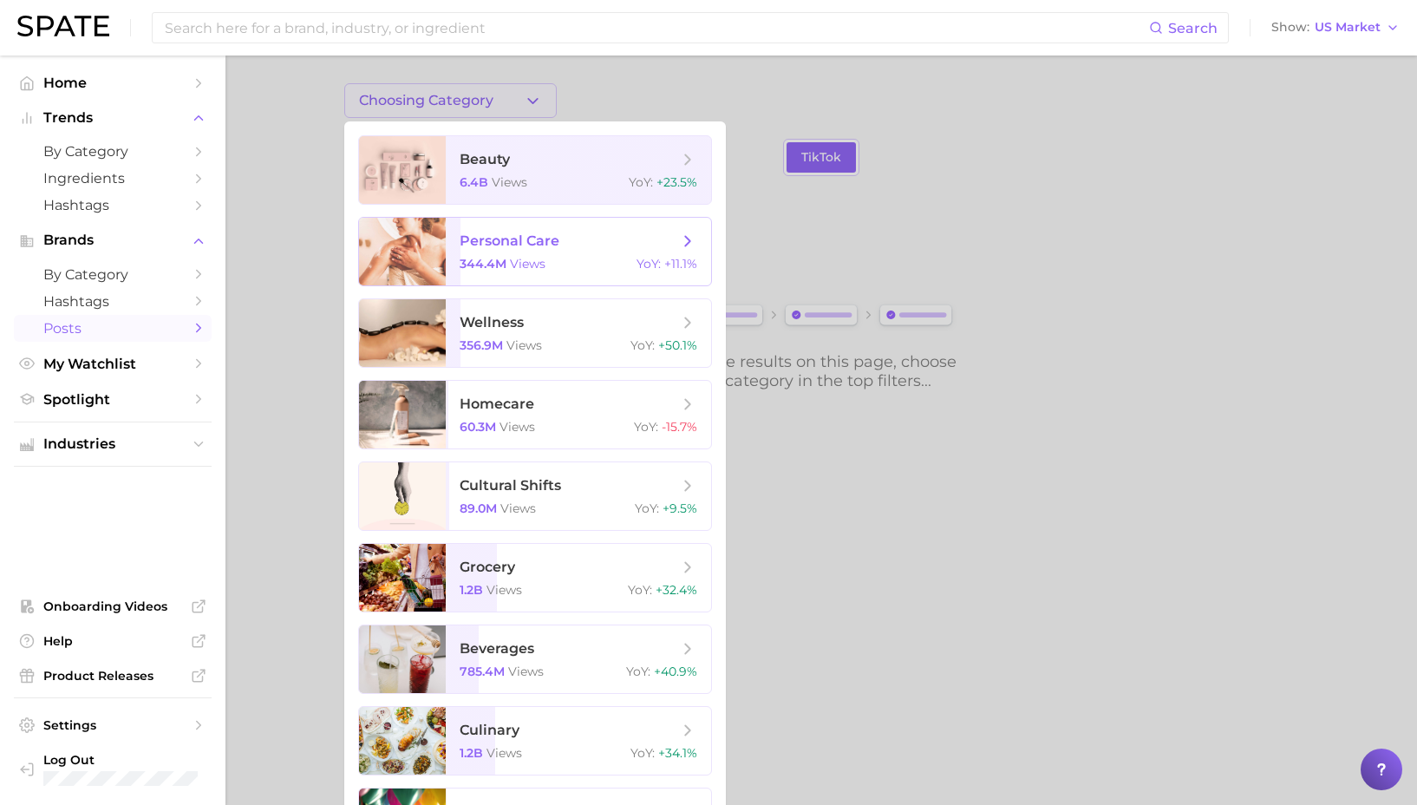
click at [521, 245] on span "personal care" at bounding box center [510, 240] width 100 height 16
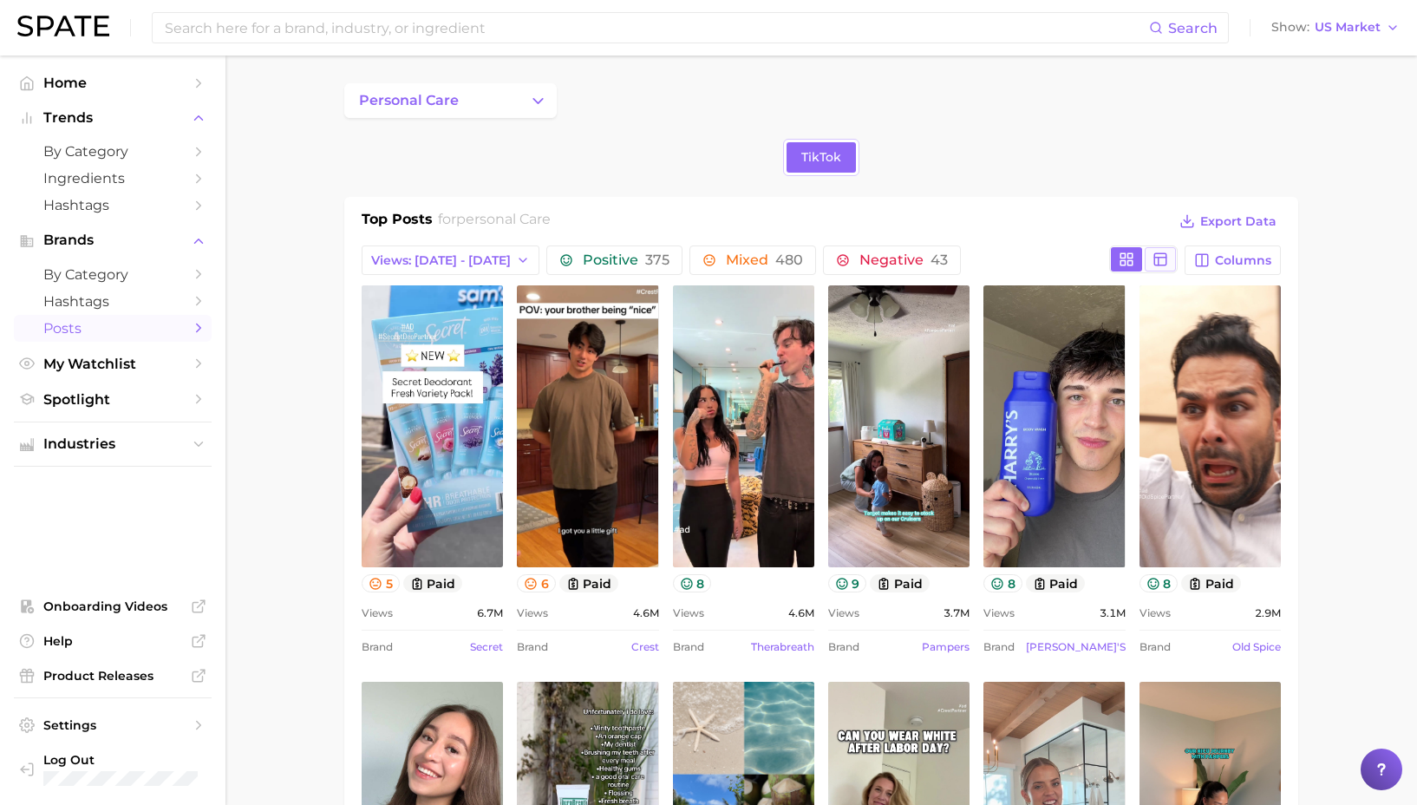
click at [1166, 260] on icon at bounding box center [1161, 260] width 16 height 16
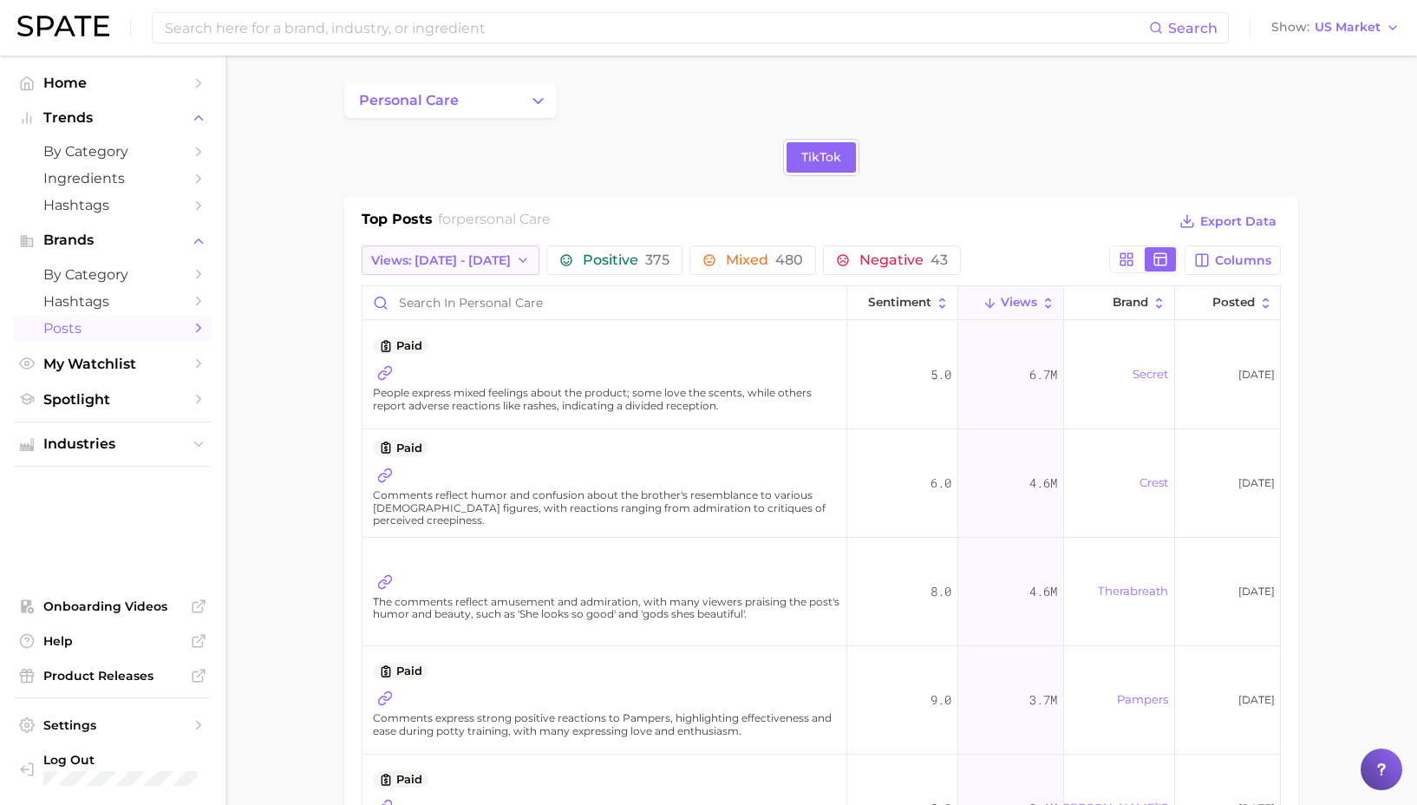
click at [476, 269] on button "Views: [DATE] - [DATE]" at bounding box center [451, 259] width 178 height 29
click at [479, 325] on button "Views: [DATE] - [DATE]" at bounding box center [457, 323] width 191 height 31
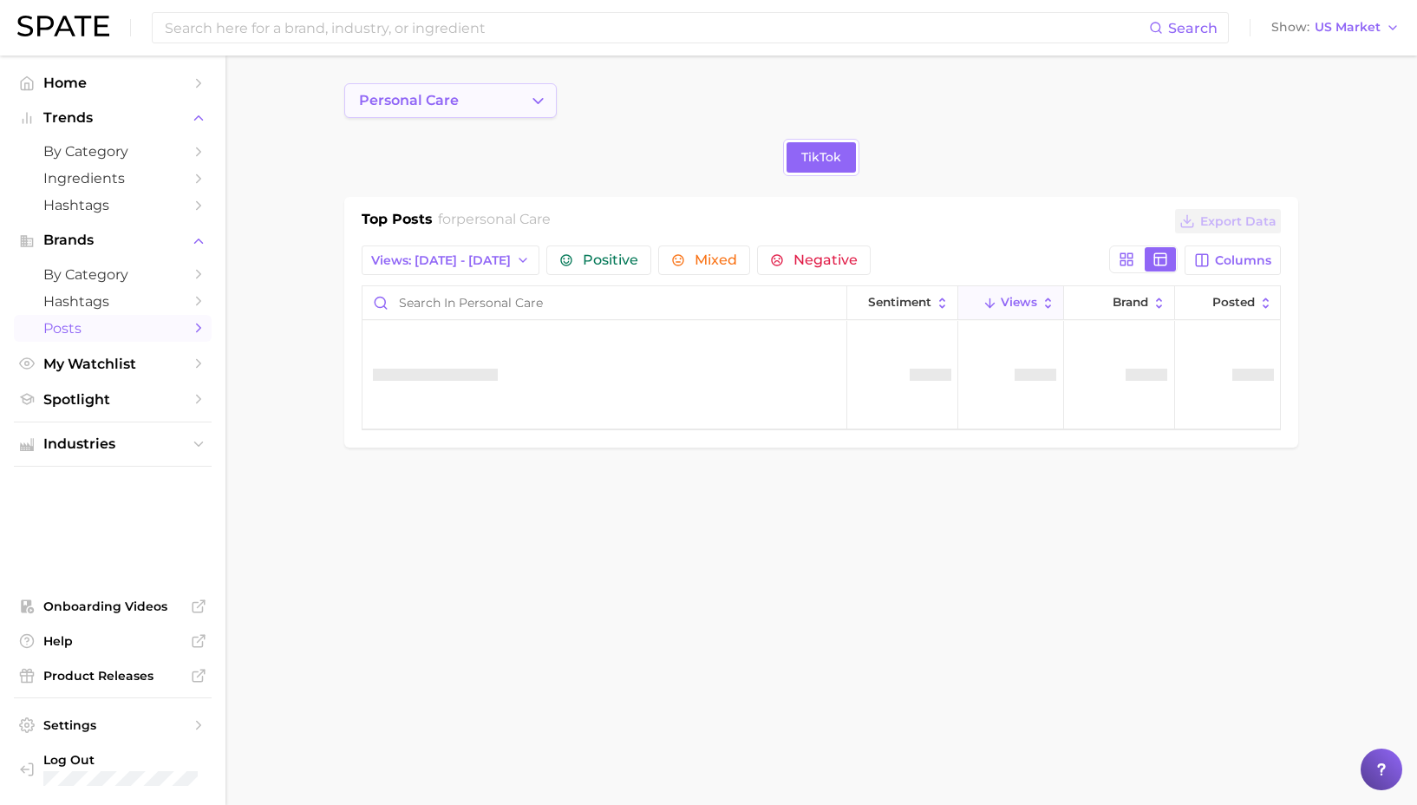
click at [422, 100] on span "personal care" at bounding box center [409, 101] width 100 height 16
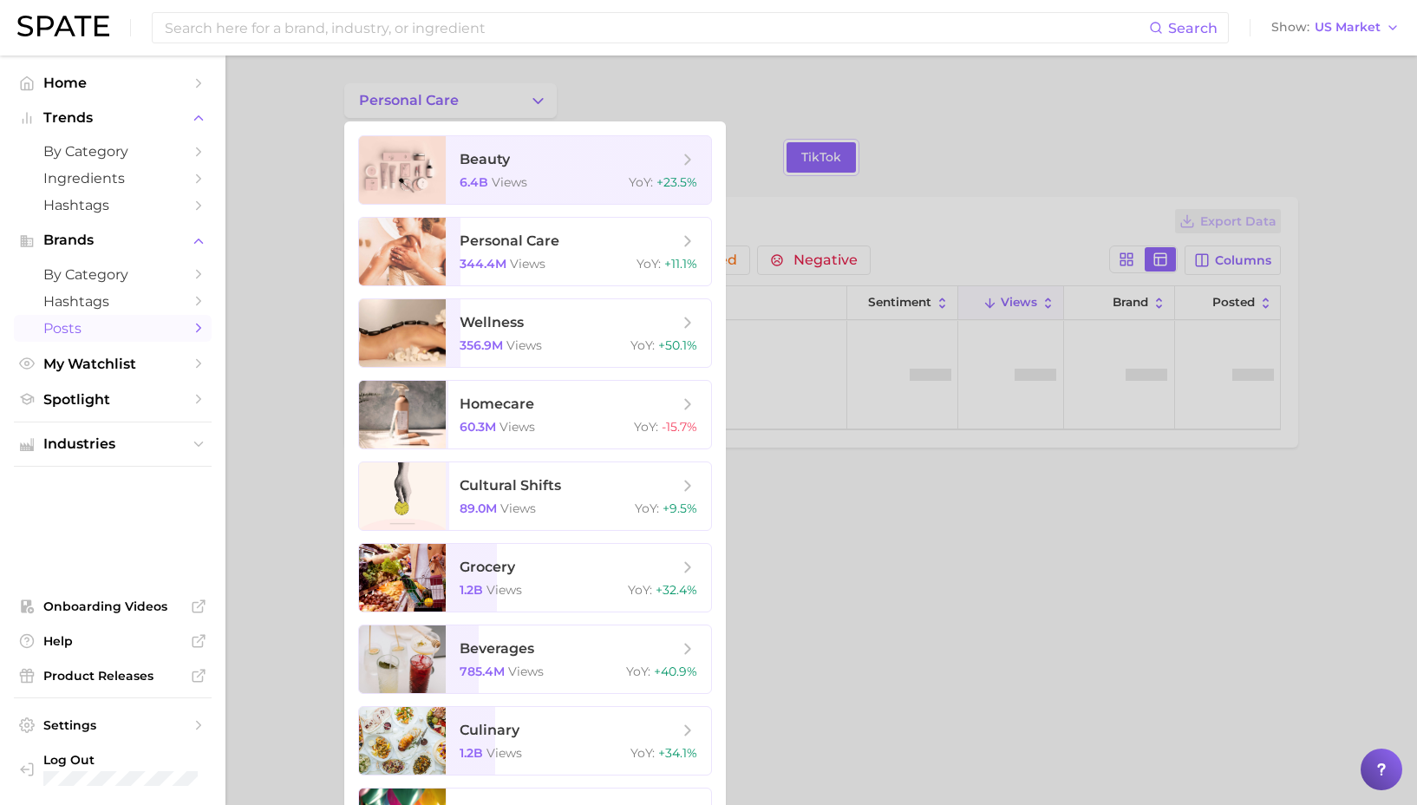
click at [272, 167] on div at bounding box center [708, 402] width 1417 height 805
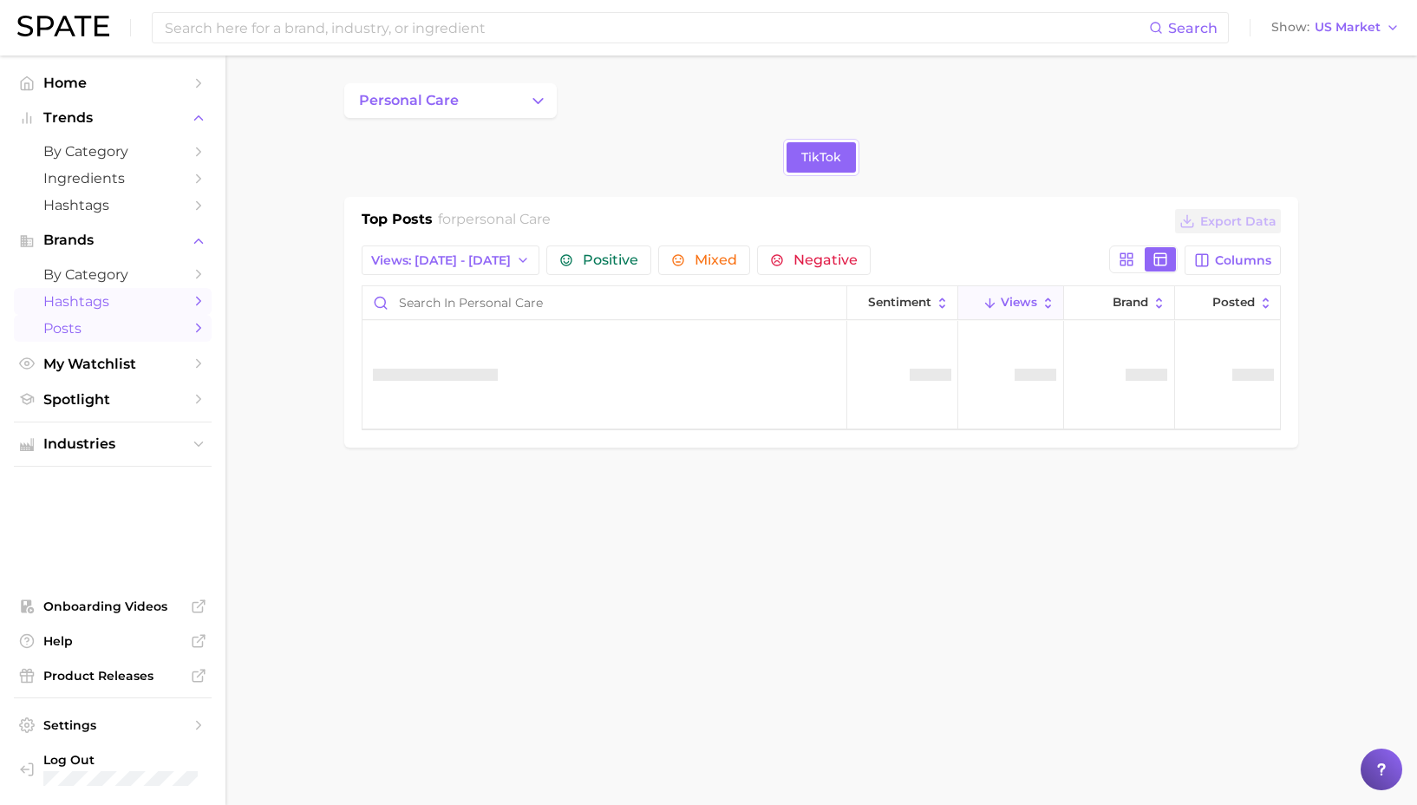
click at [130, 298] on span "Hashtags" at bounding box center [112, 301] width 139 height 16
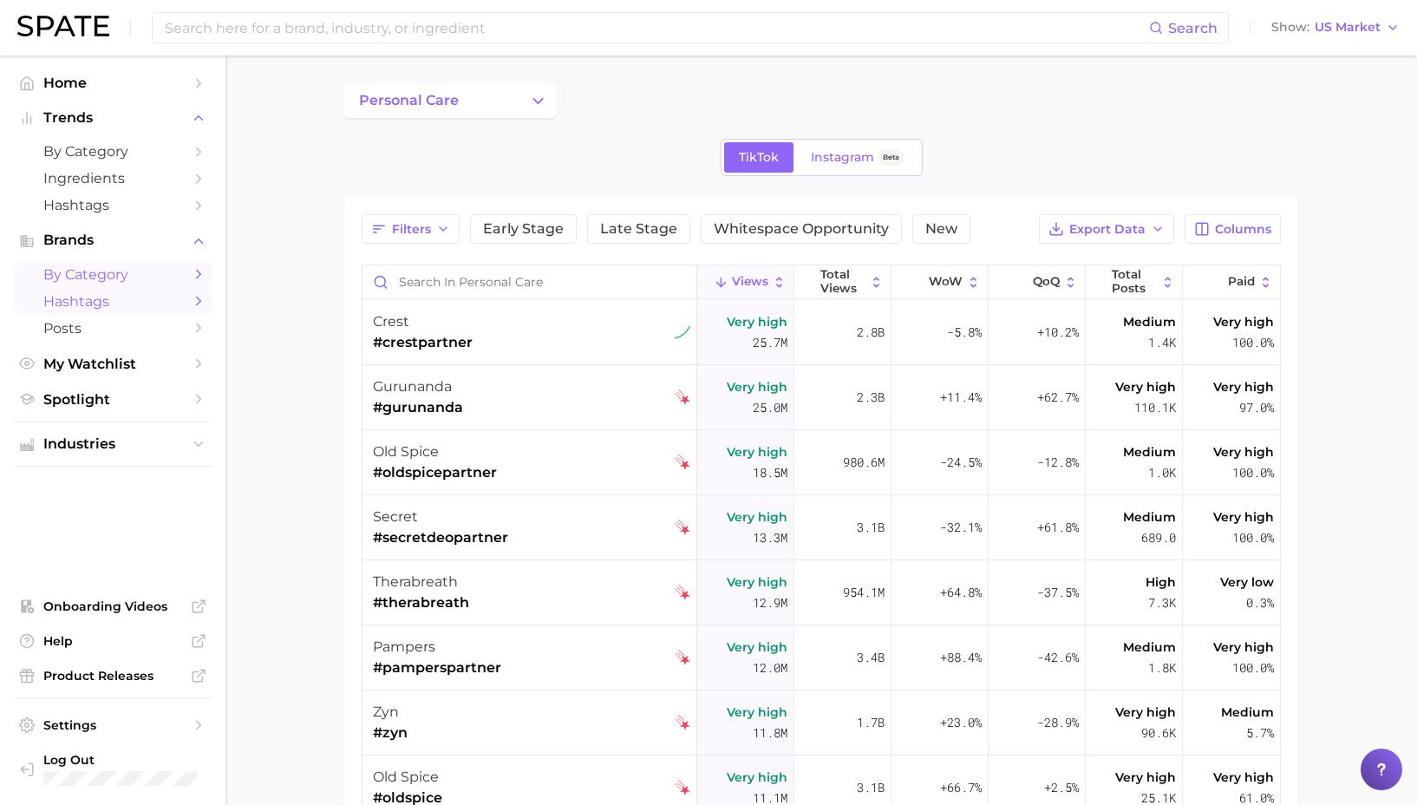
click at [152, 272] on span "by Category" at bounding box center [112, 274] width 139 height 16
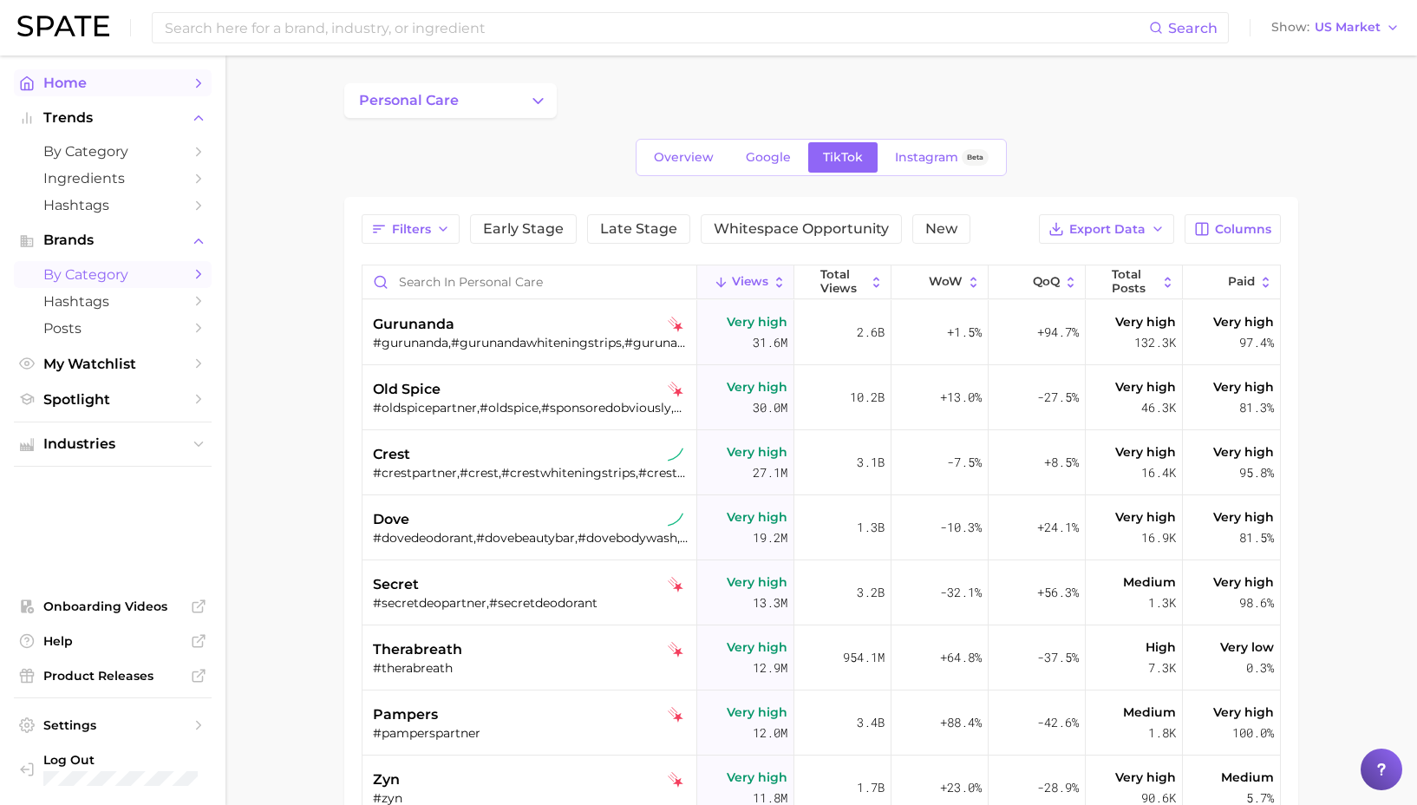
click at [114, 94] on link "Home" at bounding box center [113, 82] width 198 height 27
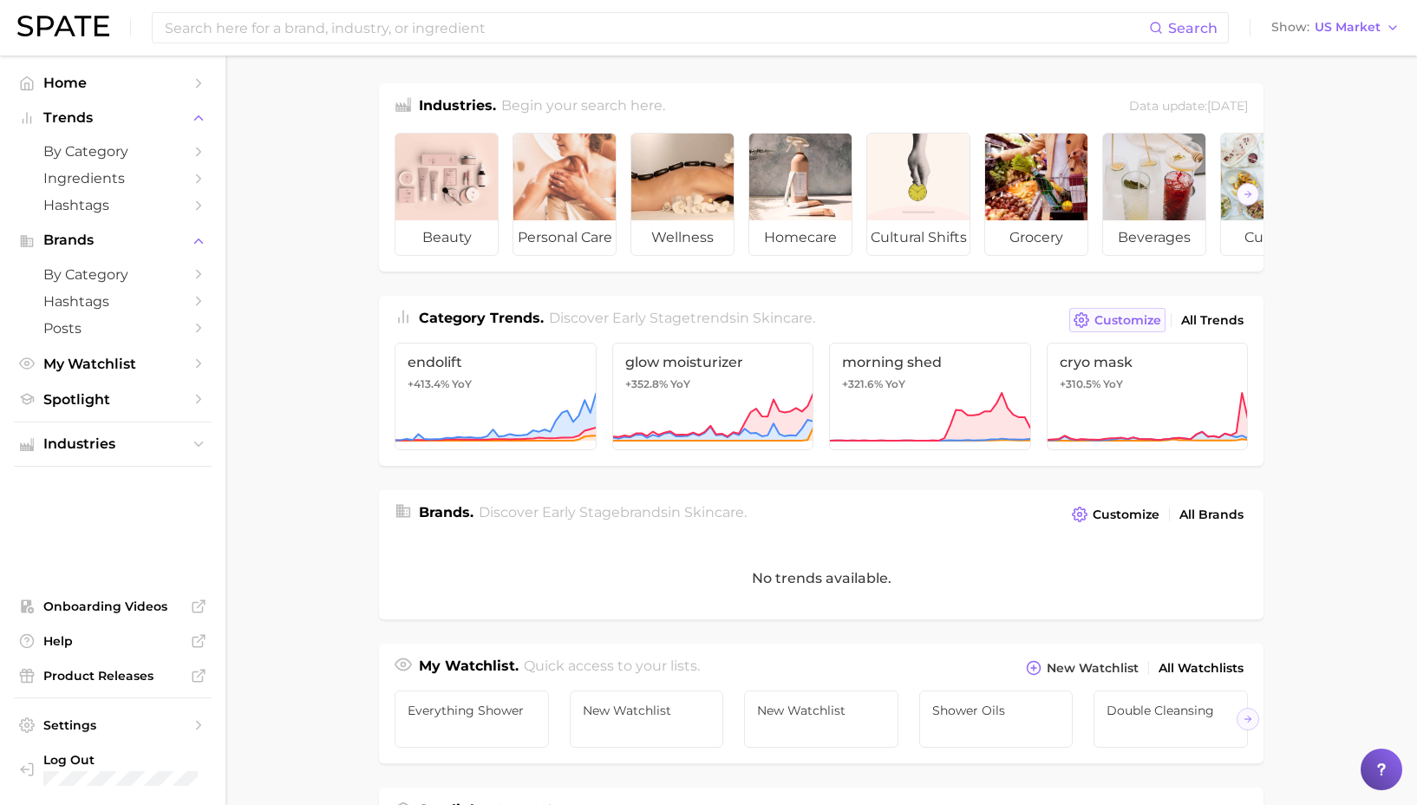
click at [1099, 326] on span "Customize" at bounding box center [1128, 320] width 67 height 15
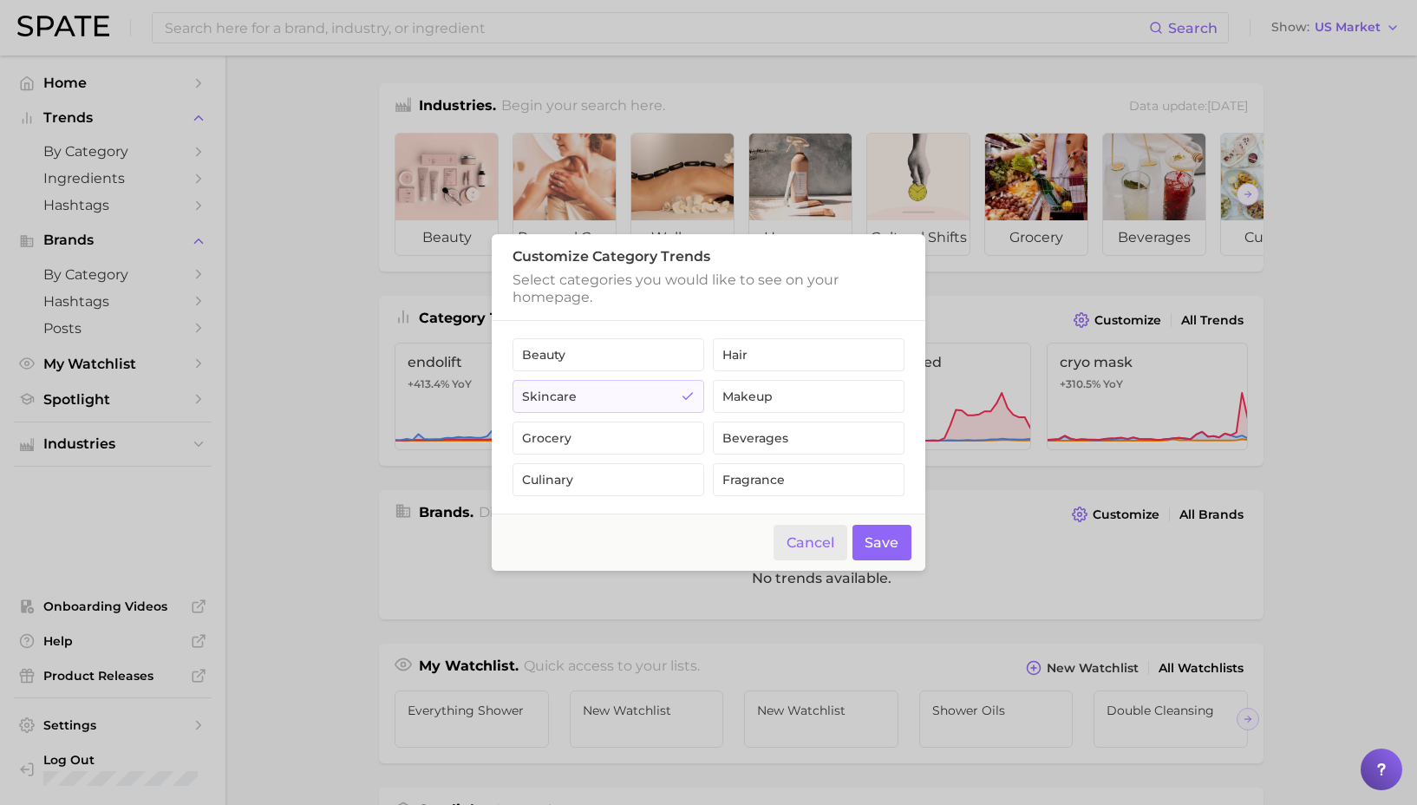
click at [807, 551] on button "Cancel" at bounding box center [811, 543] width 74 height 36
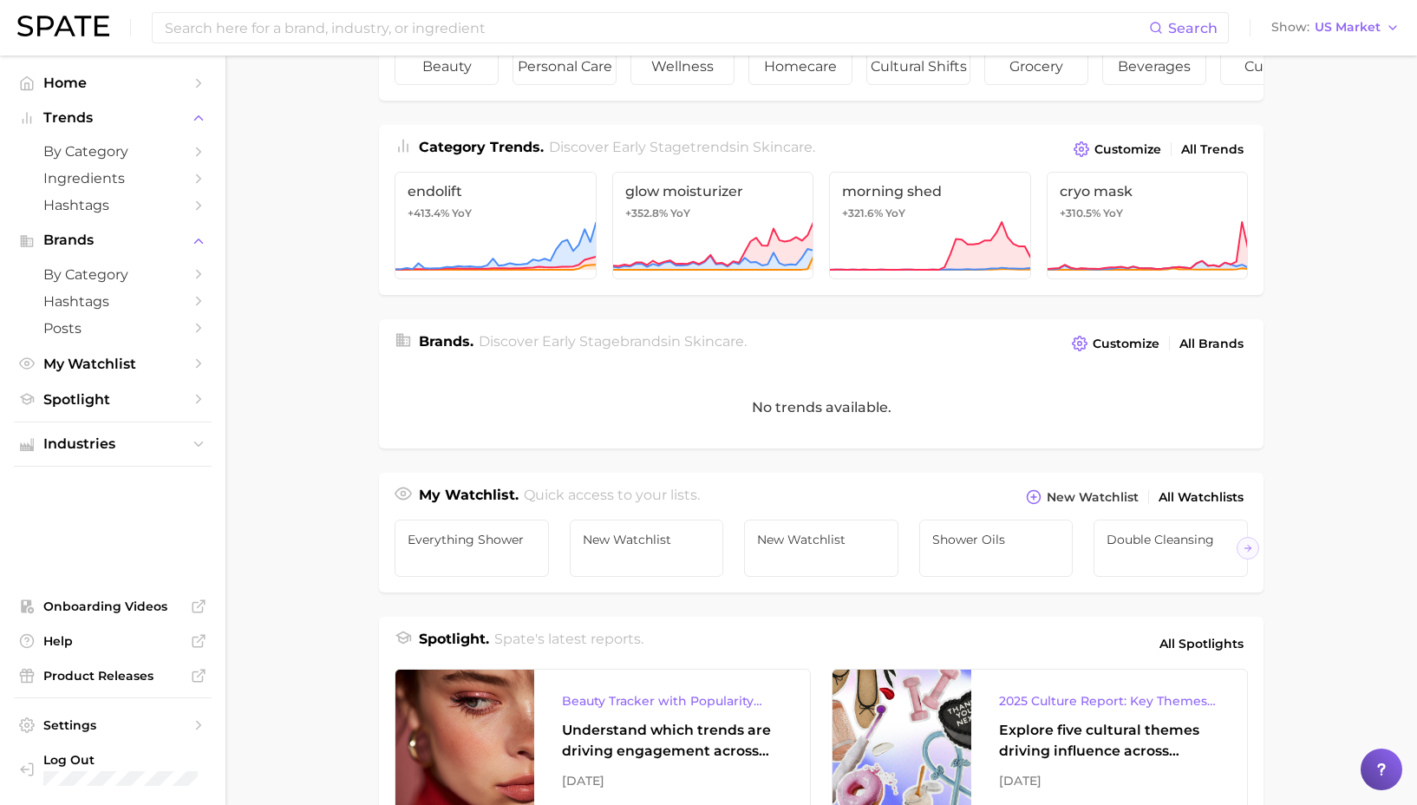
scroll to position [232, 0]
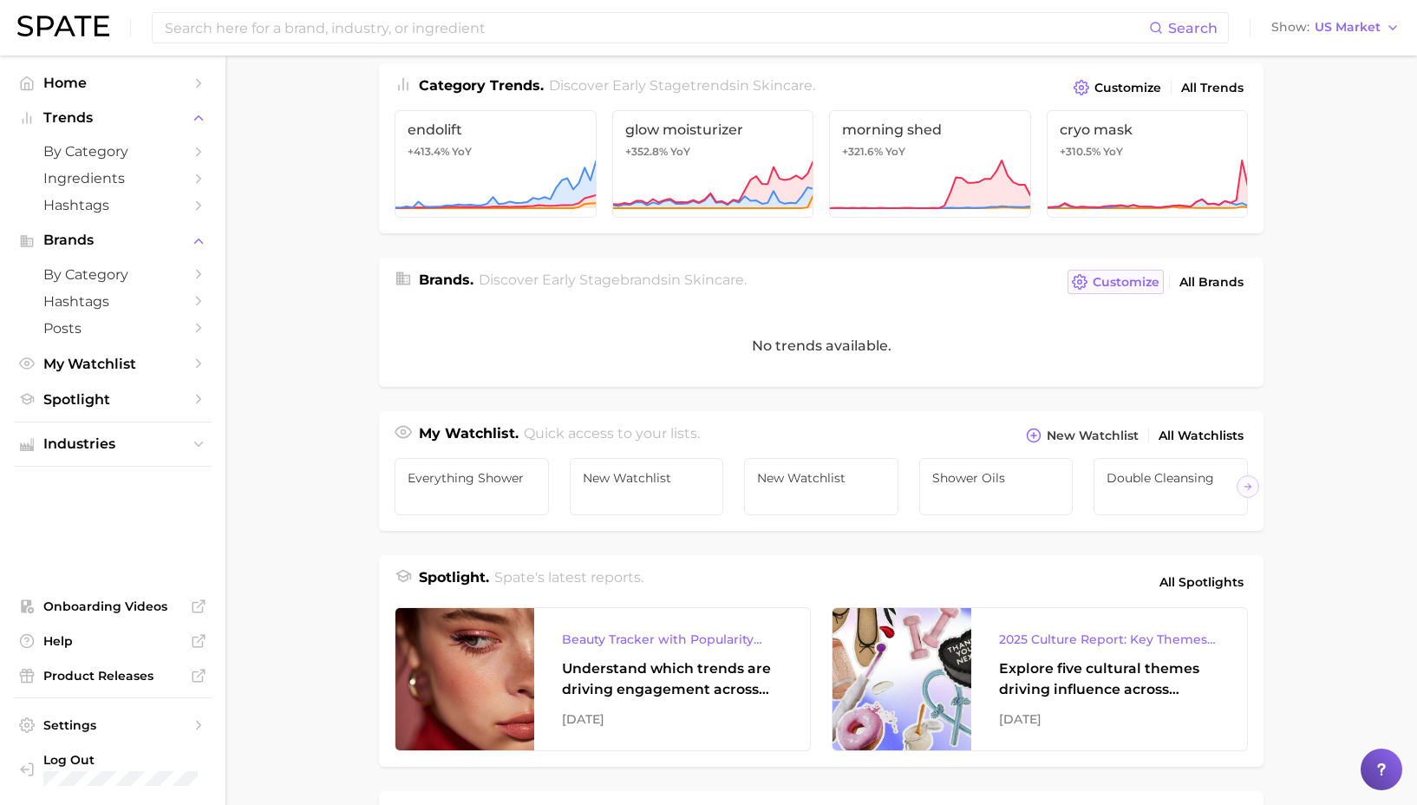
click at [1098, 271] on button "Customize" at bounding box center [1116, 282] width 96 height 24
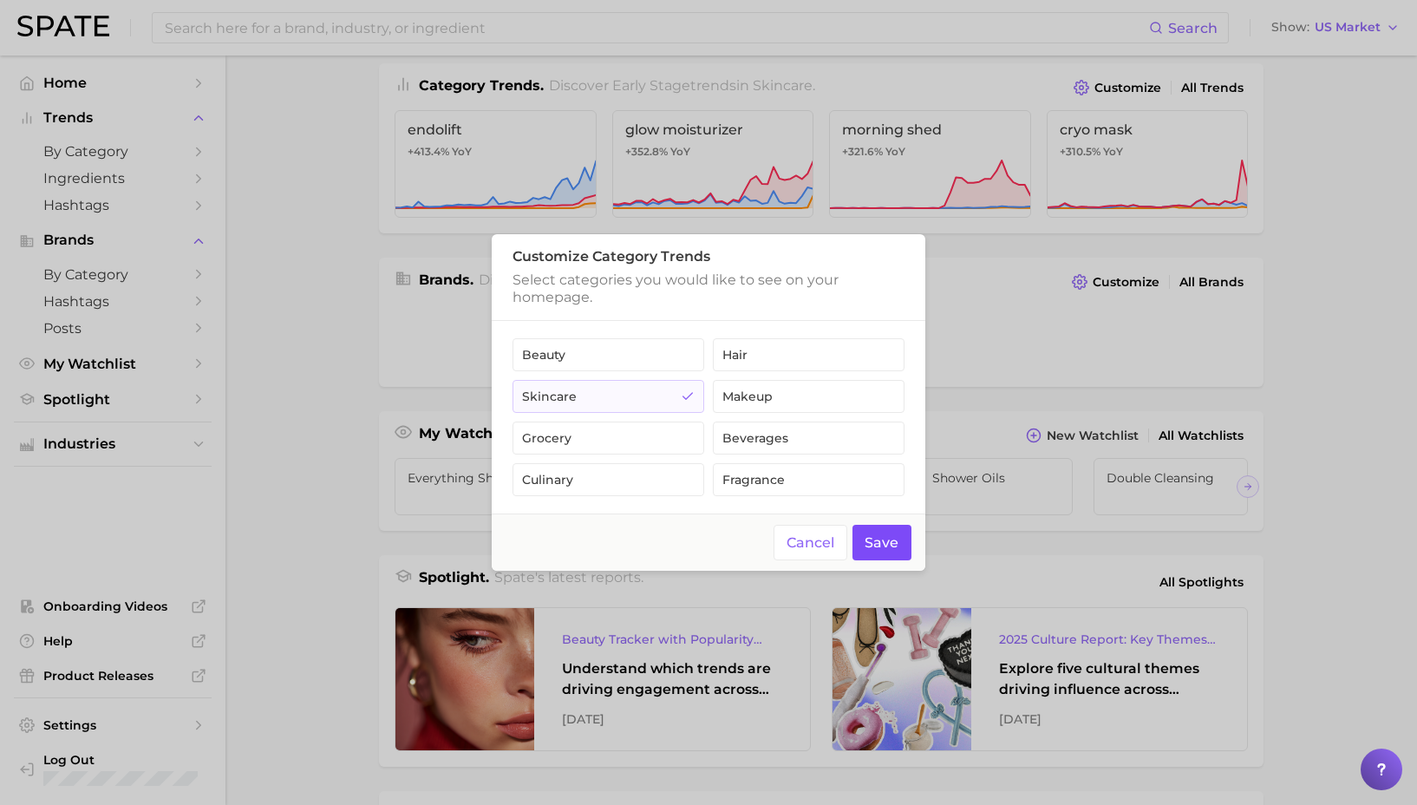
click at [881, 553] on button "Save" at bounding box center [883, 543] width 60 height 36
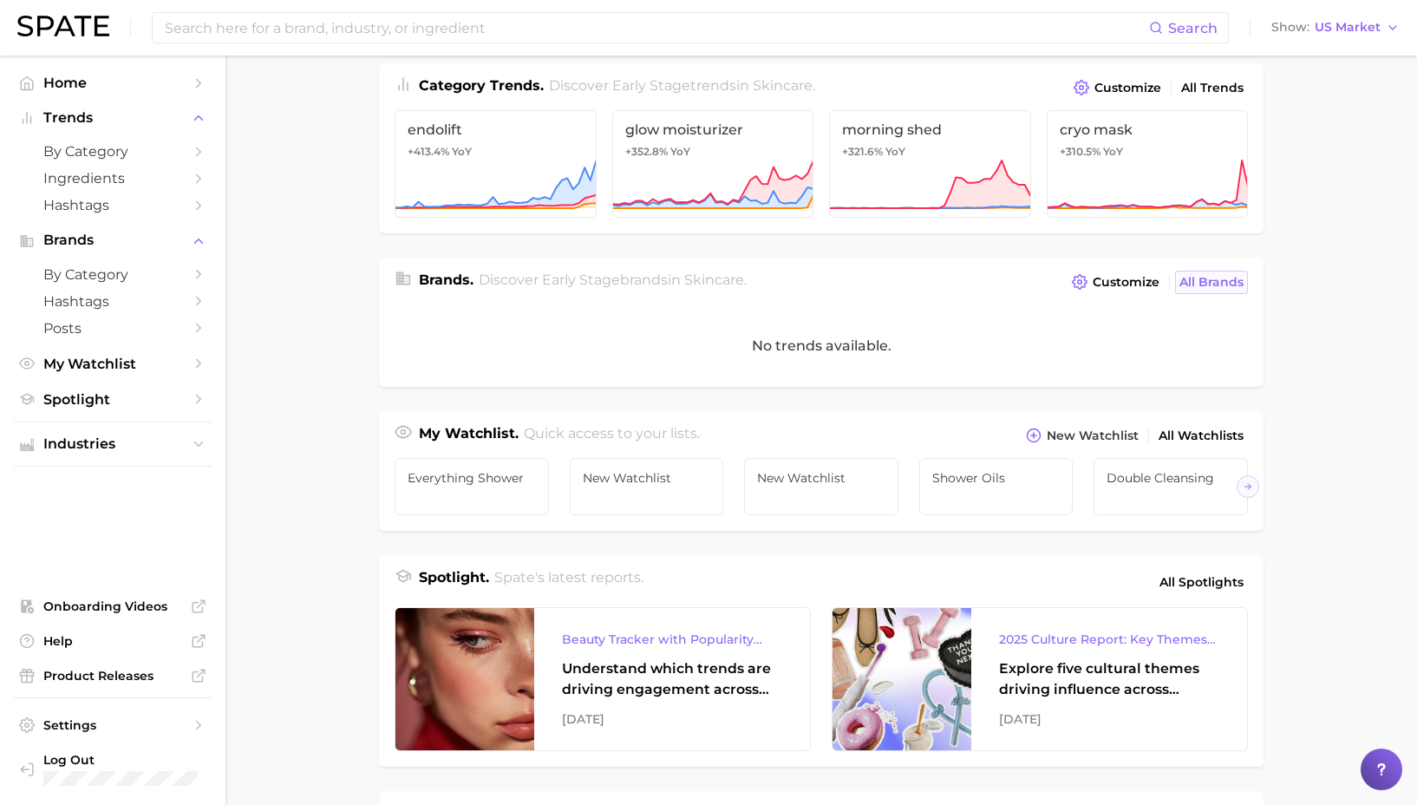
click at [1228, 284] on span "All Brands" at bounding box center [1212, 282] width 64 height 15
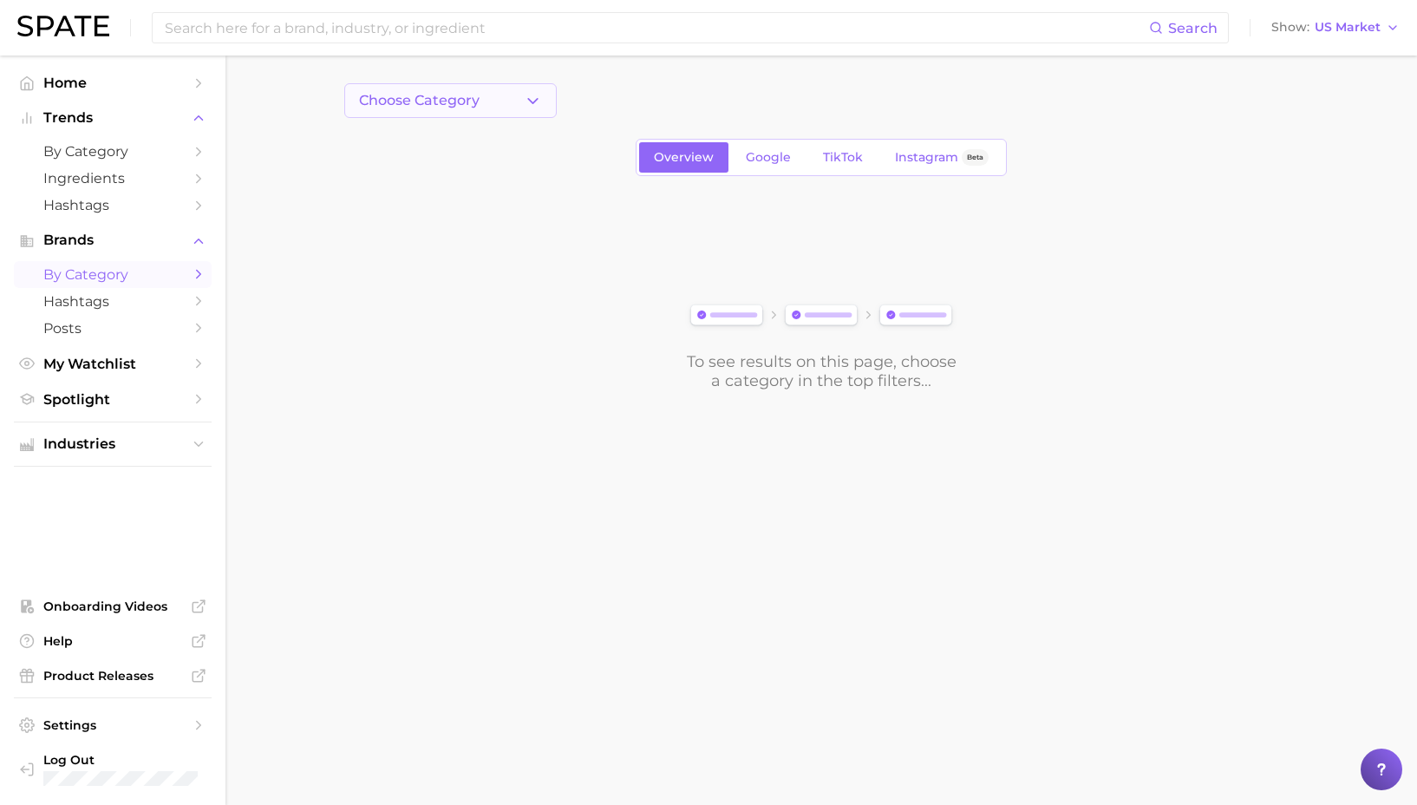
click at [465, 90] on button "Choose Category" at bounding box center [450, 100] width 212 height 35
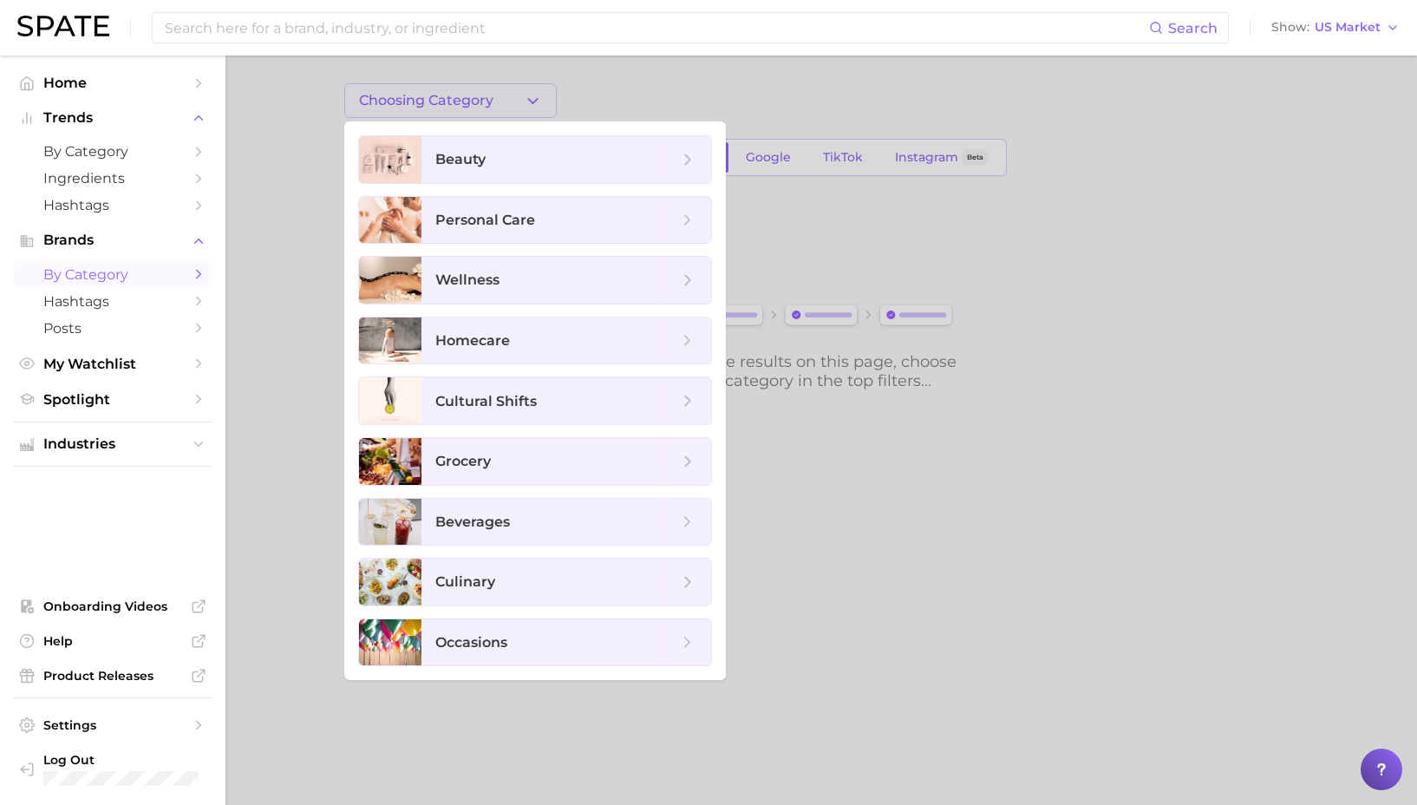
click at [232, 206] on div at bounding box center [708, 402] width 1417 height 805
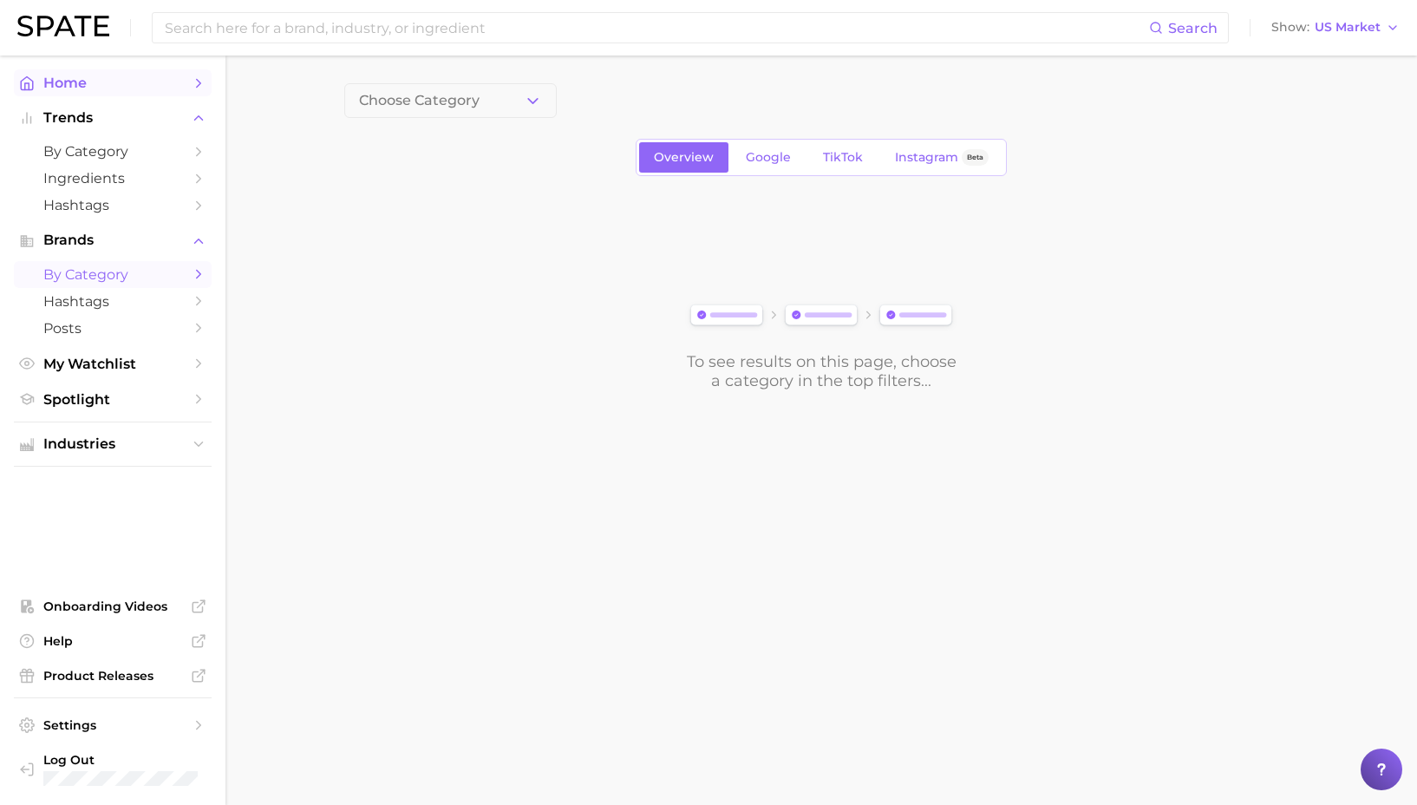
click at [109, 82] on span "Home" at bounding box center [112, 83] width 139 height 16
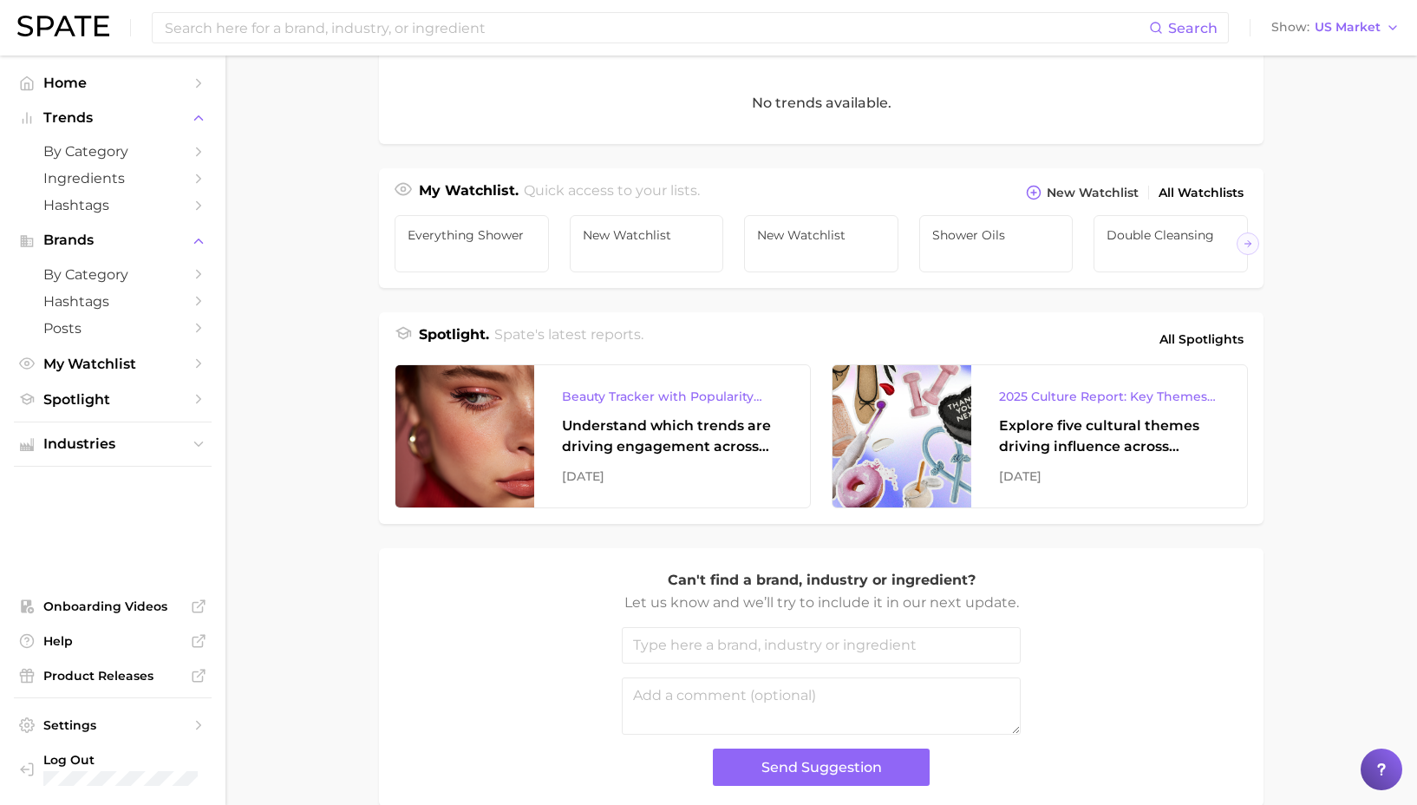
scroll to position [563, 0]
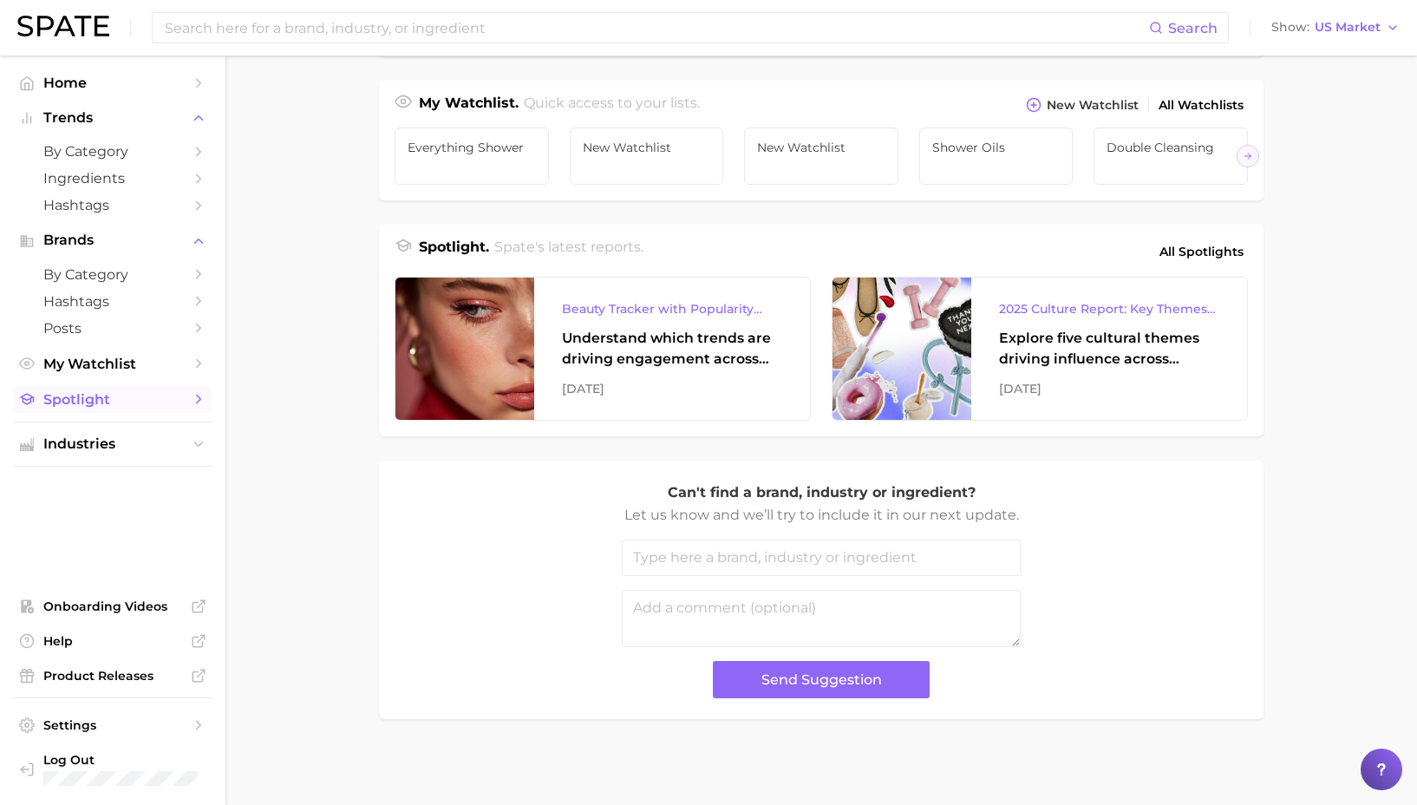
click at [144, 407] on span "Spotlight" at bounding box center [112, 399] width 139 height 16
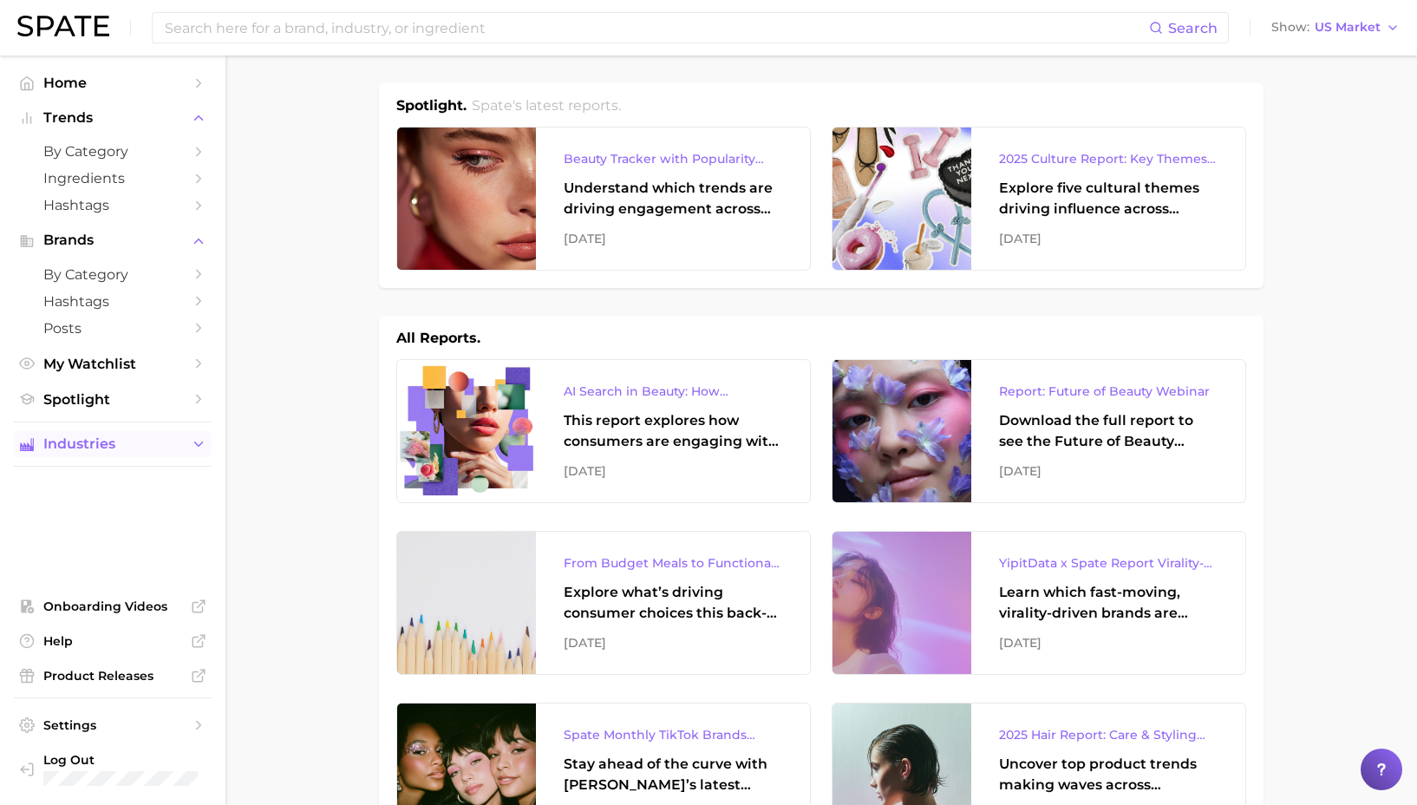
click at [149, 449] on span "Industries" at bounding box center [112, 444] width 139 height 16
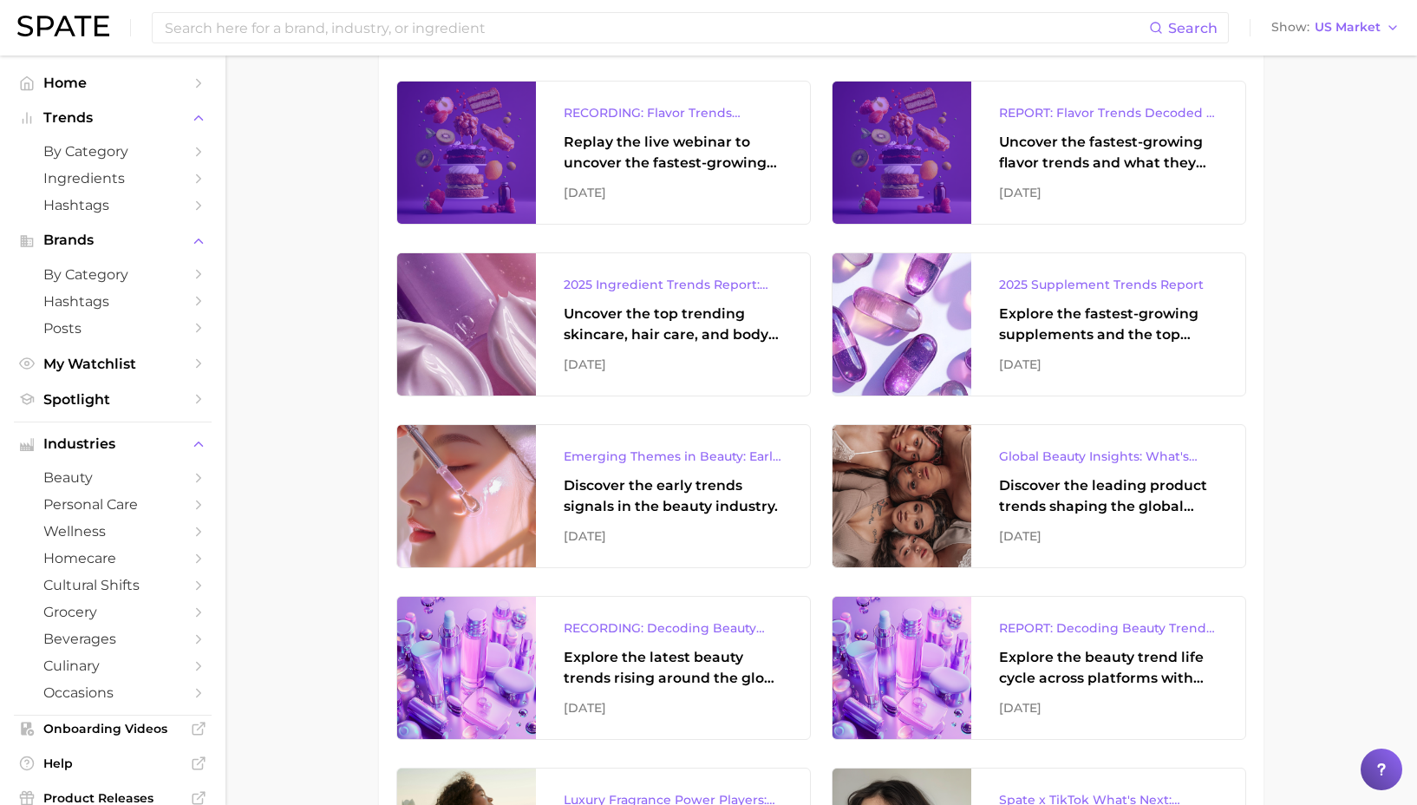
scroll to position [1180, 0]
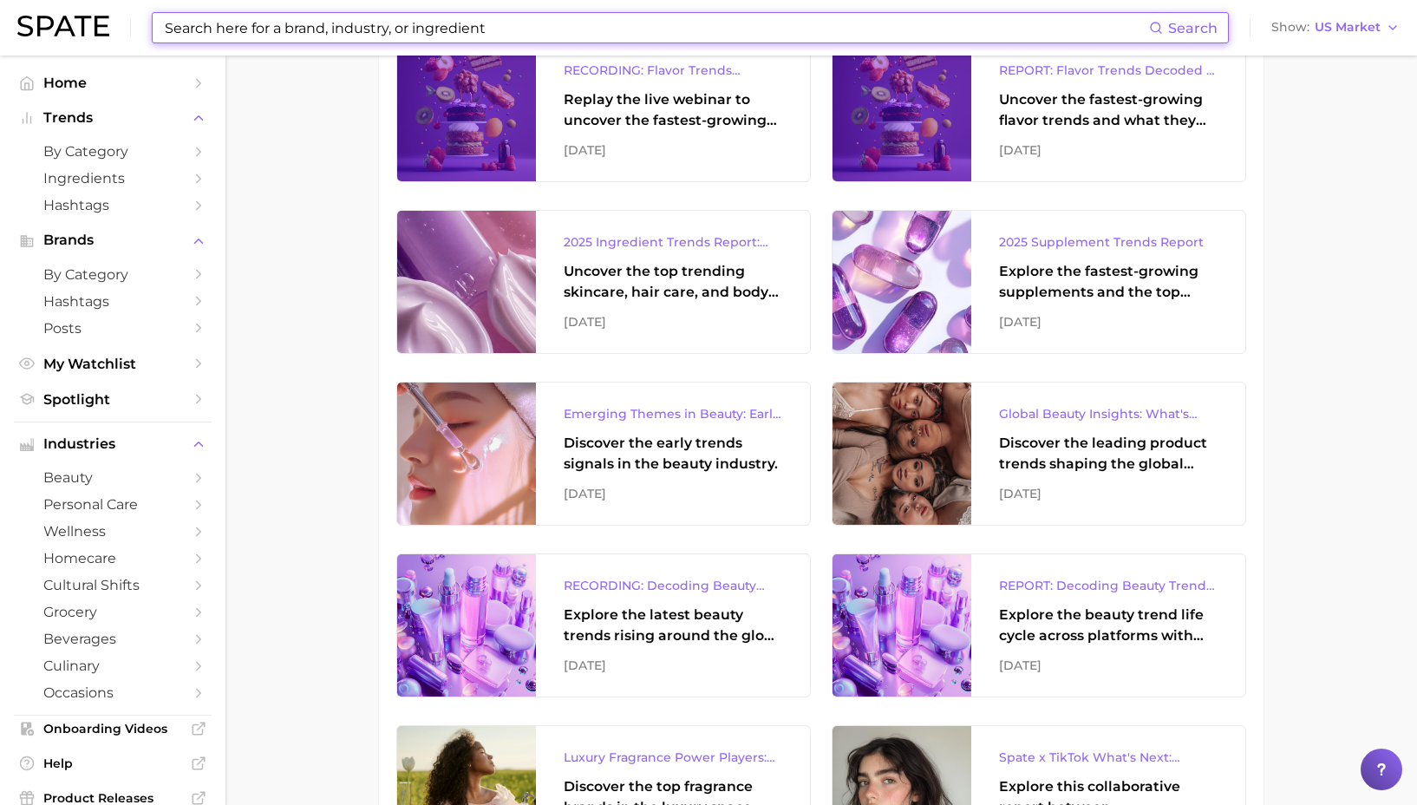
click at [433, 28] on input at bounding box center [656, 27] width 986 height 29
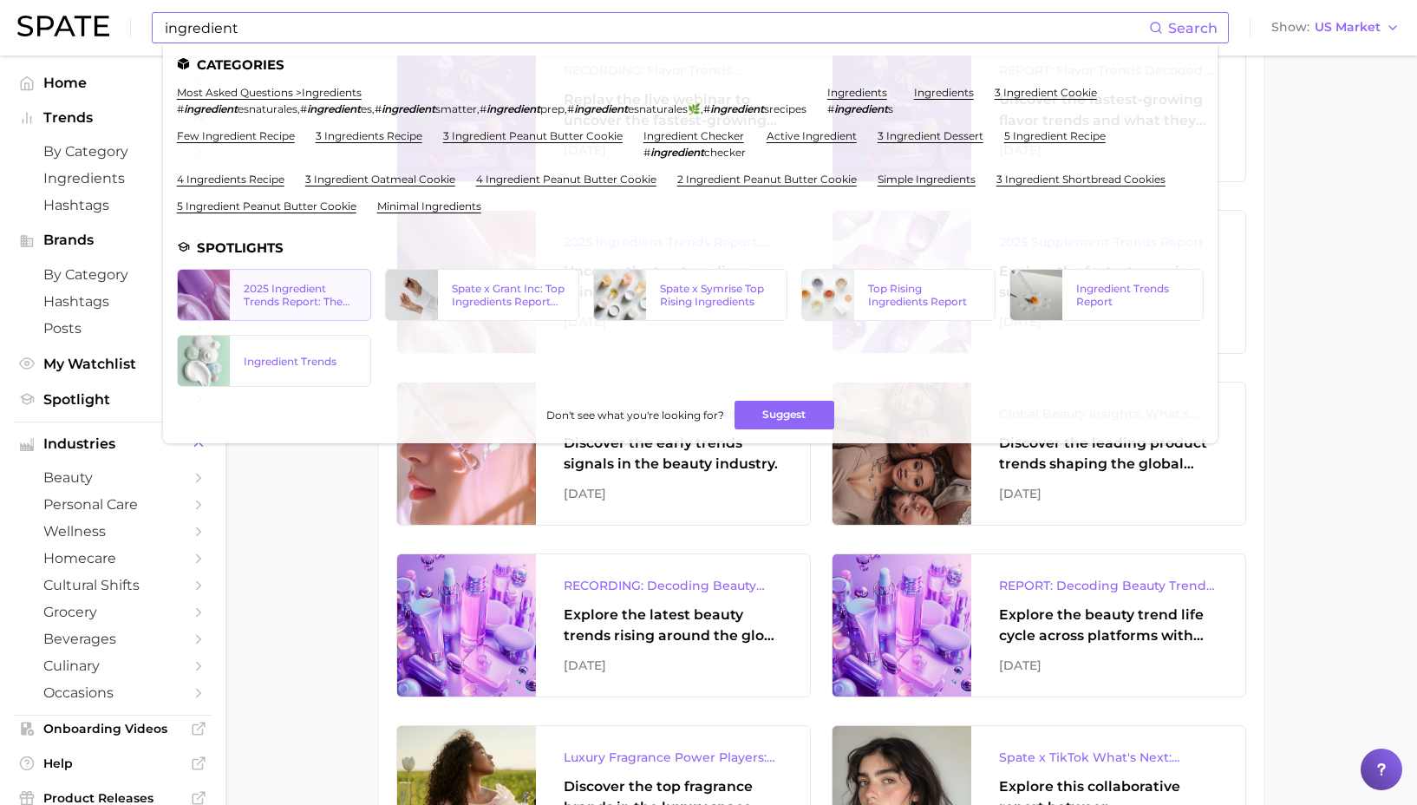
click at [309, 296] on div "2025 Ingredient Trends Report: The Ingredients Defining Beauty in [DATE]" at bounding box center [300, 295] width 113 height 26
click at [711, 297] on div "Spate x Symrise Top Rising Ingredients" at bounding box center [716, 295] width 113 height 26
click at [217, 37] on input "ingredient" at bounding box center [656, 27] width 986 height 29
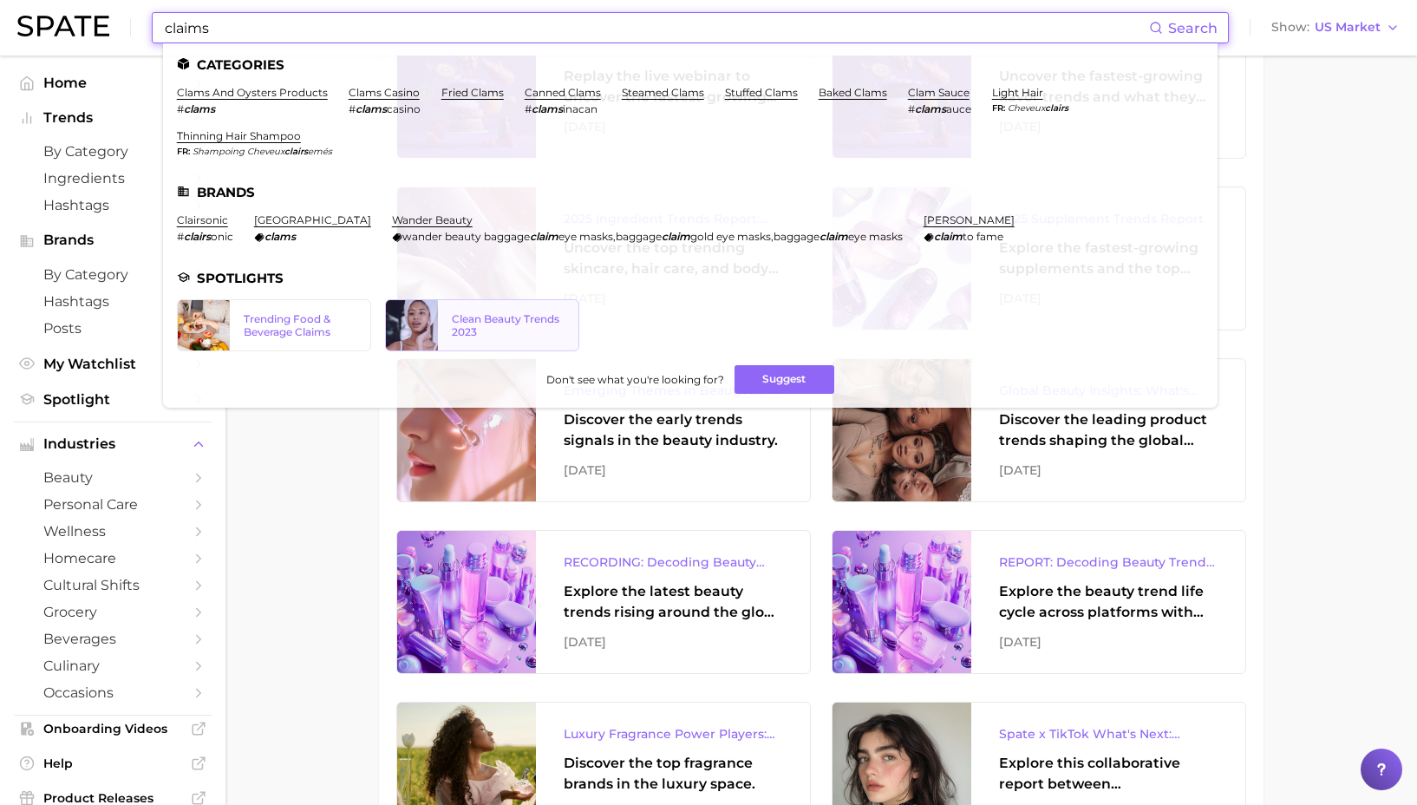
scroll to position [1206, 0]
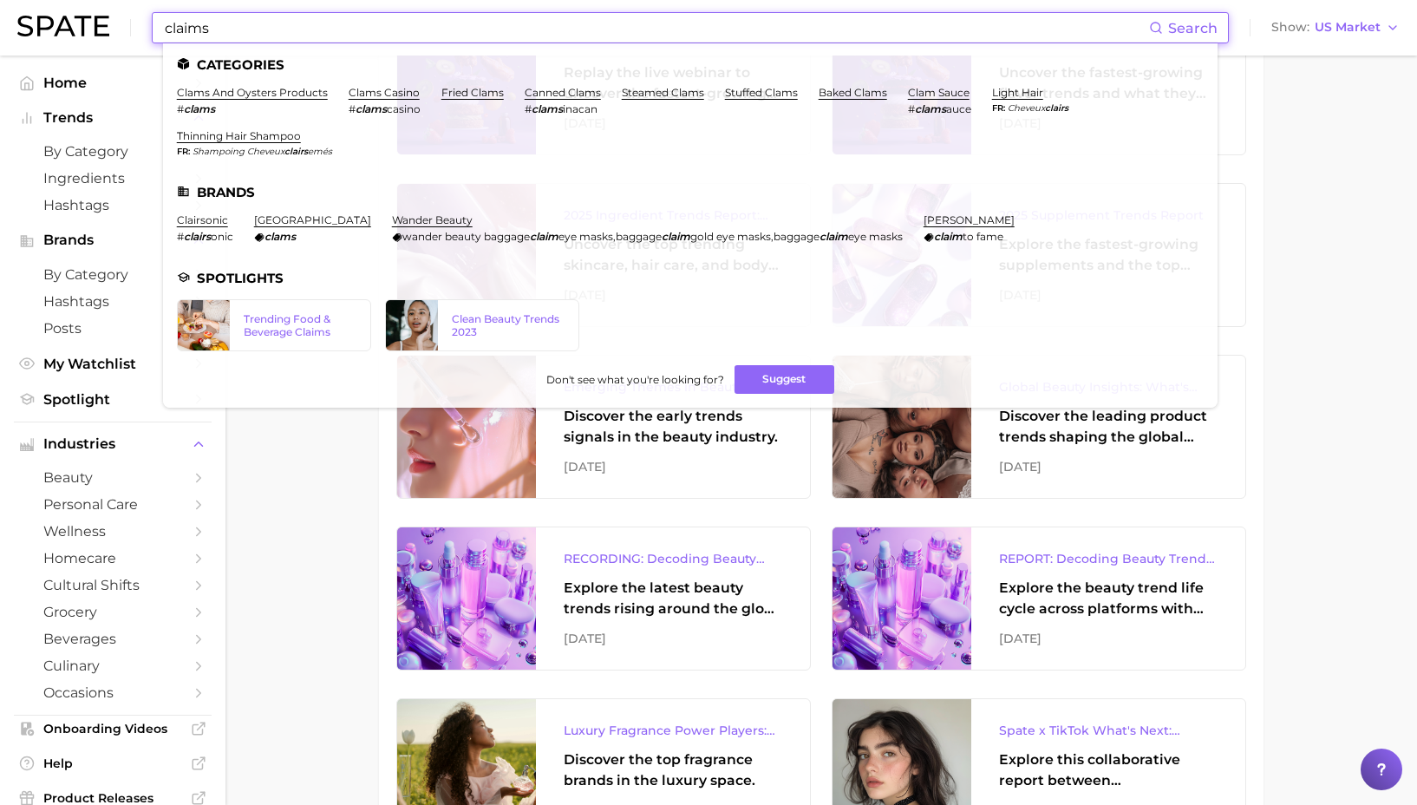
click at [263, 19] on input "claims" at bounding box center [656, 27] width 986 height 29
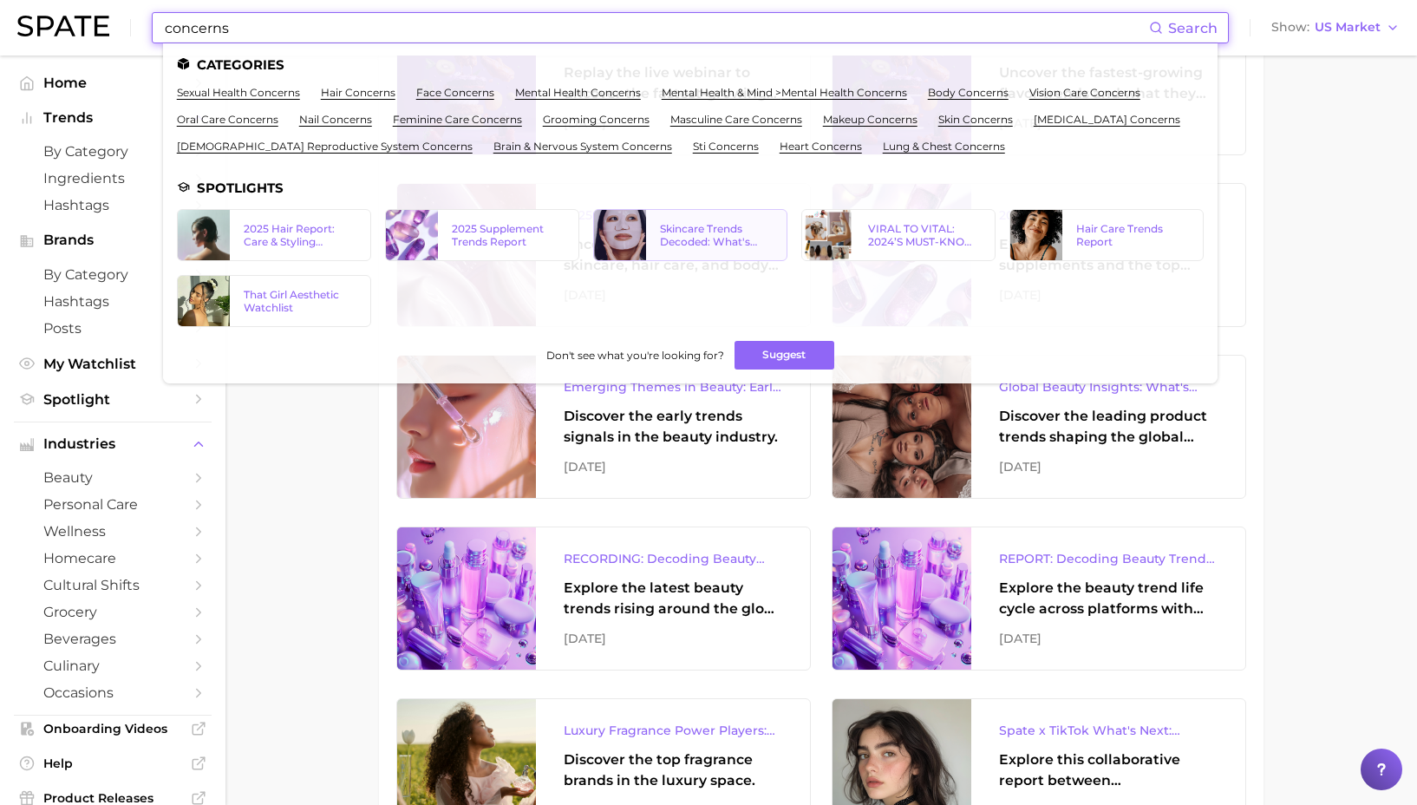
type input "concerns"
click at [626, 232] on div at bounding box center [620, 235] width 52 height 50
